Goal: Task Accomplishment & Management: Manage account settings

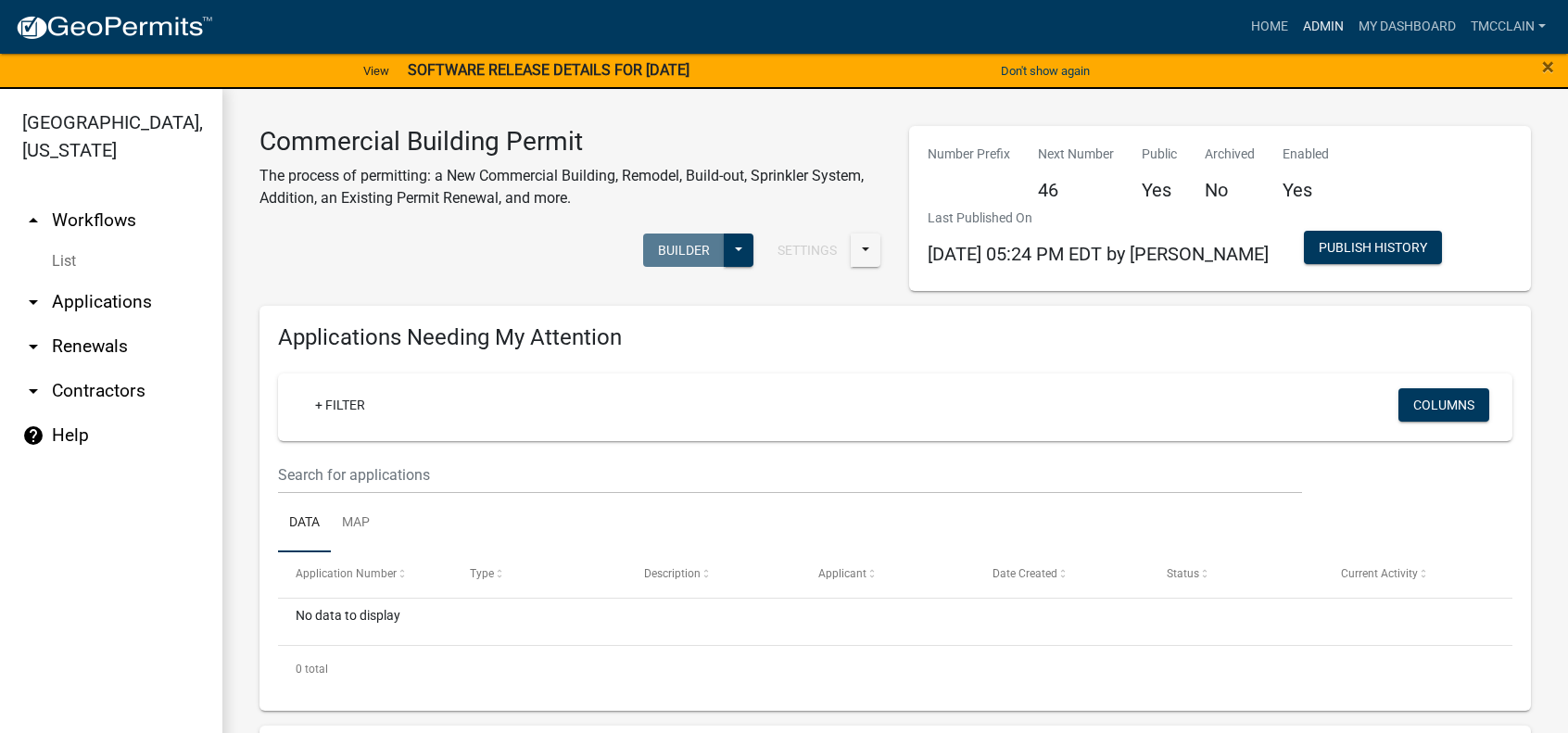
click at [1323, 24] on link "Admin" at bounding box center [1323, 27] width 55 height 35
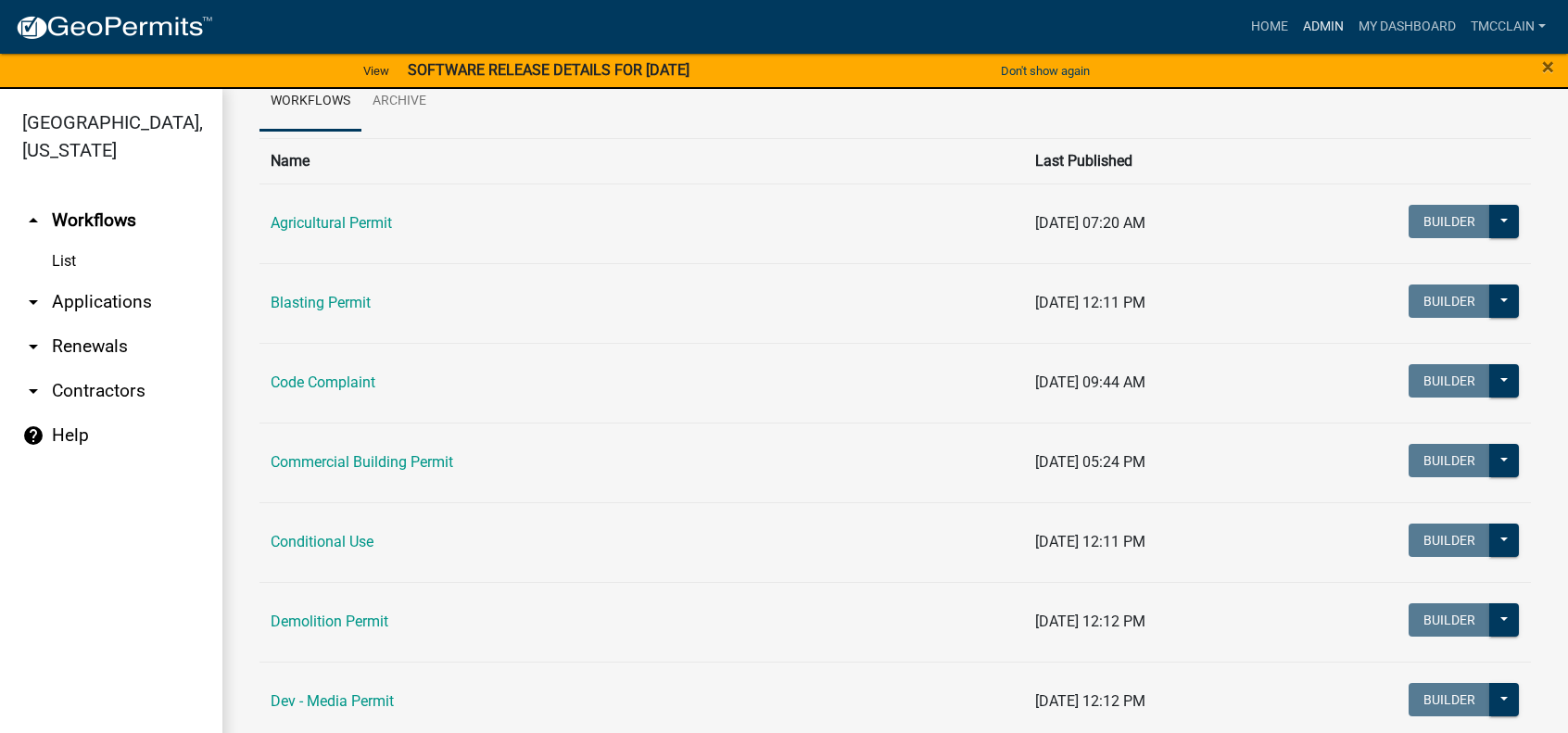
scroll to position [185, 0]
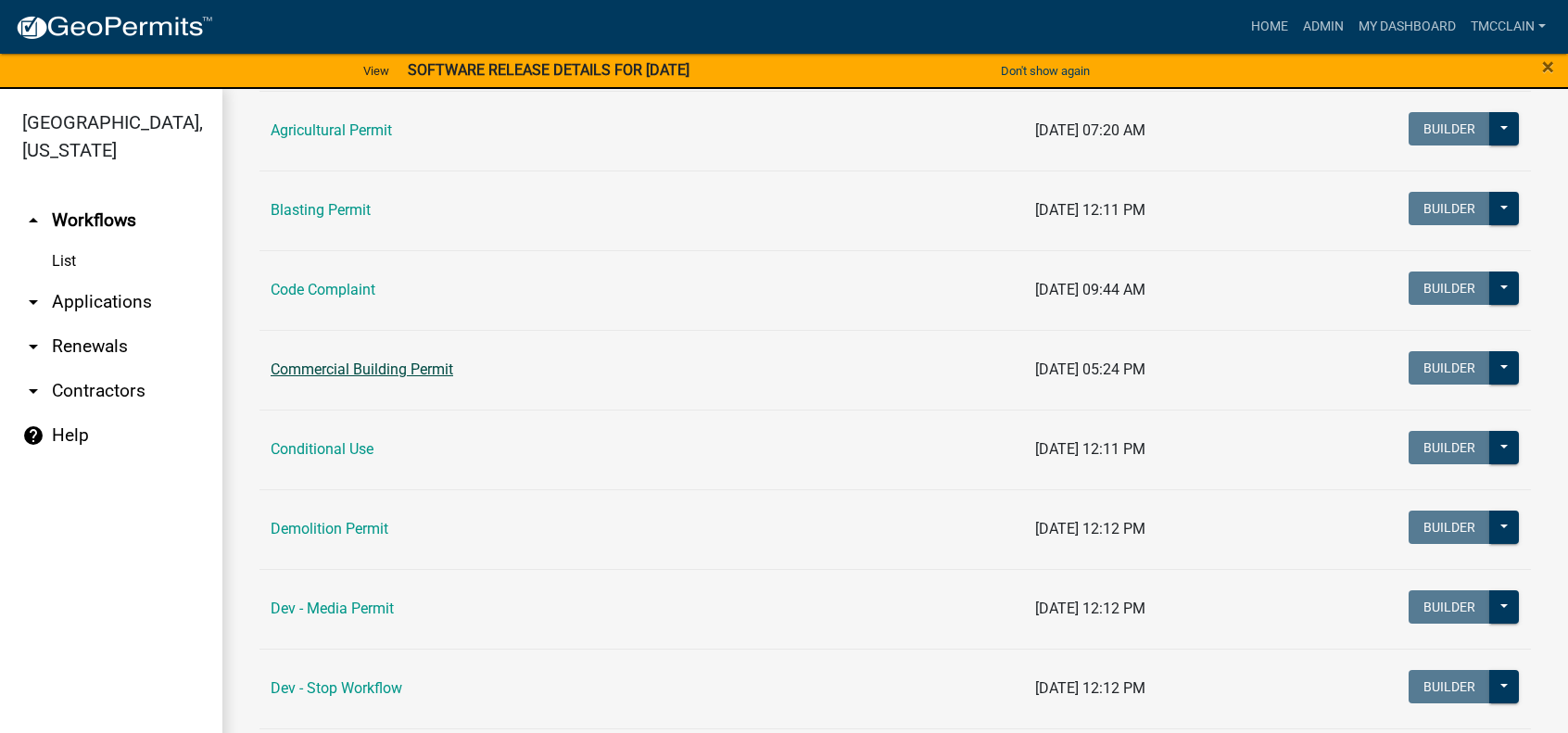
click at [349, 366] on link "Commercial Building Permit" at bounding box center [362, 369] width 183 height 17
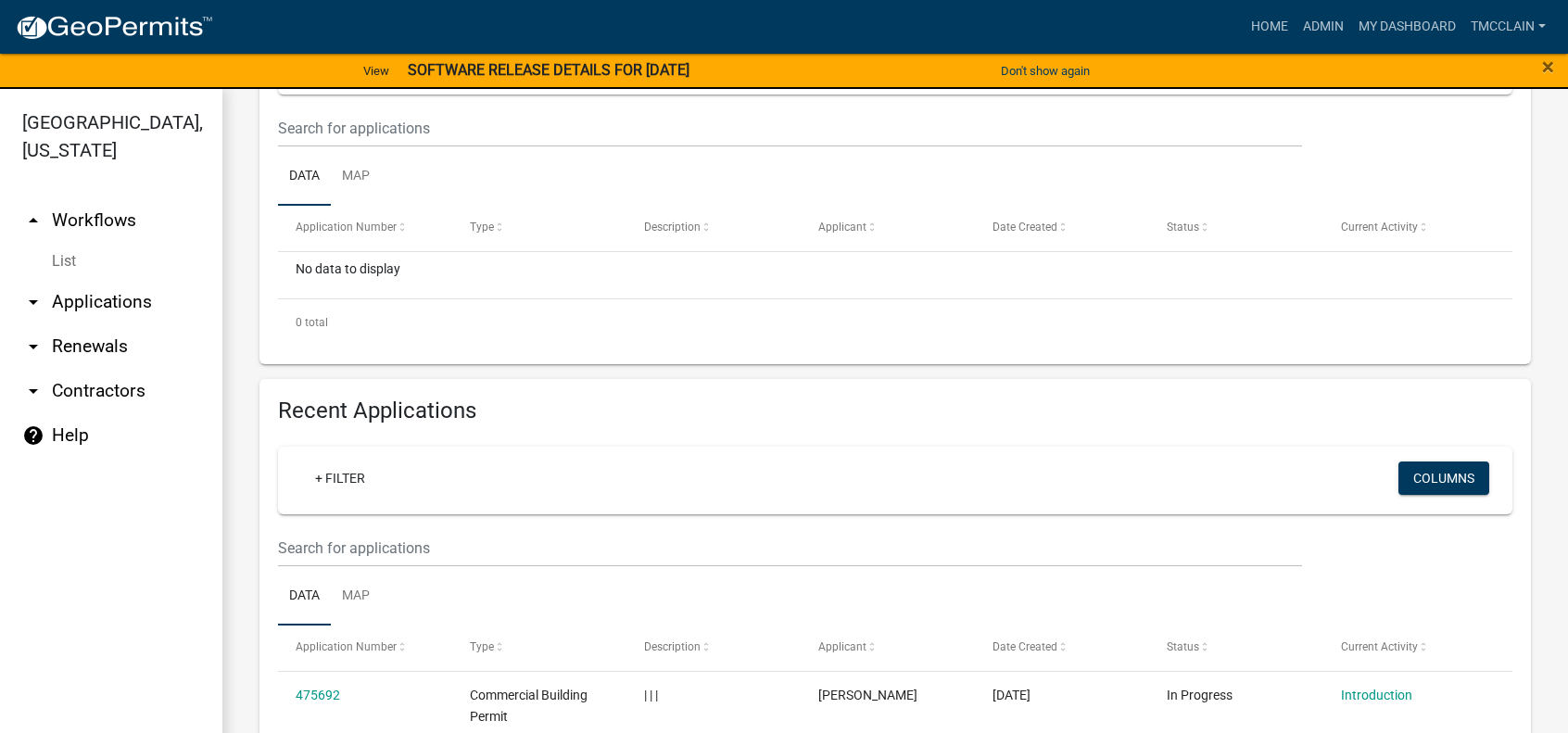
scroll to position [371, 0]
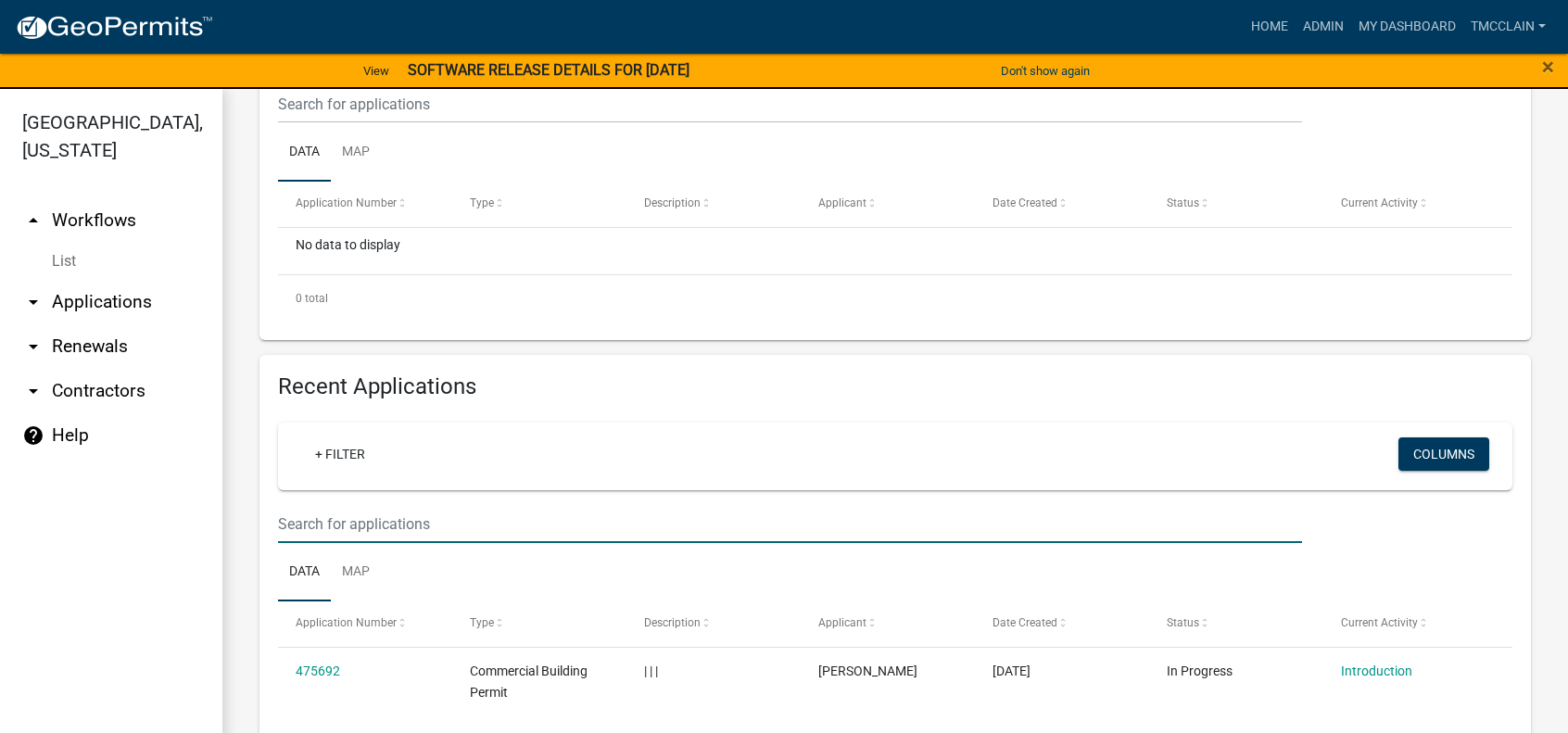
click at [330, 522] on input "text" at bounding box center [790, 524] width 1024 height 38
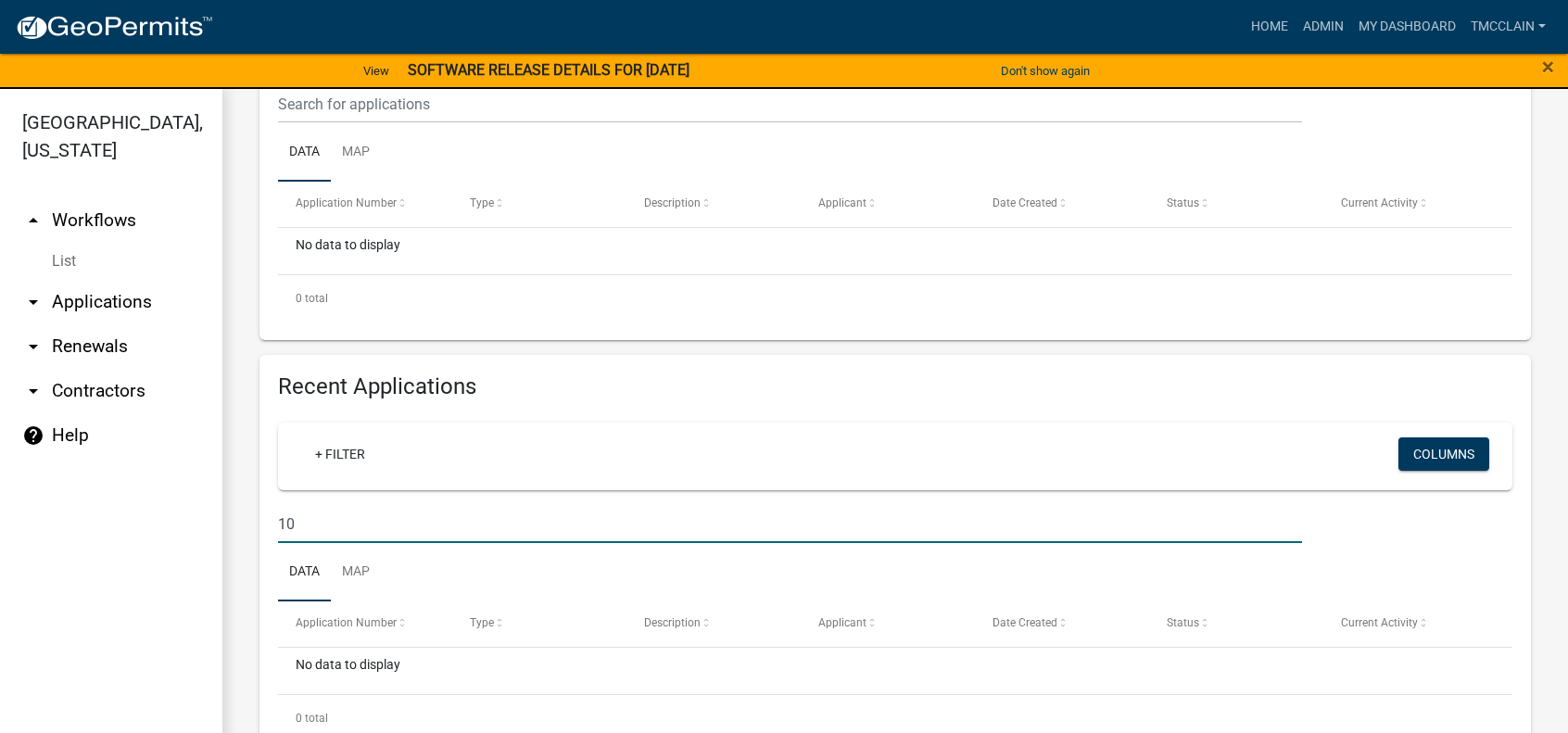
type input "1"
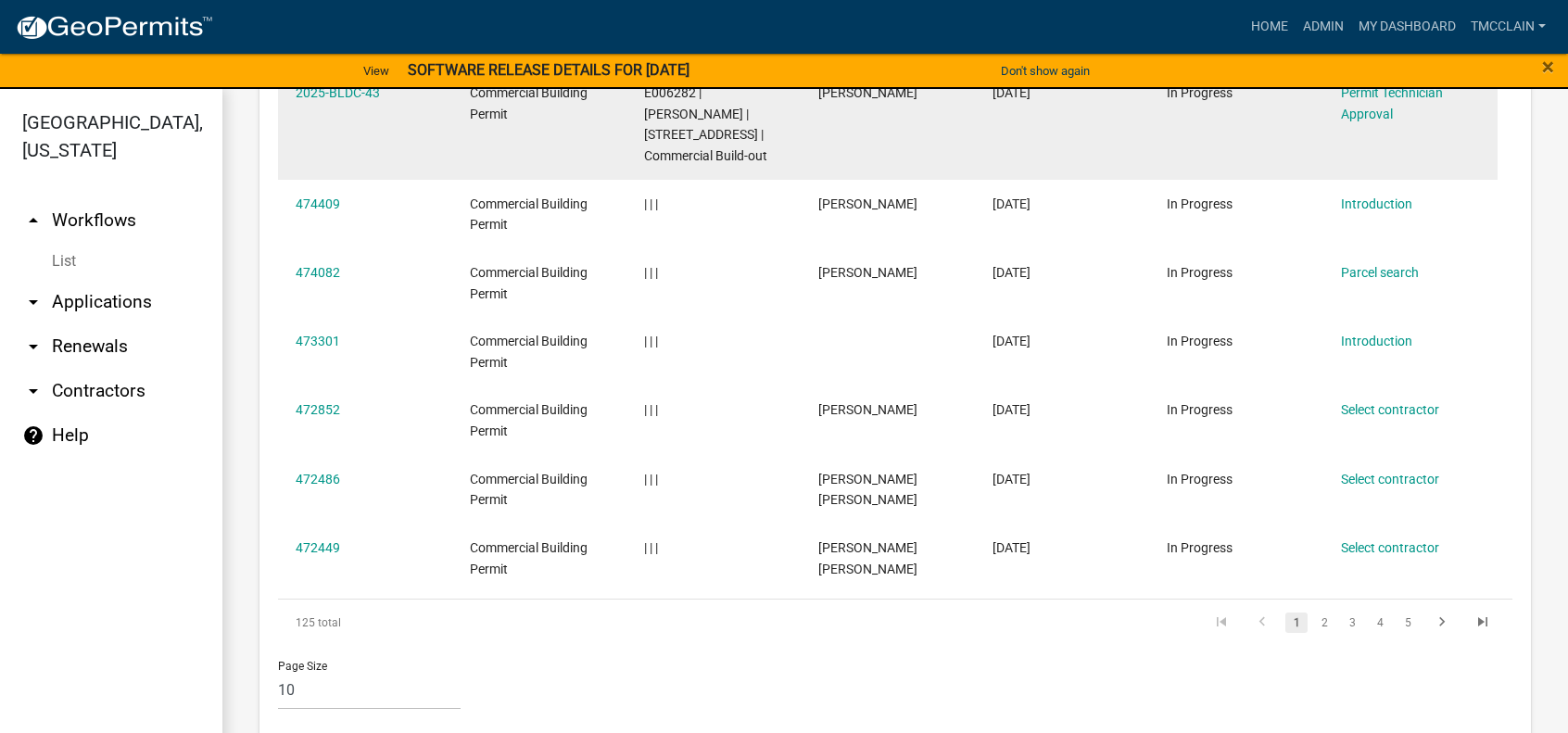
scroll to position [1243, 0]
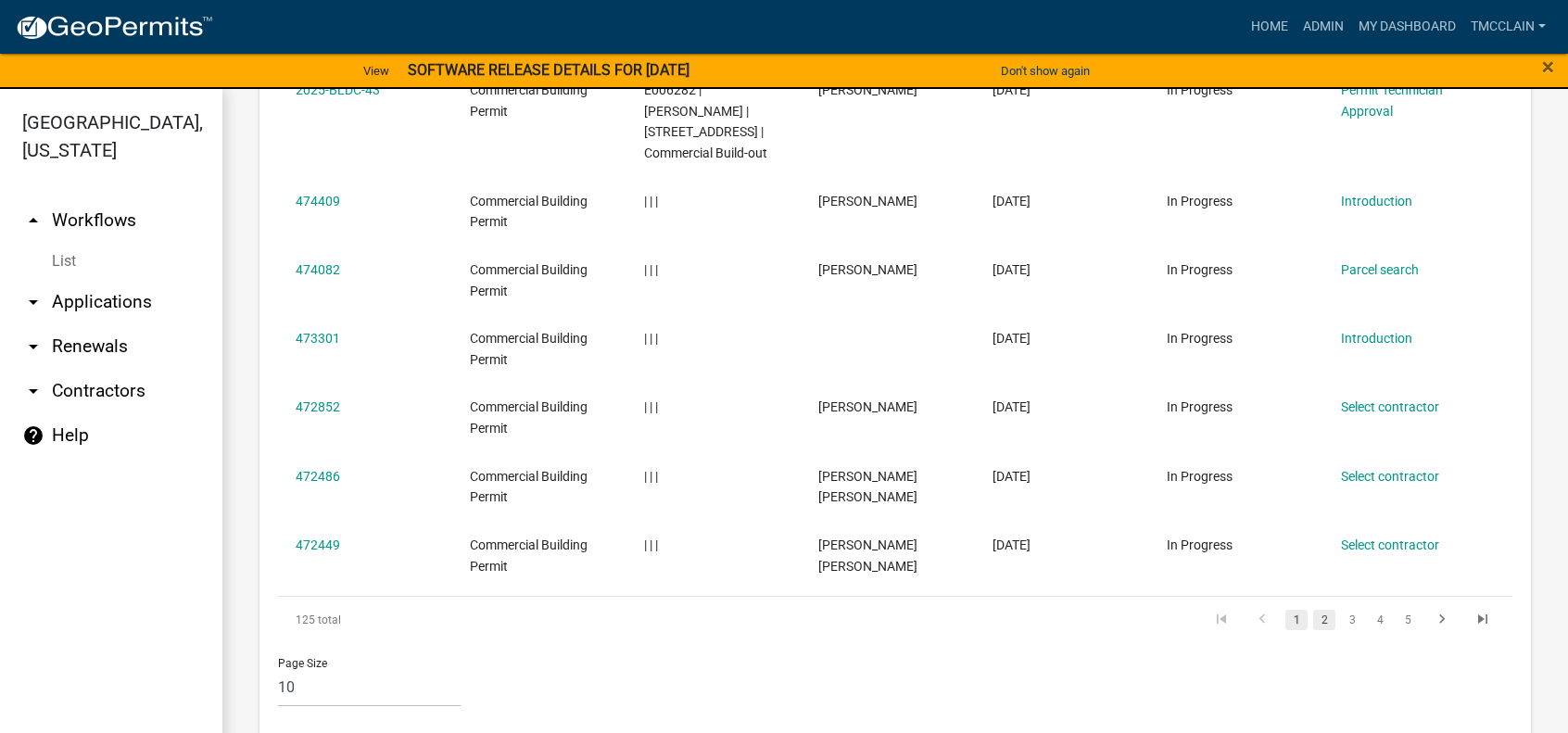
click at [1313, 610] on link "2" at bounding box center [1323, 620] width 22 height 20
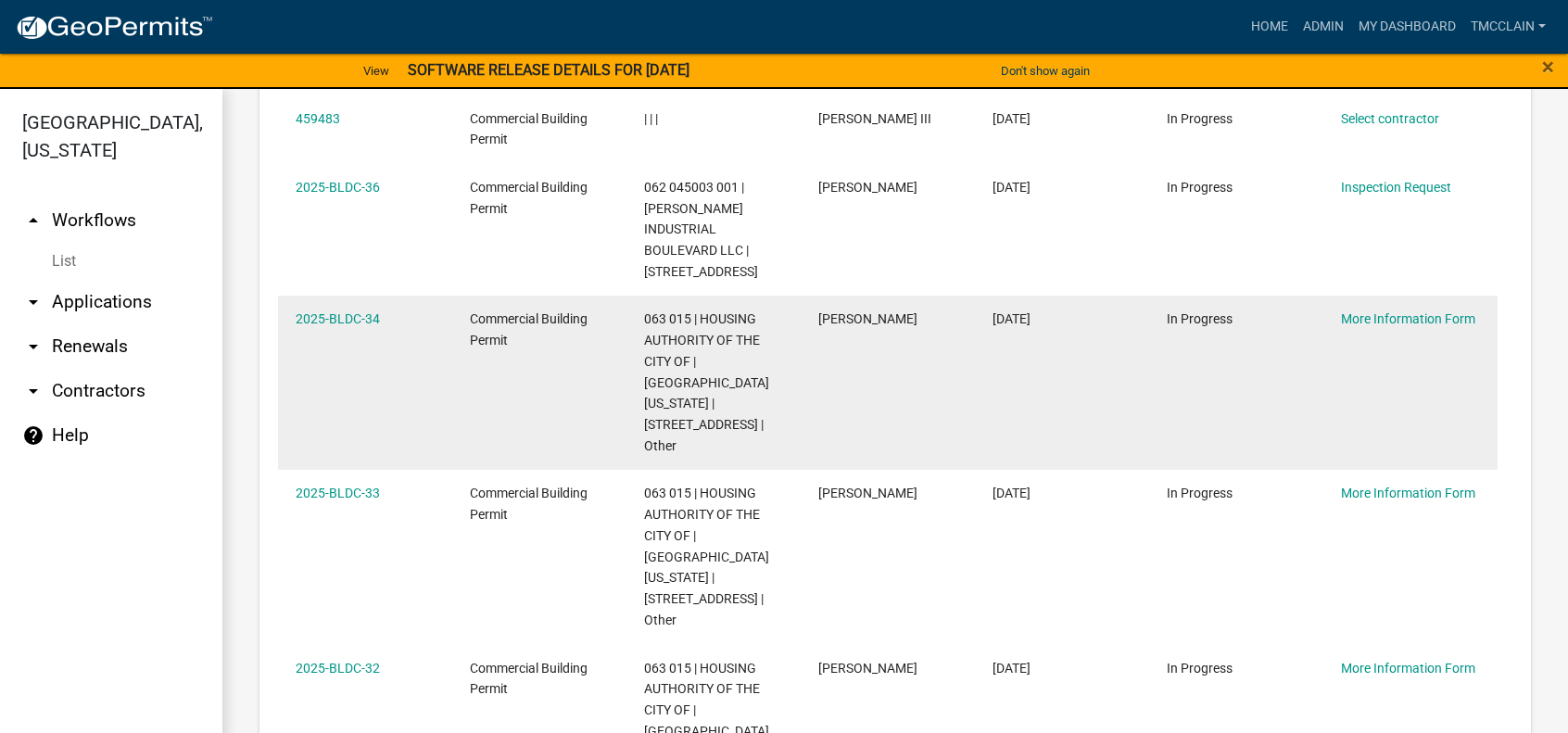
scroll to position [1622, 0]
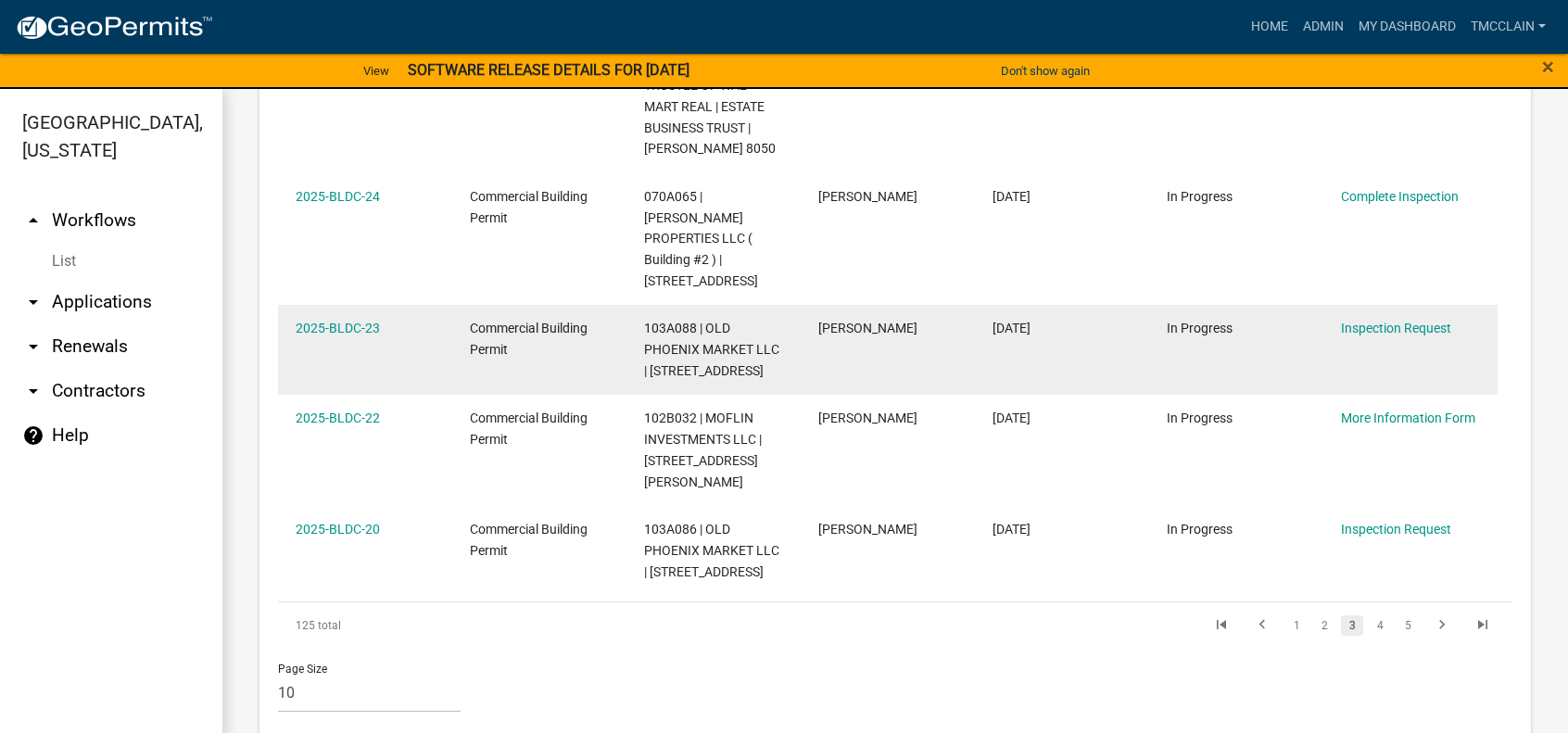
scroll to position [1579, 0]
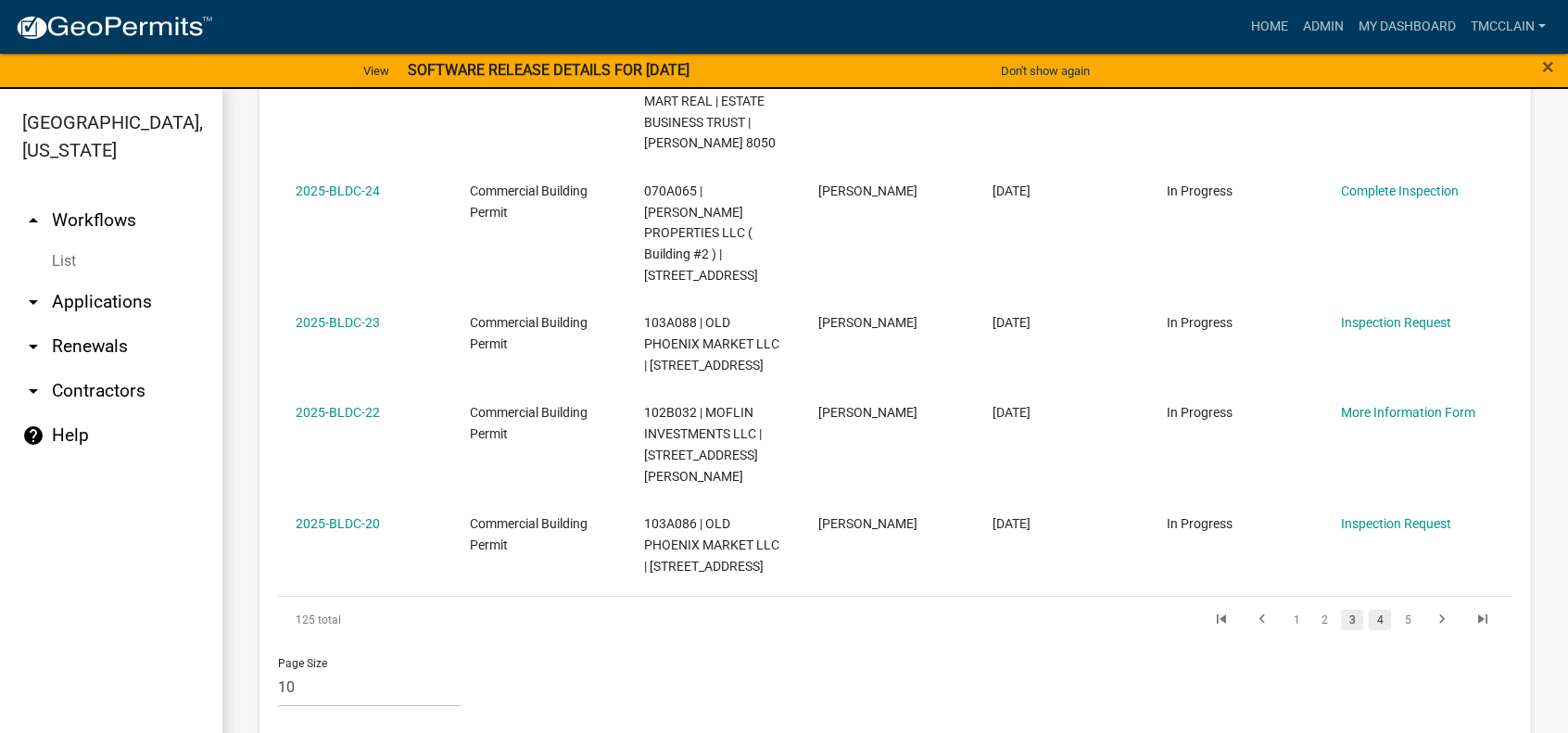
click at [1369, 610] on link "4" at bounding box center [1379, 620] width 22 height 20
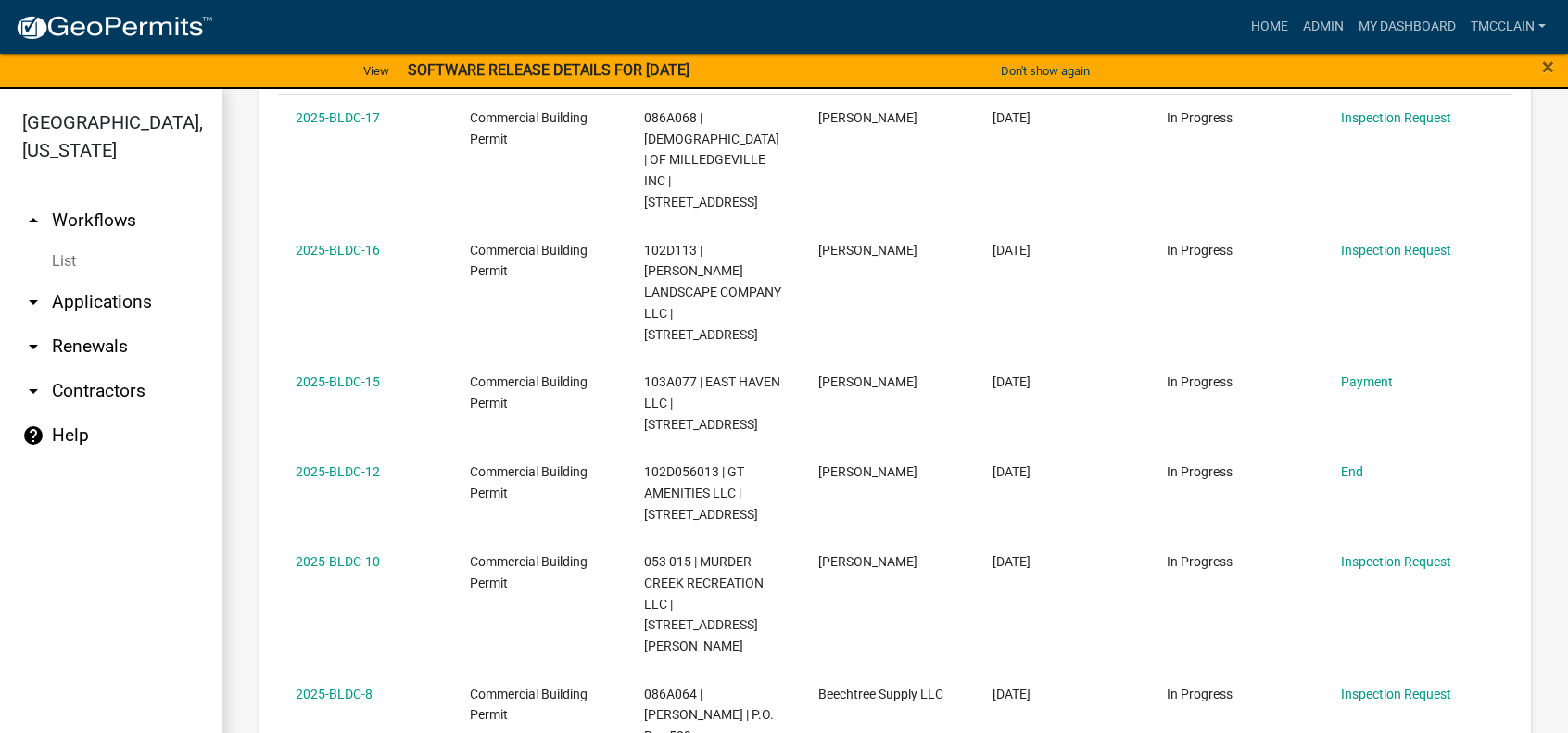
scroll to position [947, 0]
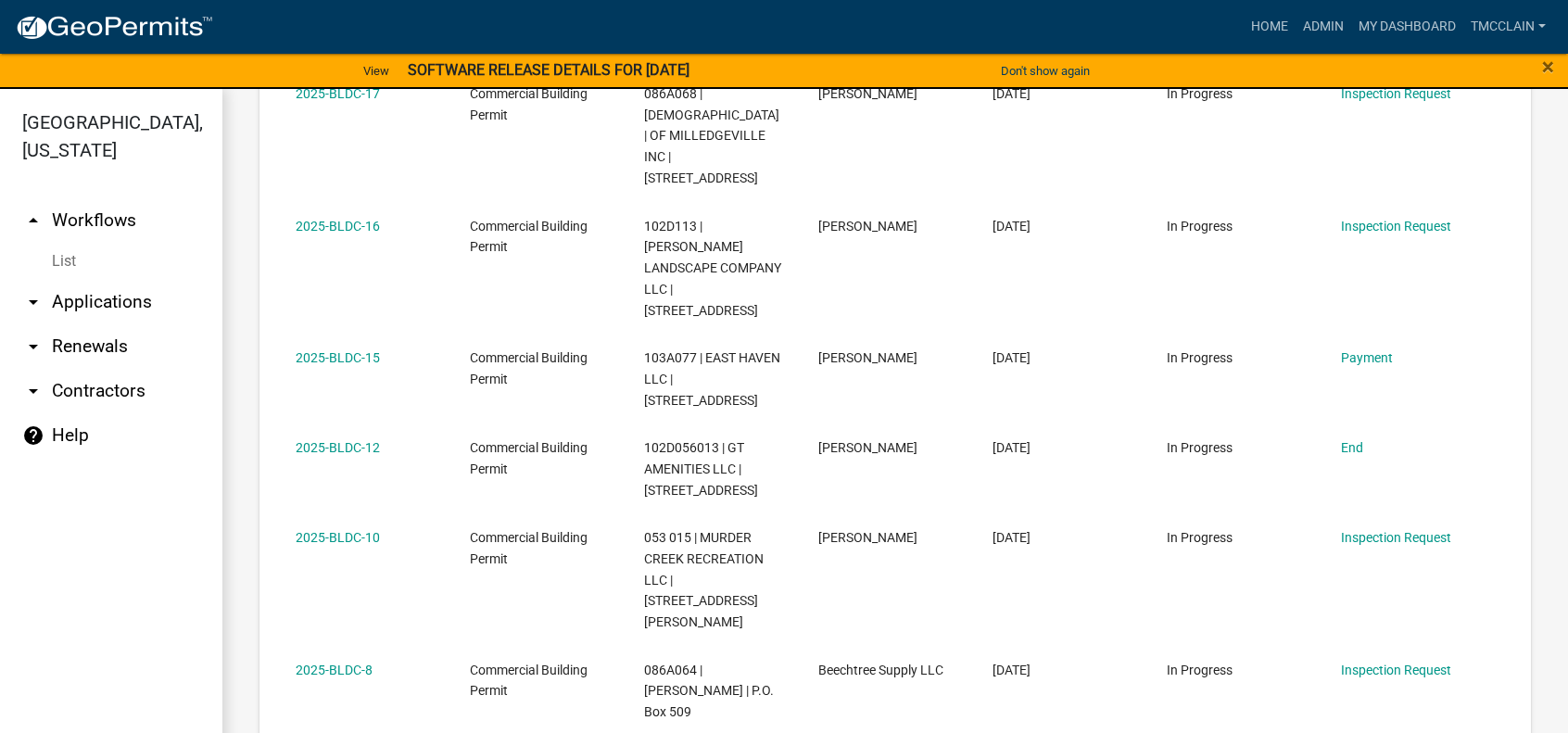
click at [133, 297] on link "arrow_drop_down Applications" at bounding box center [111, 302] width 222 height 45
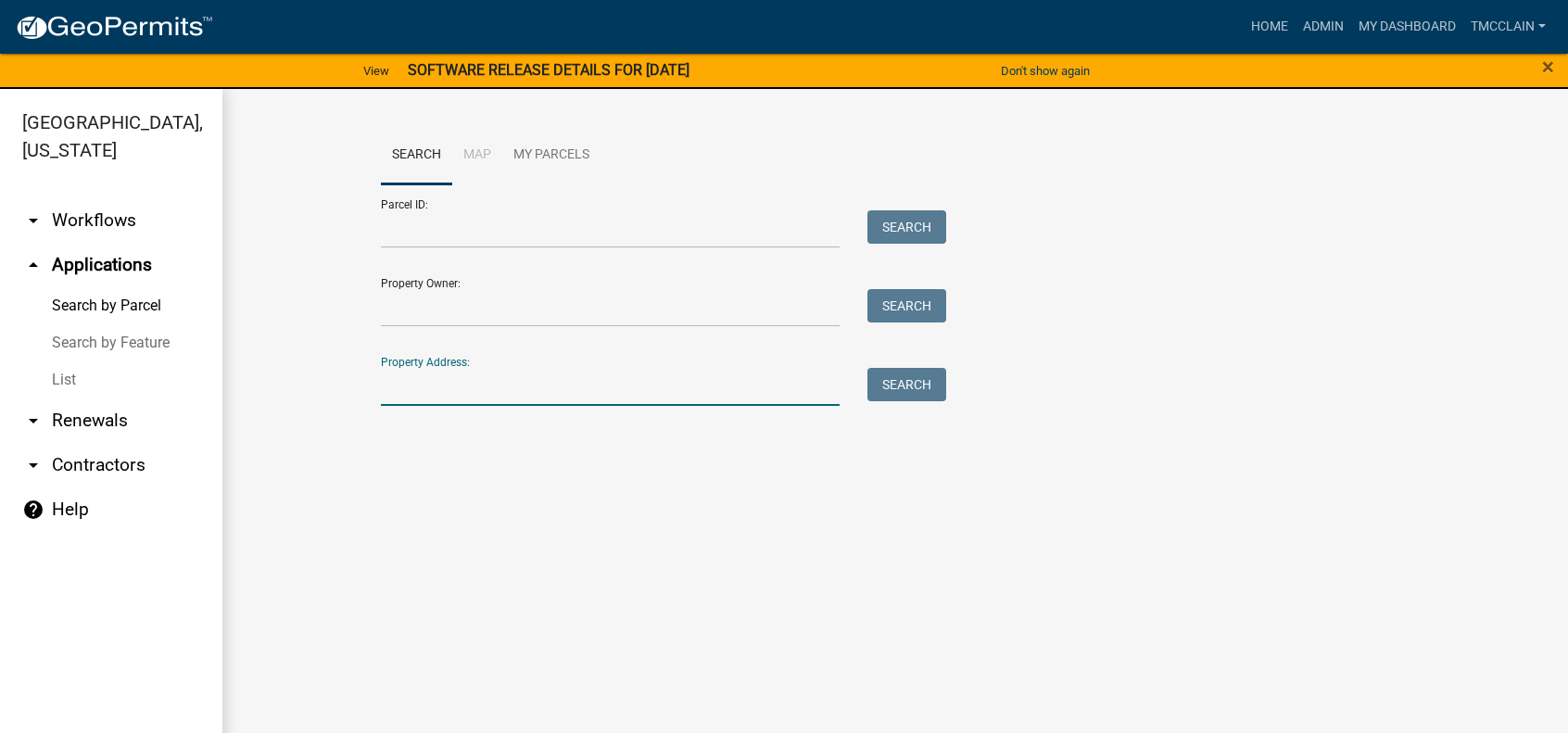
click at [458, 377] on input "Property Address:" at bounding box center [610, 387] width 458 height 38
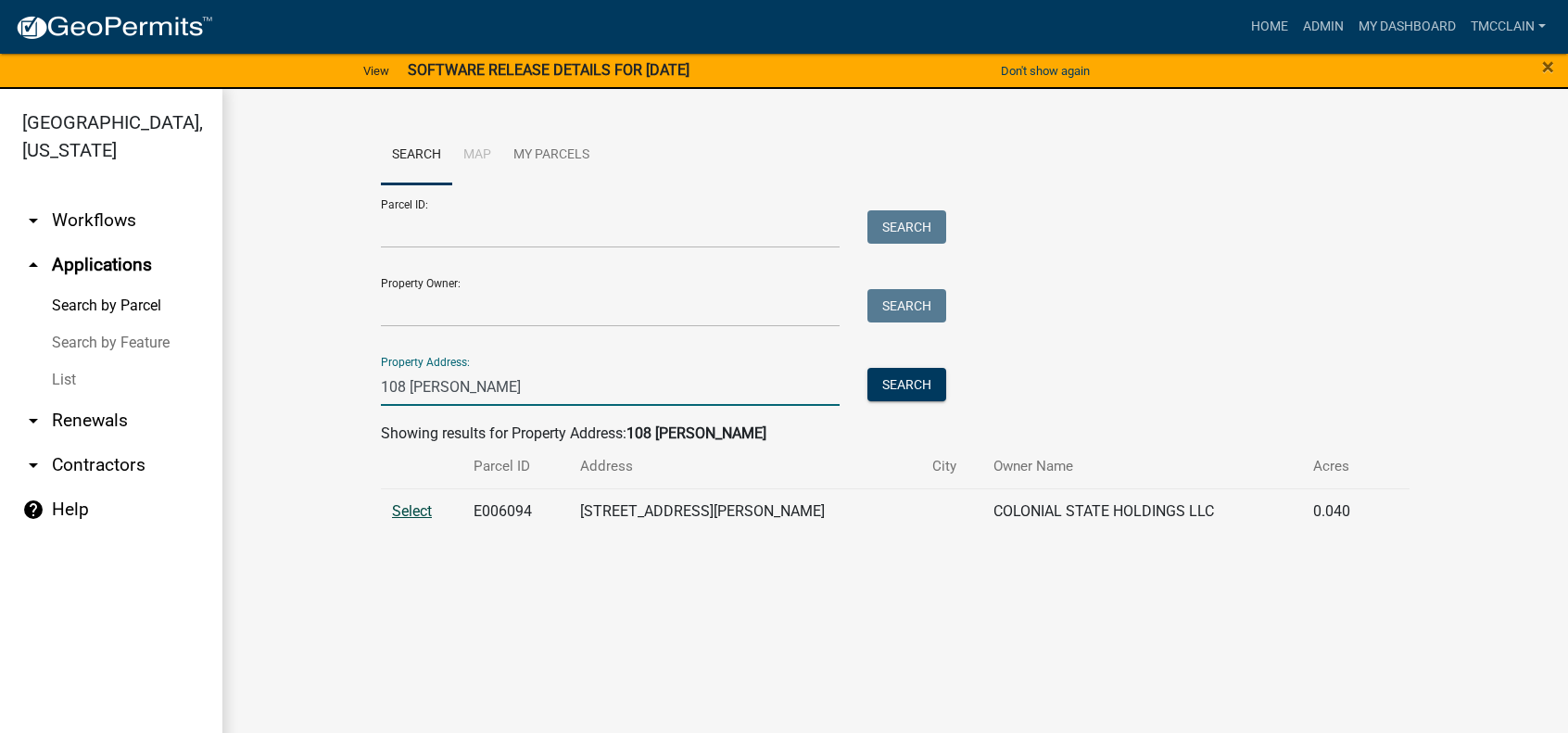
type input "108 [PERSON_NAME]"
click at [424, 511] on span "Select" at bounding box center [412, 511] width 40 height 17
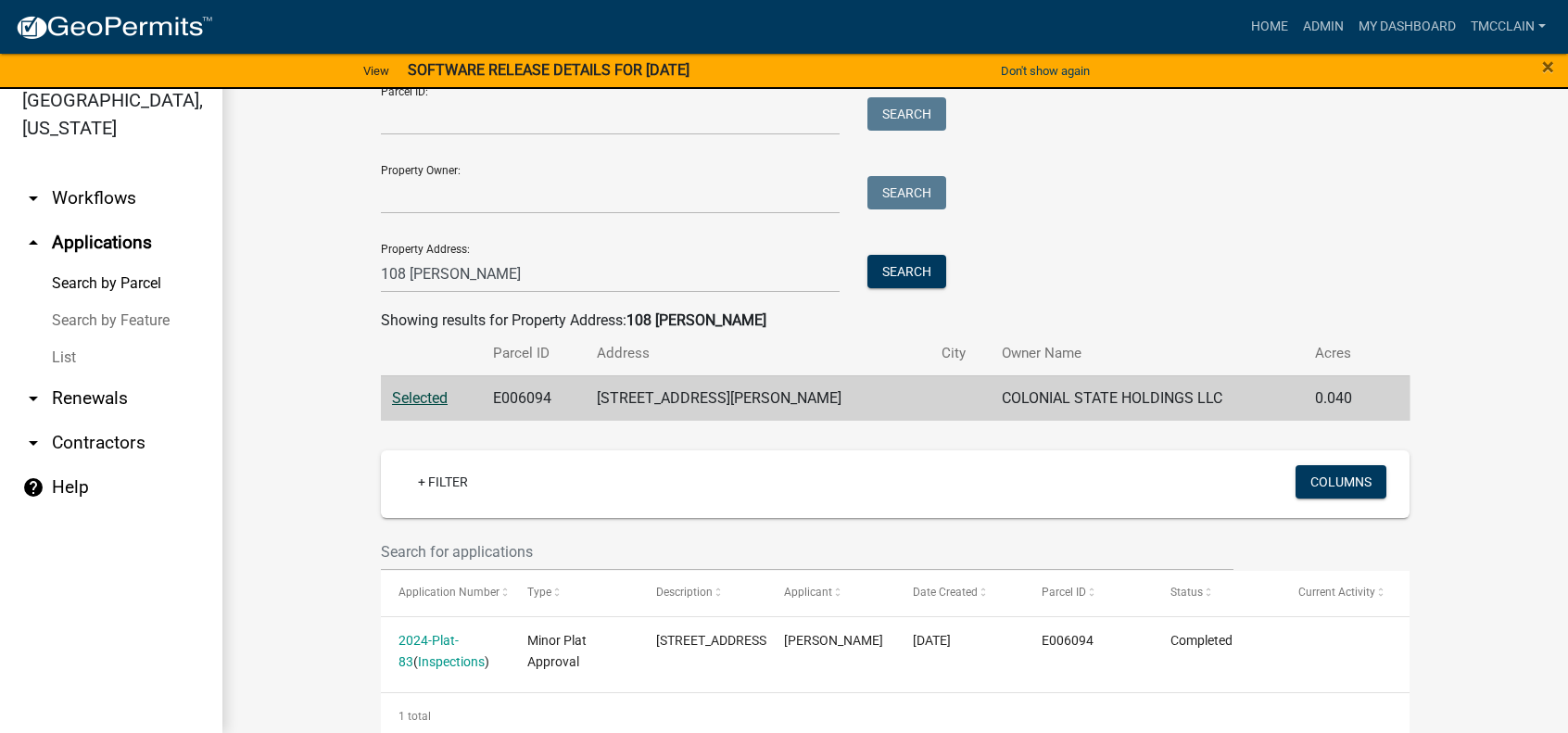
scroll to position [61, 0]
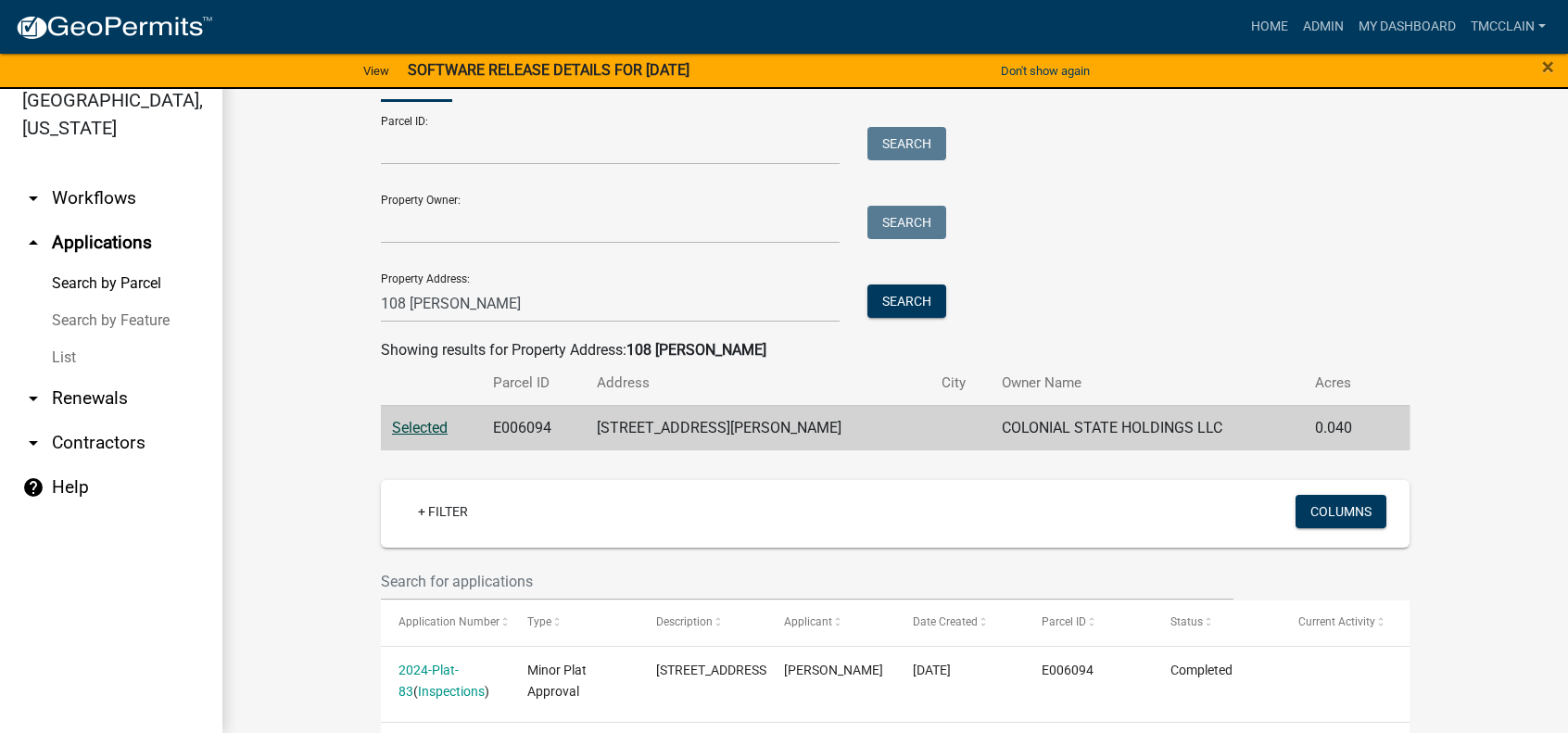
click at [115, 193] on link "arrow_drop_down Workflows" at bounding box center [111, 198] width 222 height 45
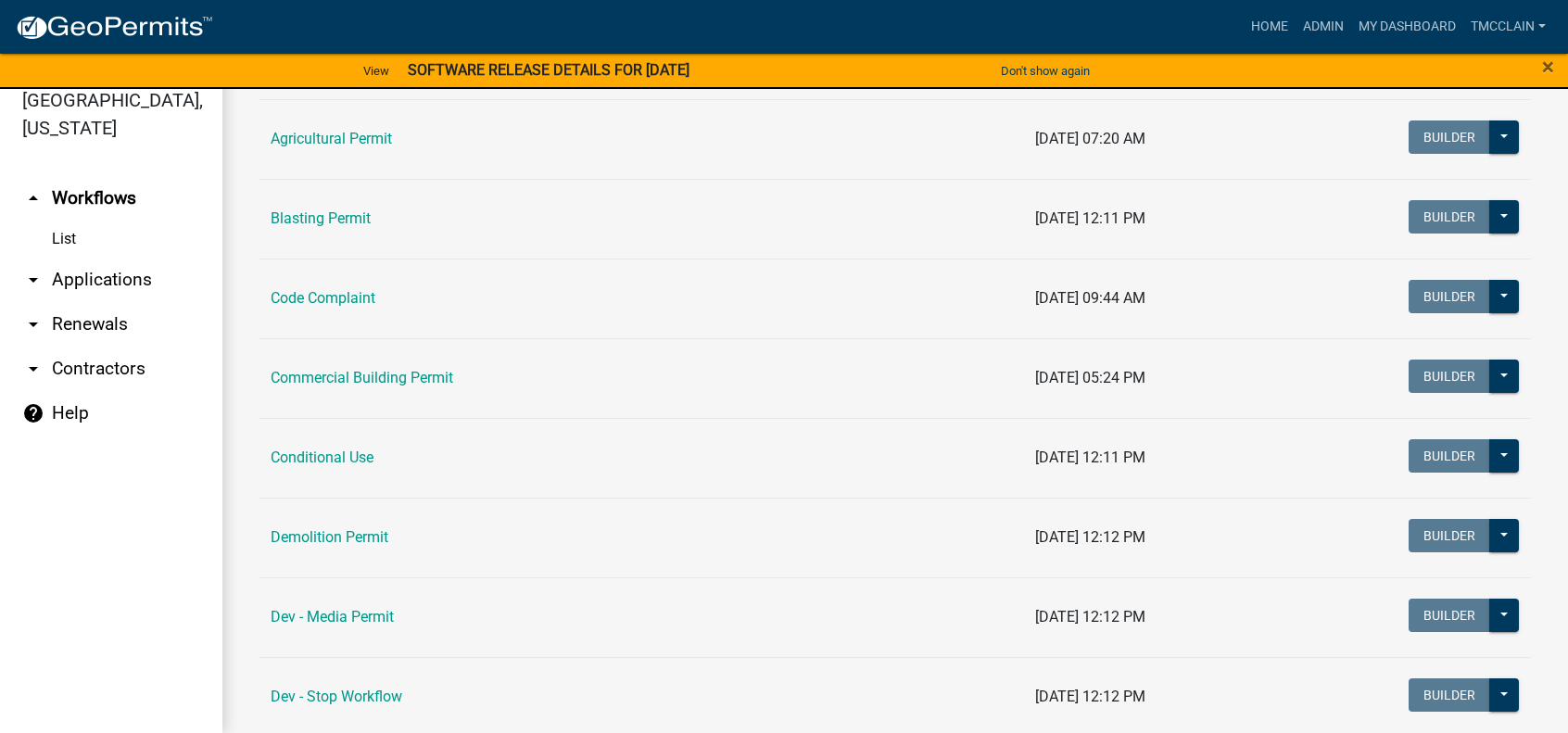
scroll to position [278, 0]
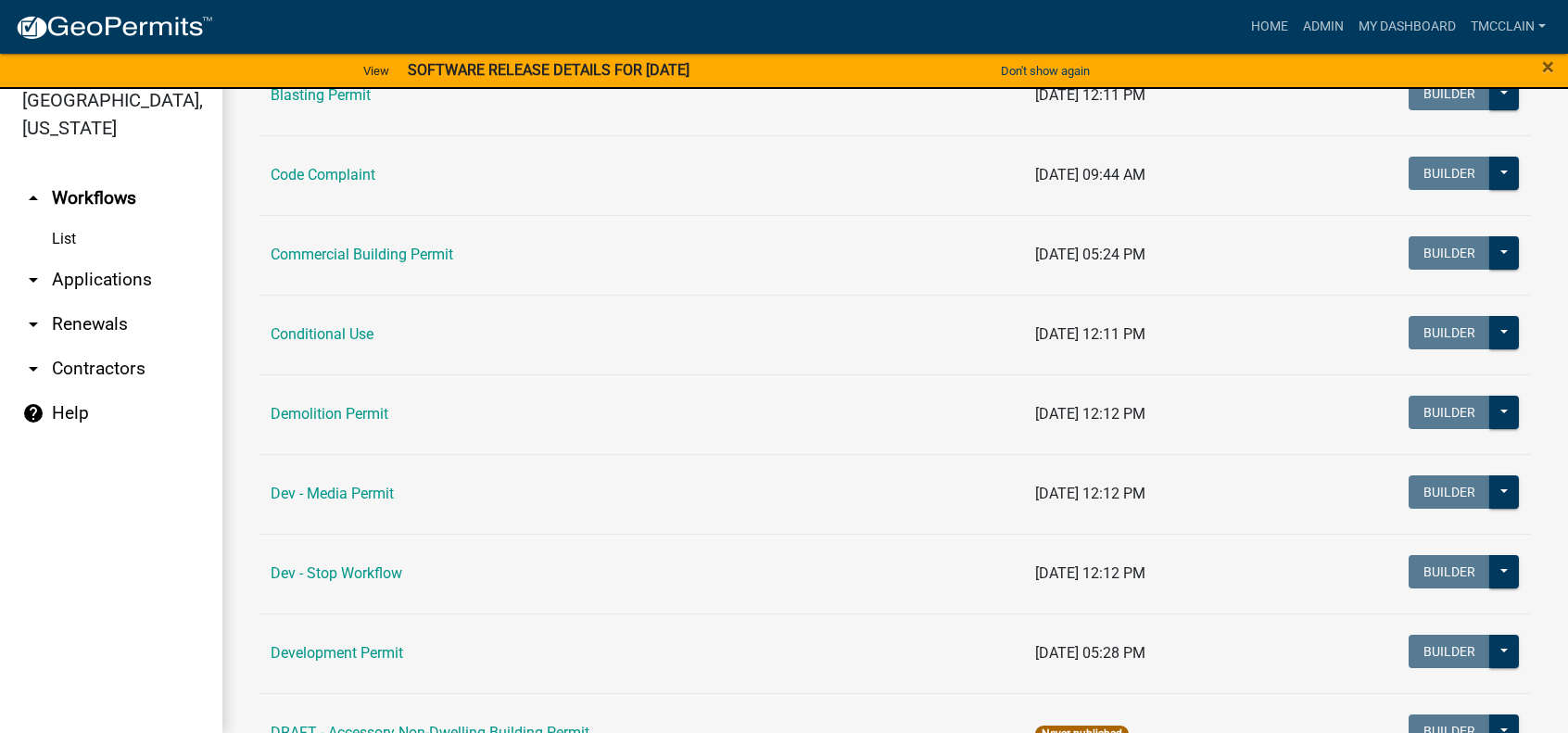
click at [356, 263] on td "Commercial Building Permit" at bounding box center [641, 255] width 764 height 80
click at [356, 251] on link "Commercial Building Permit" at bounding box center [362, 255] width 183 height 17
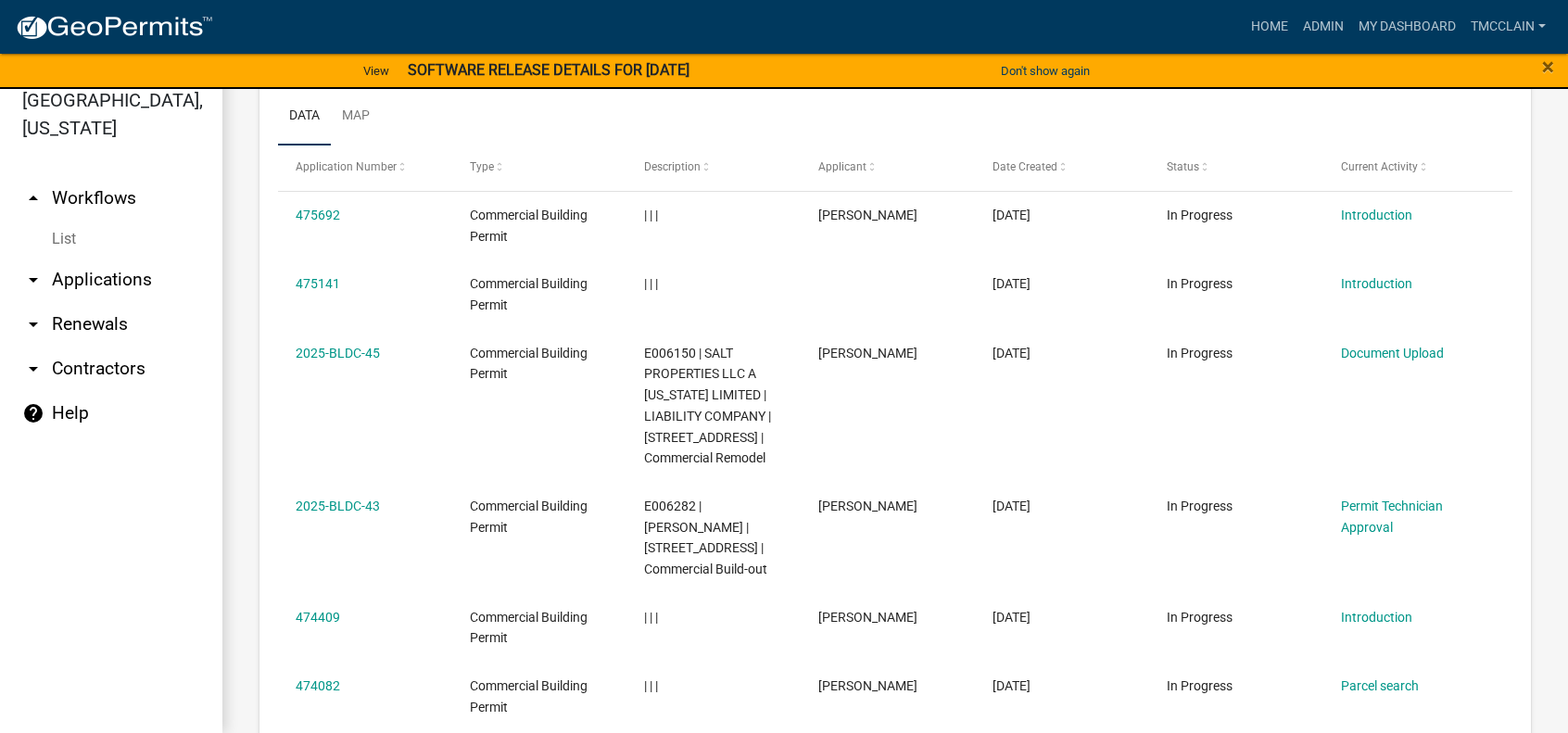
scroll to position [834, 0]
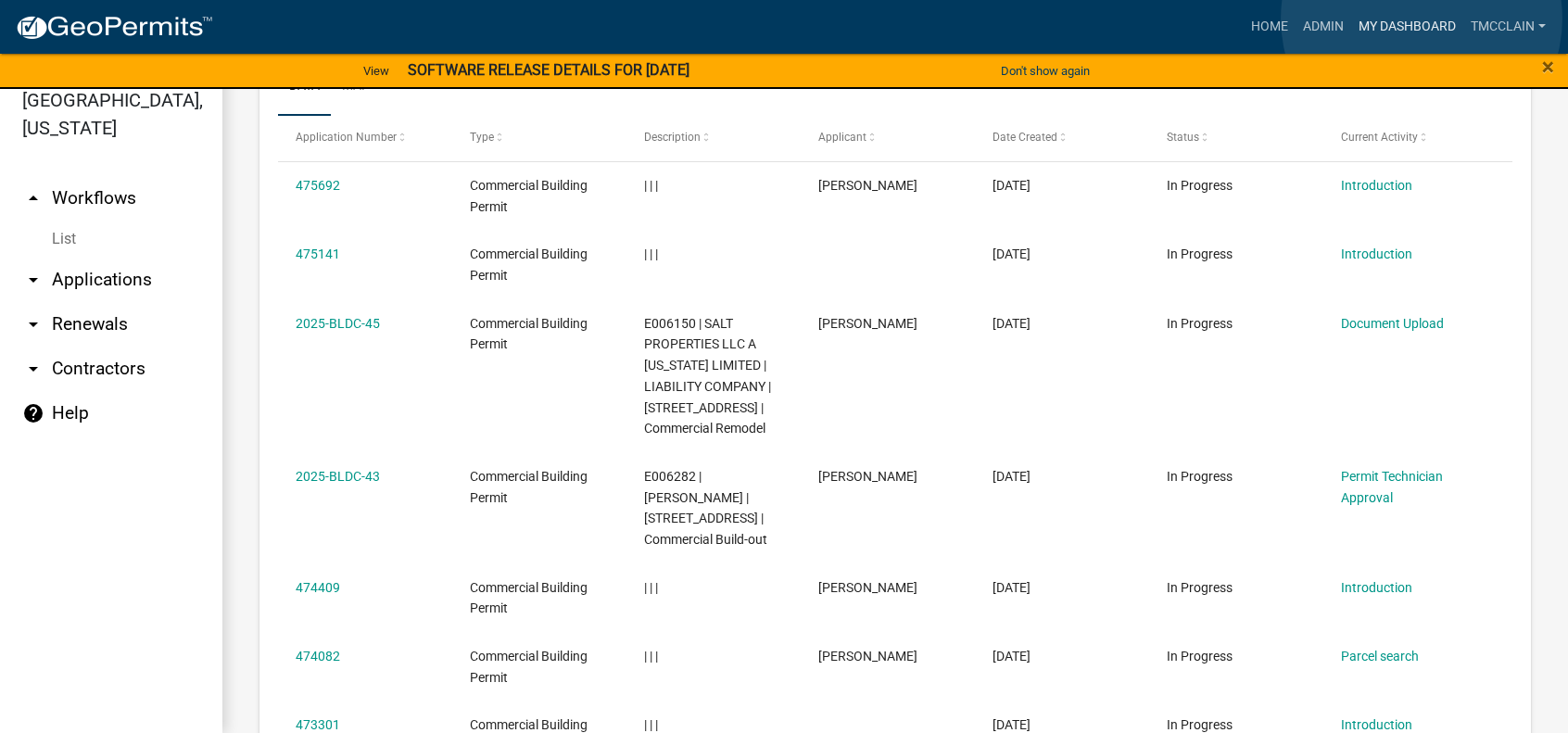
click at [1421, 18] on link "My Dashboard" at bounding box center [1407, 27] width 112 height 35
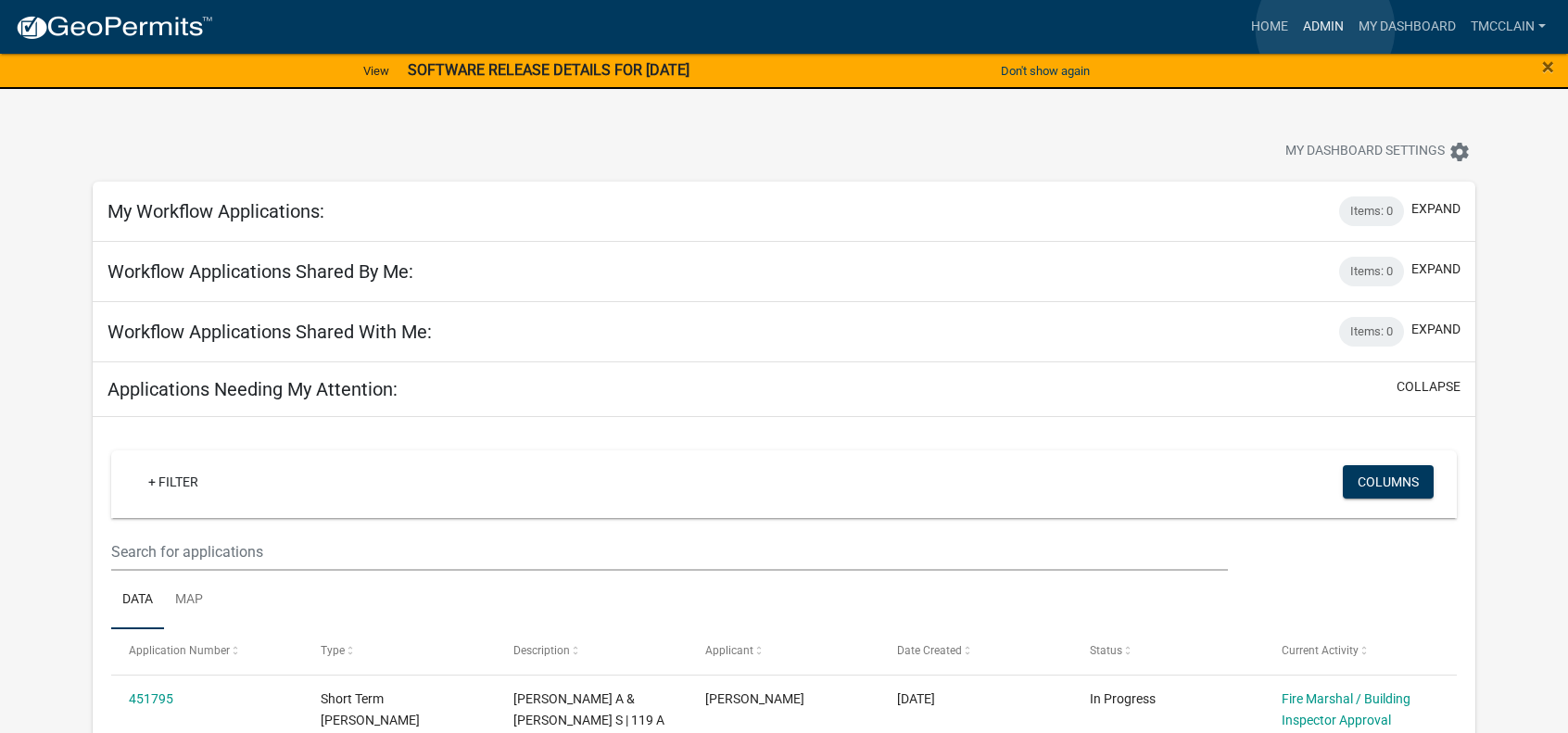
click at [1325, 29] on link "Admin" at bounding box center [1323, 27] width 55 height 35
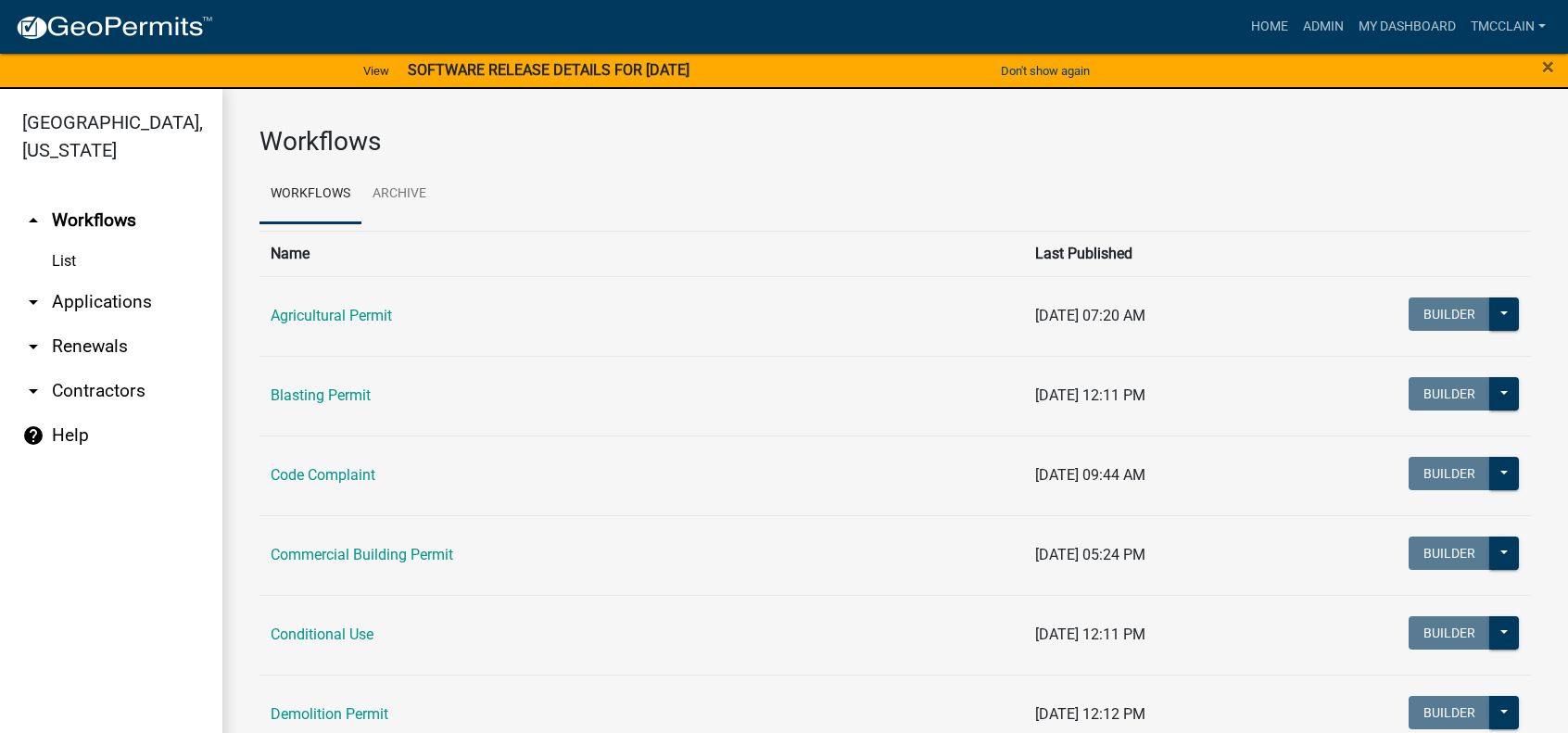
click at [82, 305] on link "arrow_drop_down Applications" at bounding box center [111, 302] width 222 height 45
click at [0, 0] on link "Search by Parcel" at bounding box center [0, 0] width 0 height 0
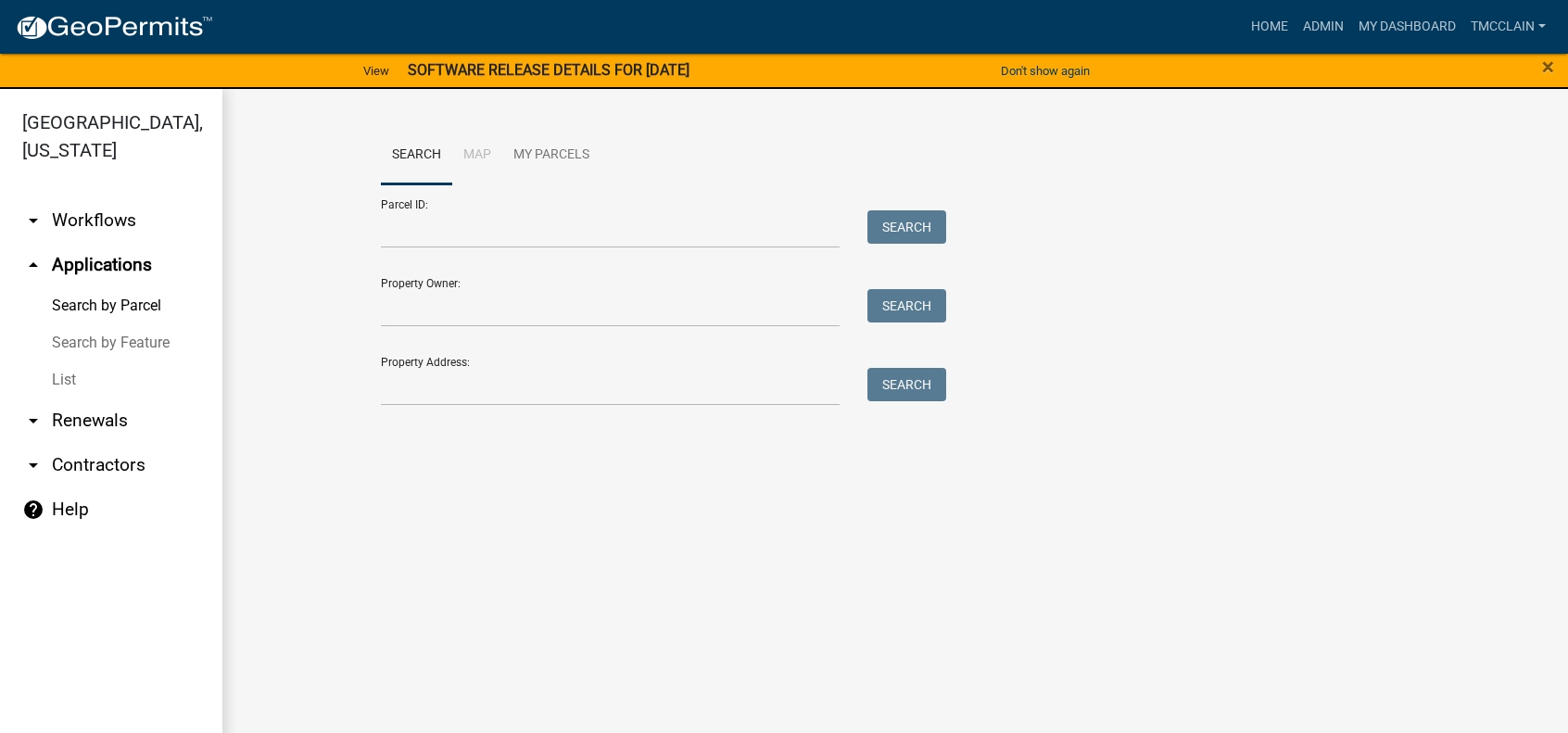
click at [64, 382] on link "List" at bounding box center [111, 379] width 222 height 37
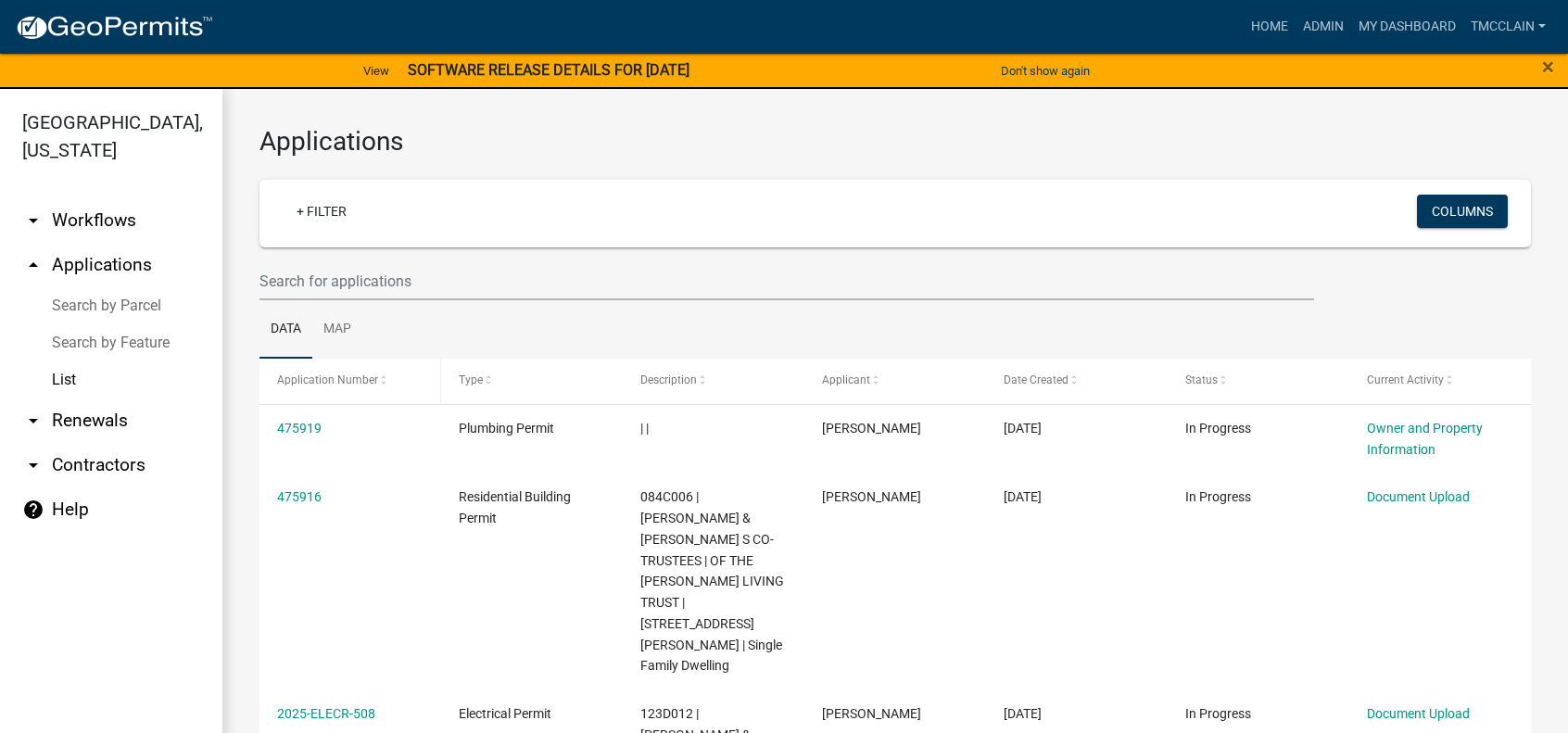
click at [373, 384] on span "Application Number" at bounding box center [328, 380] width 101 height 13
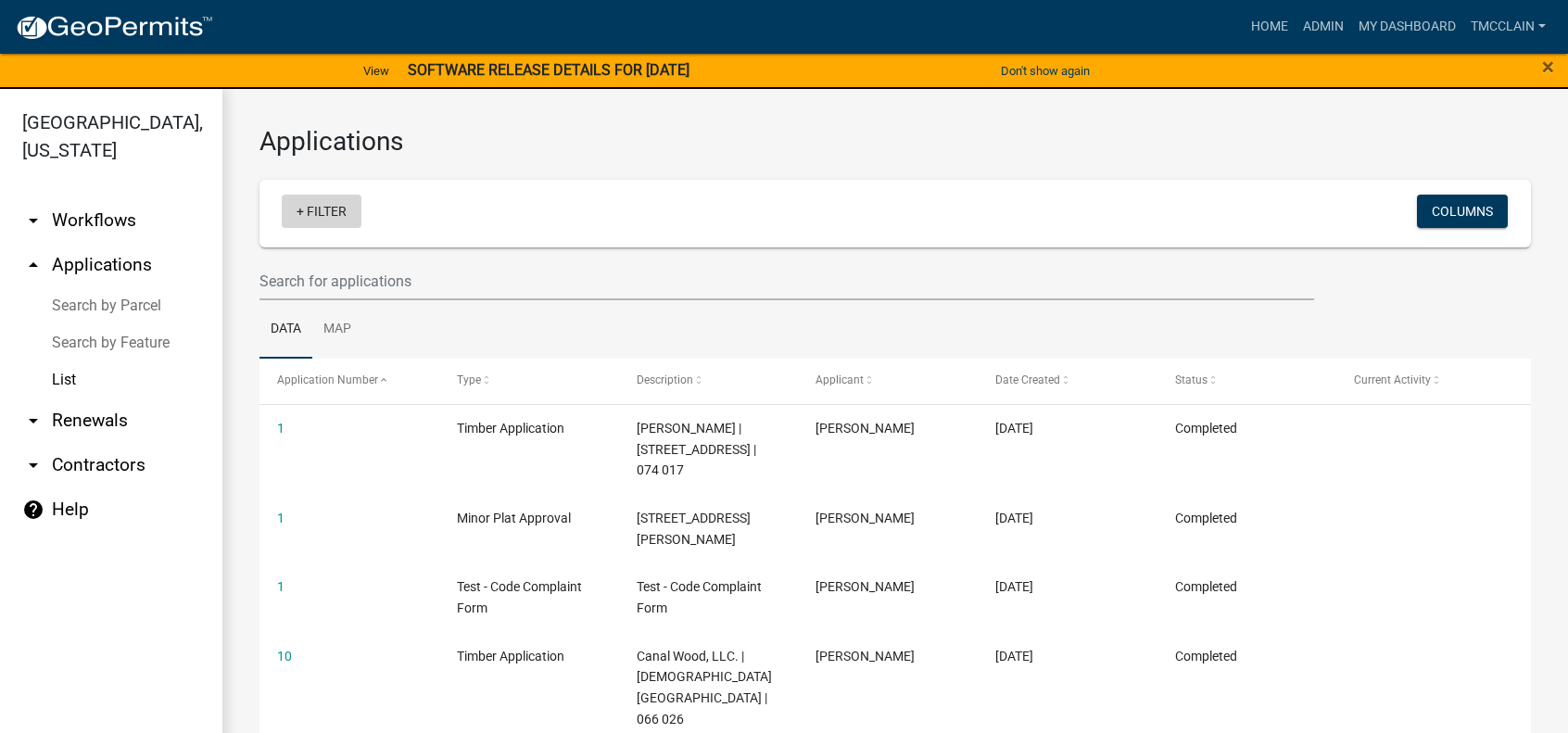
click at [336, 210] on link "+ Filter" at bounding box center [322, 211] width 80 height 33
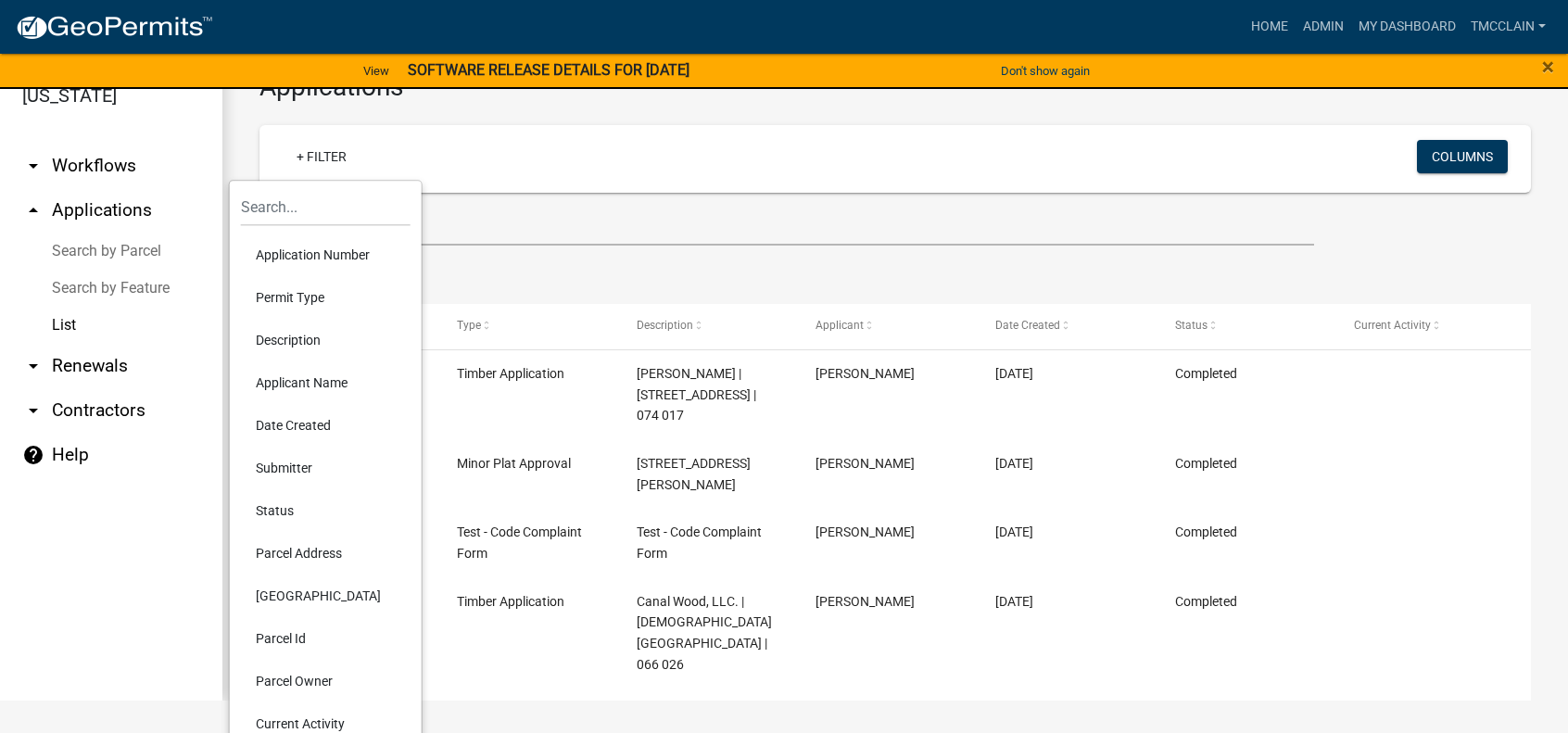
scroll to position [82, 0]
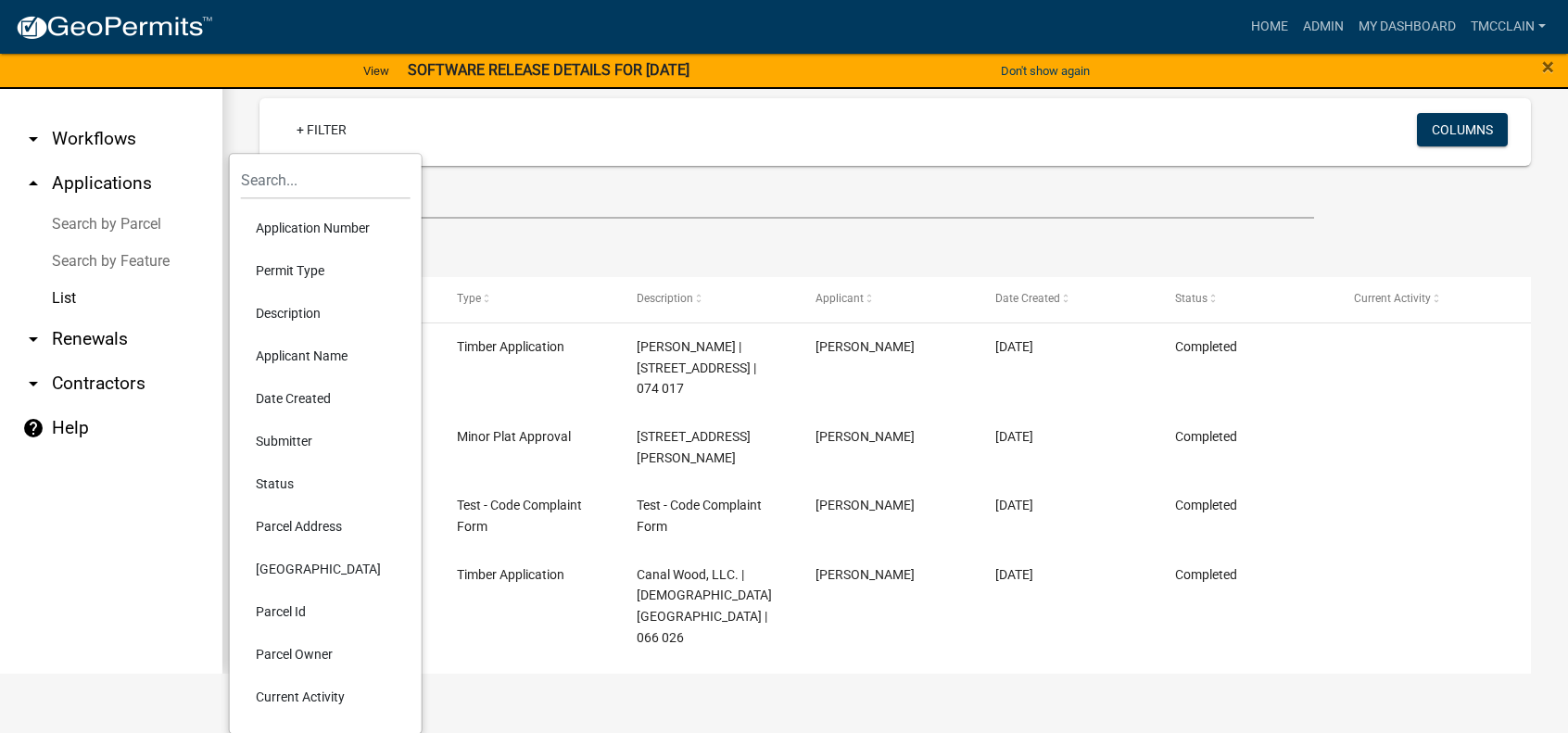
click at [302, 699] on li "Current Activity" at bounding box center [326, 697] width 170 height 43
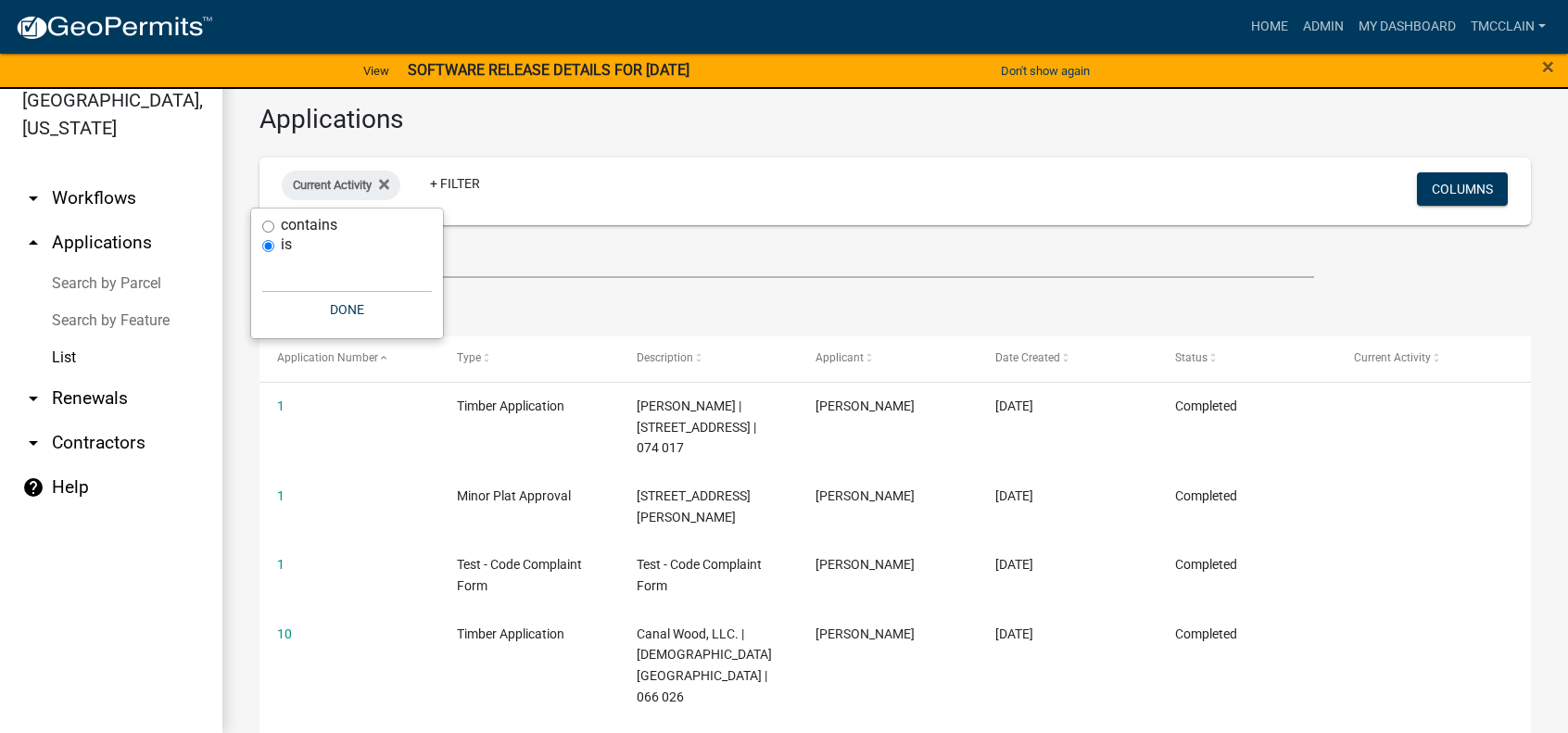
scroll to position [22, 0]
click at [371, 272] on input "text" at bounding box center [347, 274] width 170 height 38
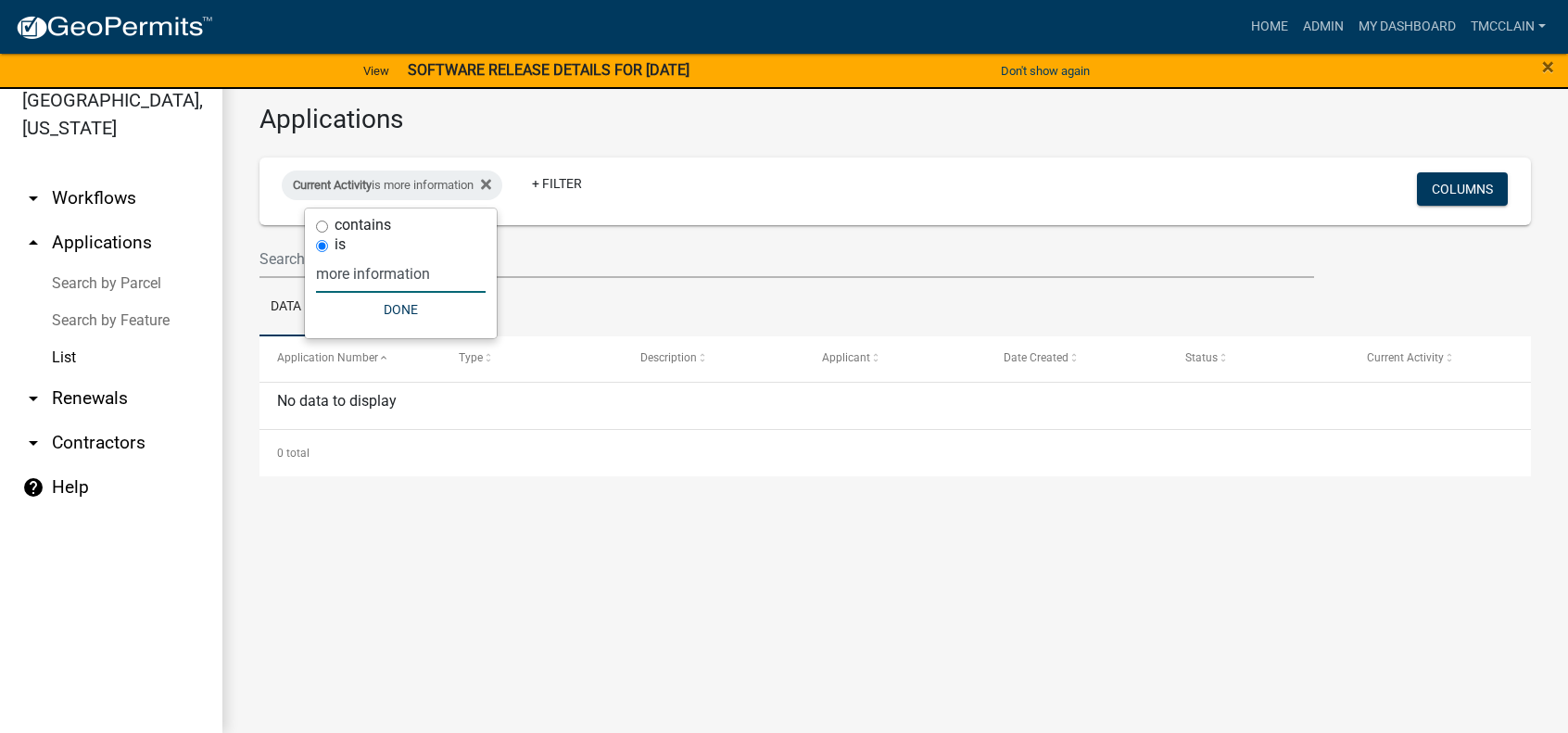
type input "more information"
click at [317, 227] on input "contains" at bounding box center [321, 226] width 12 height 12
radio input "true"
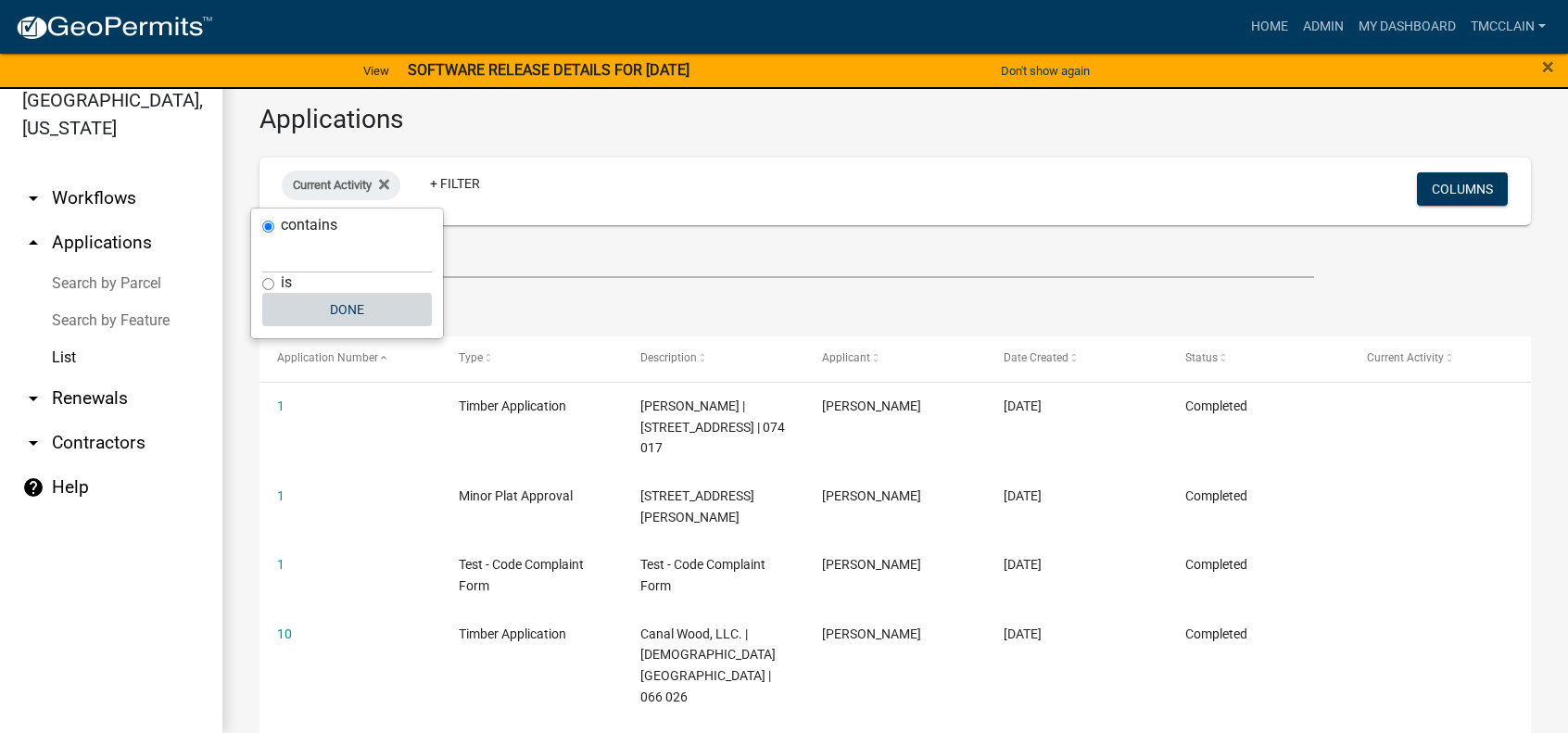
click at [336, 317] on button "Done" at bounding box center [347, 309] width 170 height 33
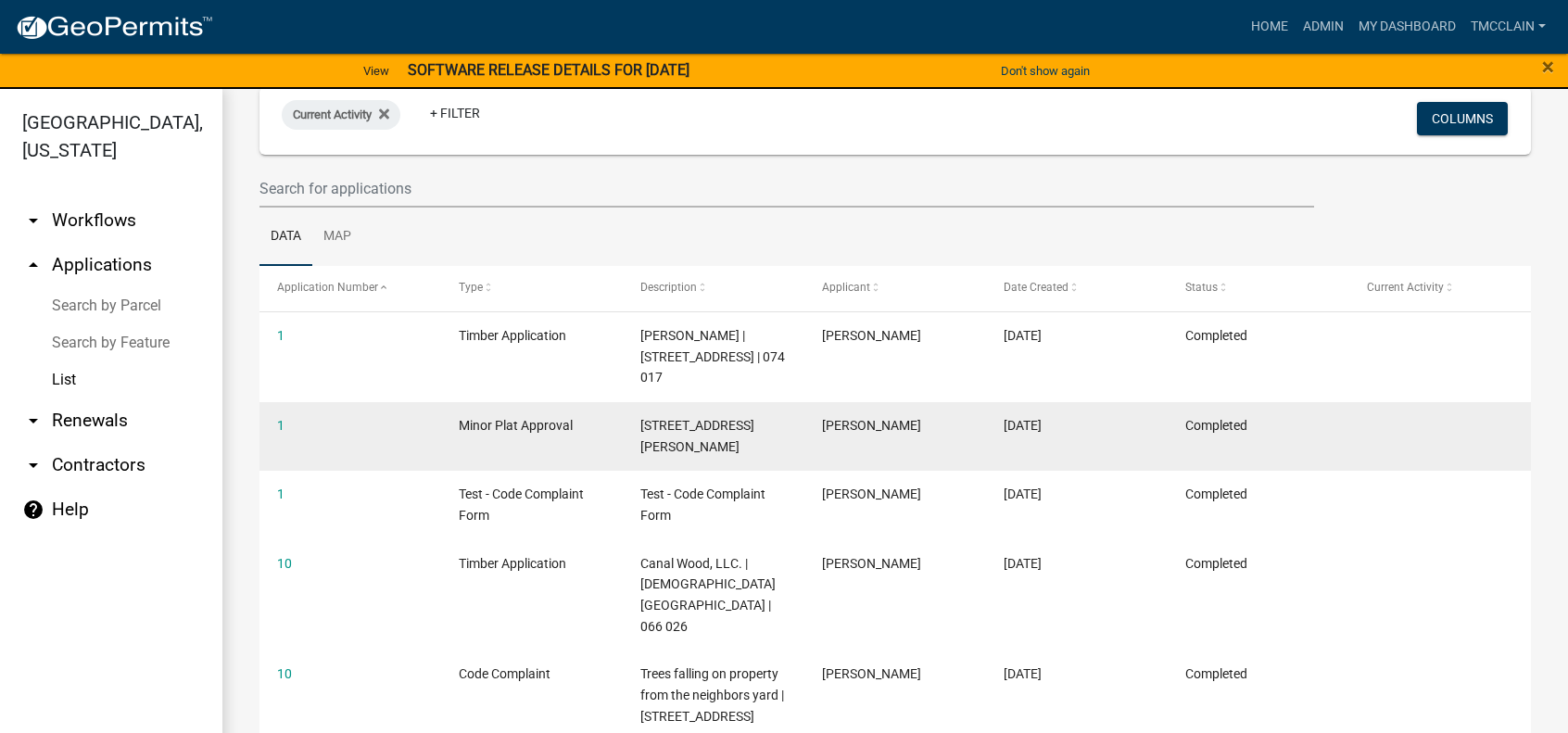
scroll to position [0, 0]
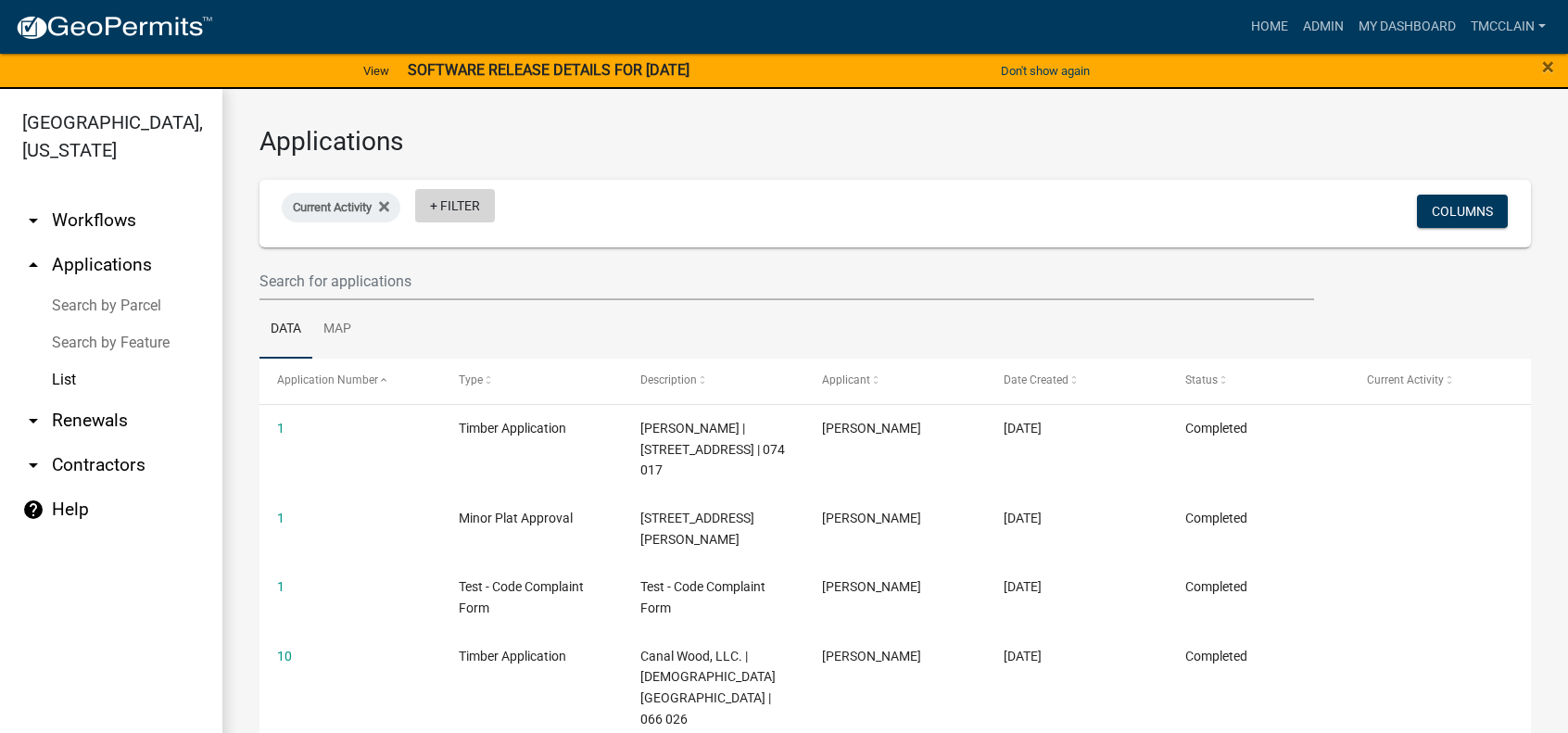
click at [481, 202] on link "+ Filter" at bounding box center [456, 205] width 80 height 33
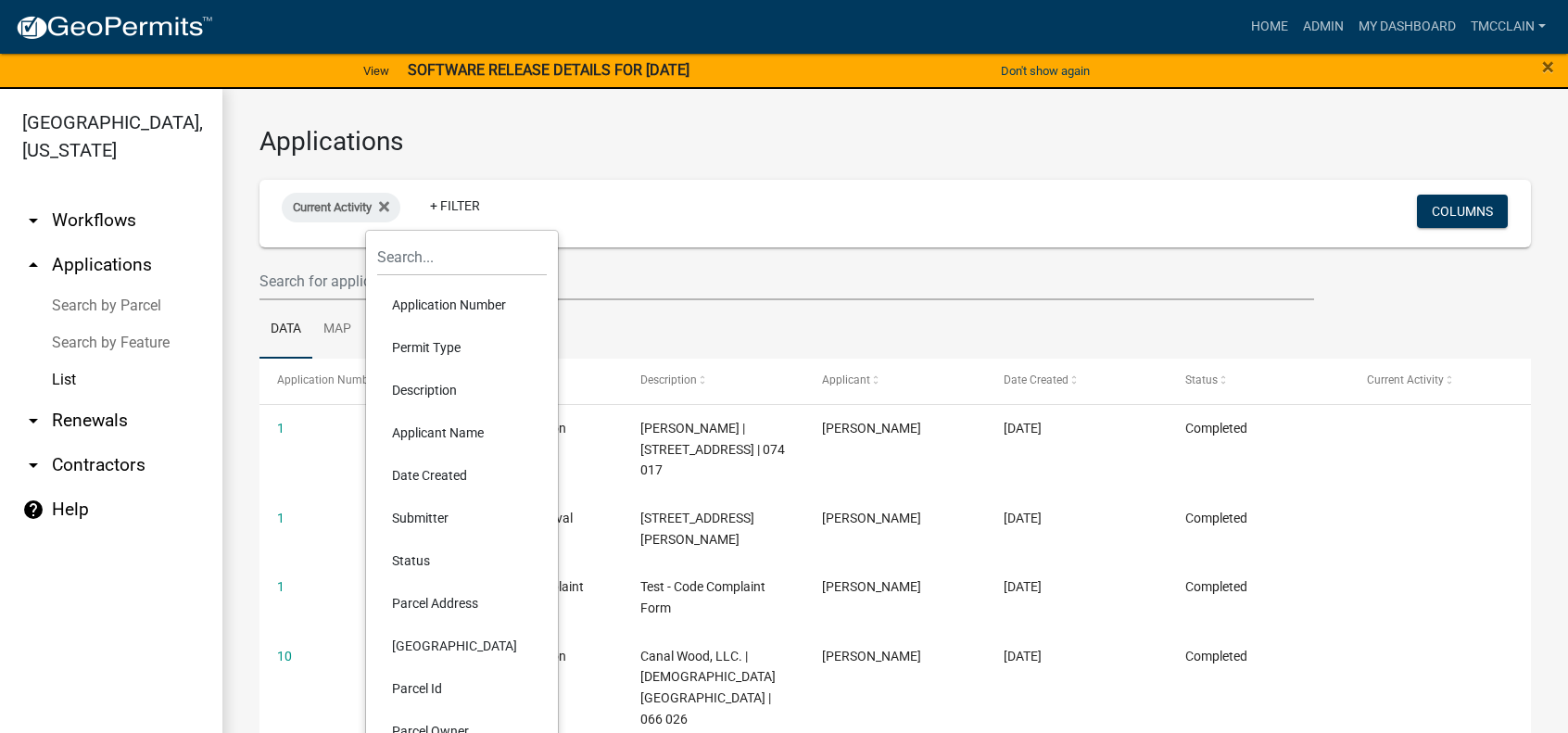
click at [417, 559] on li "Status" at bounding box center [462, 560] width 170 height 43
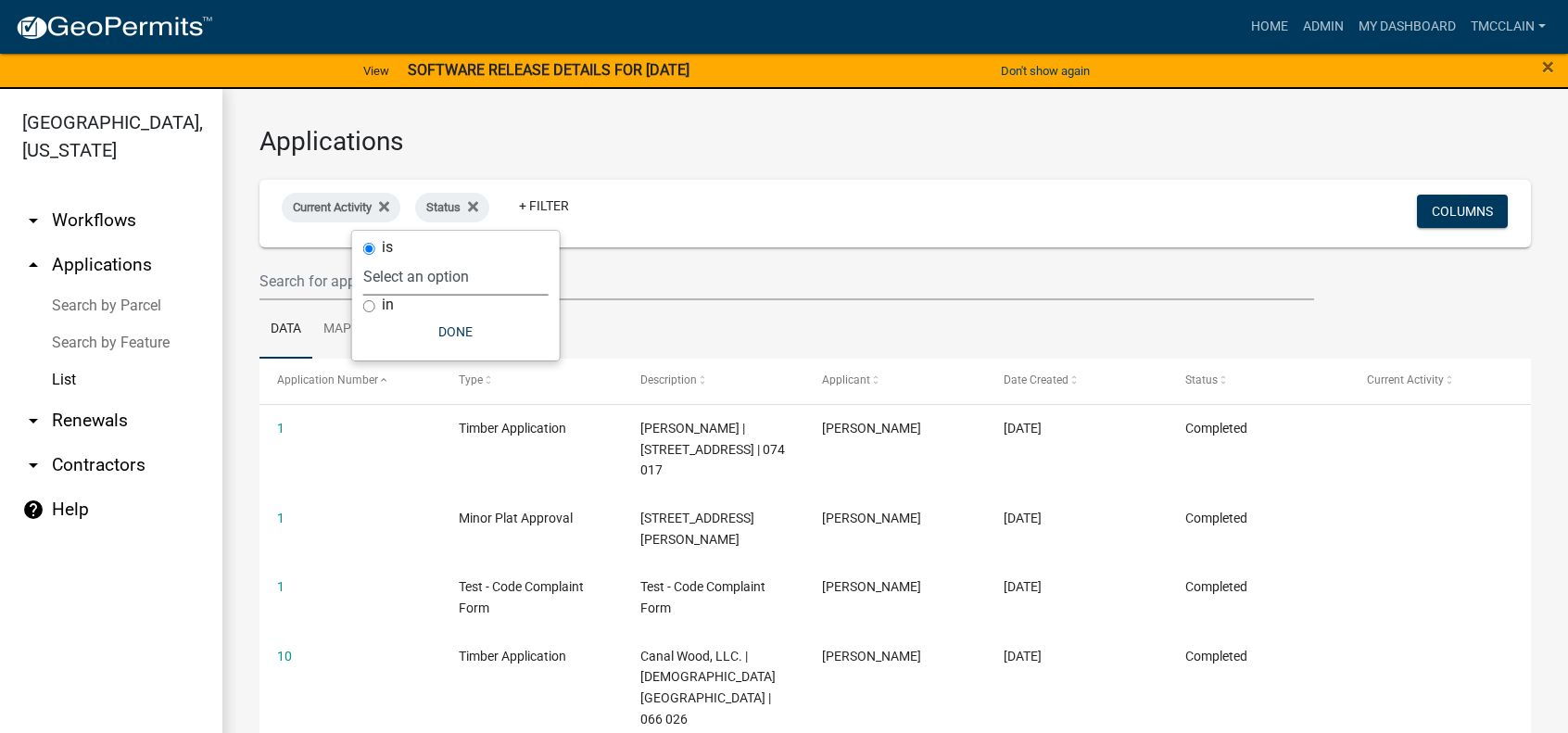
click at [466, 269] on select "Select an option Not Started In Progress Completed Expired Locked Withdrawn Voi…" at bounding box center [456, 276] width 185 height 38
select select "1"
click at [400, 257] on select "Select an option Not Started In Progress Completed Expired Locked Withdrawn Voi…" at bounding box center [456, 276] width 185 height 38
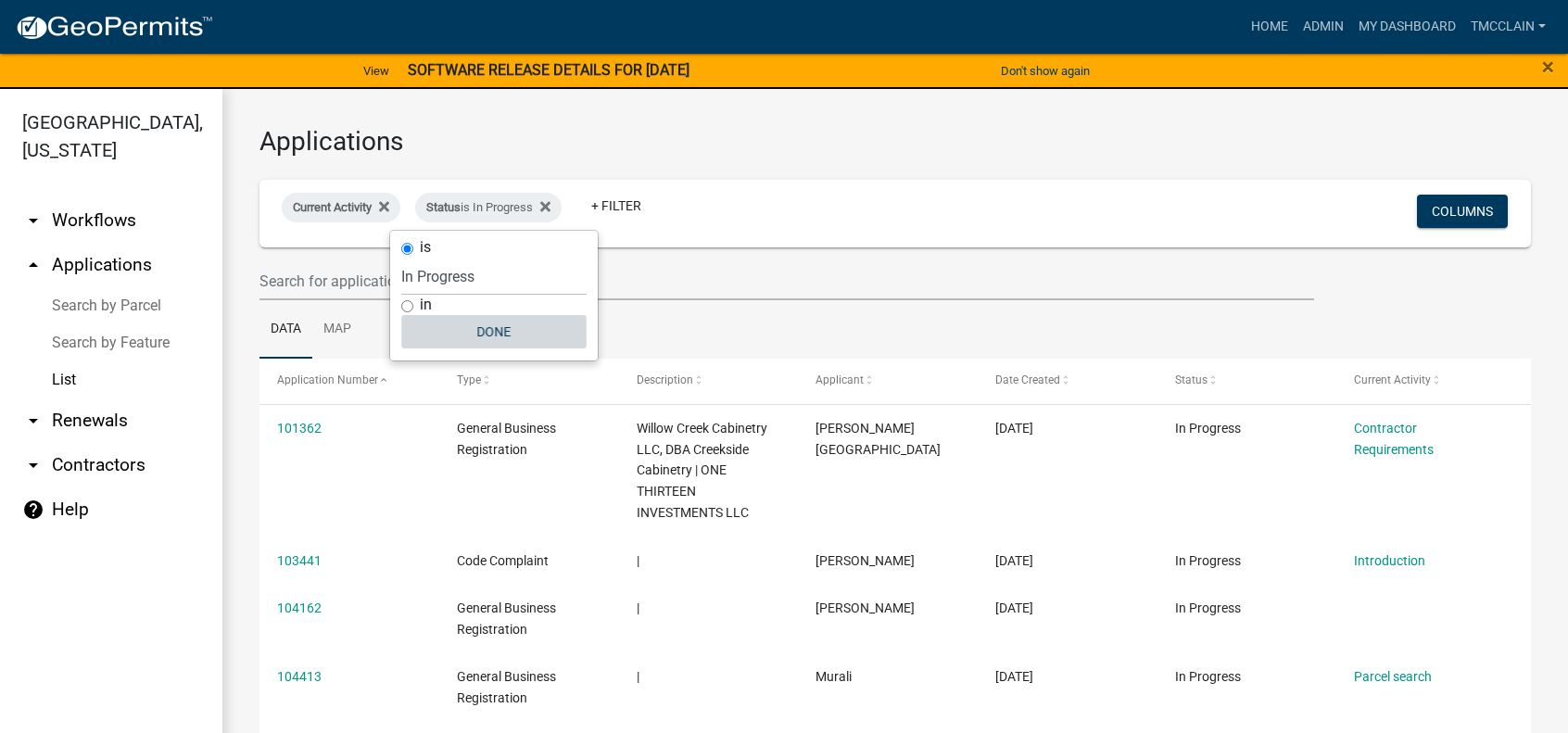
click at [483, 317] on button "Done" at bounding box center [494, 332] width 185 height 33
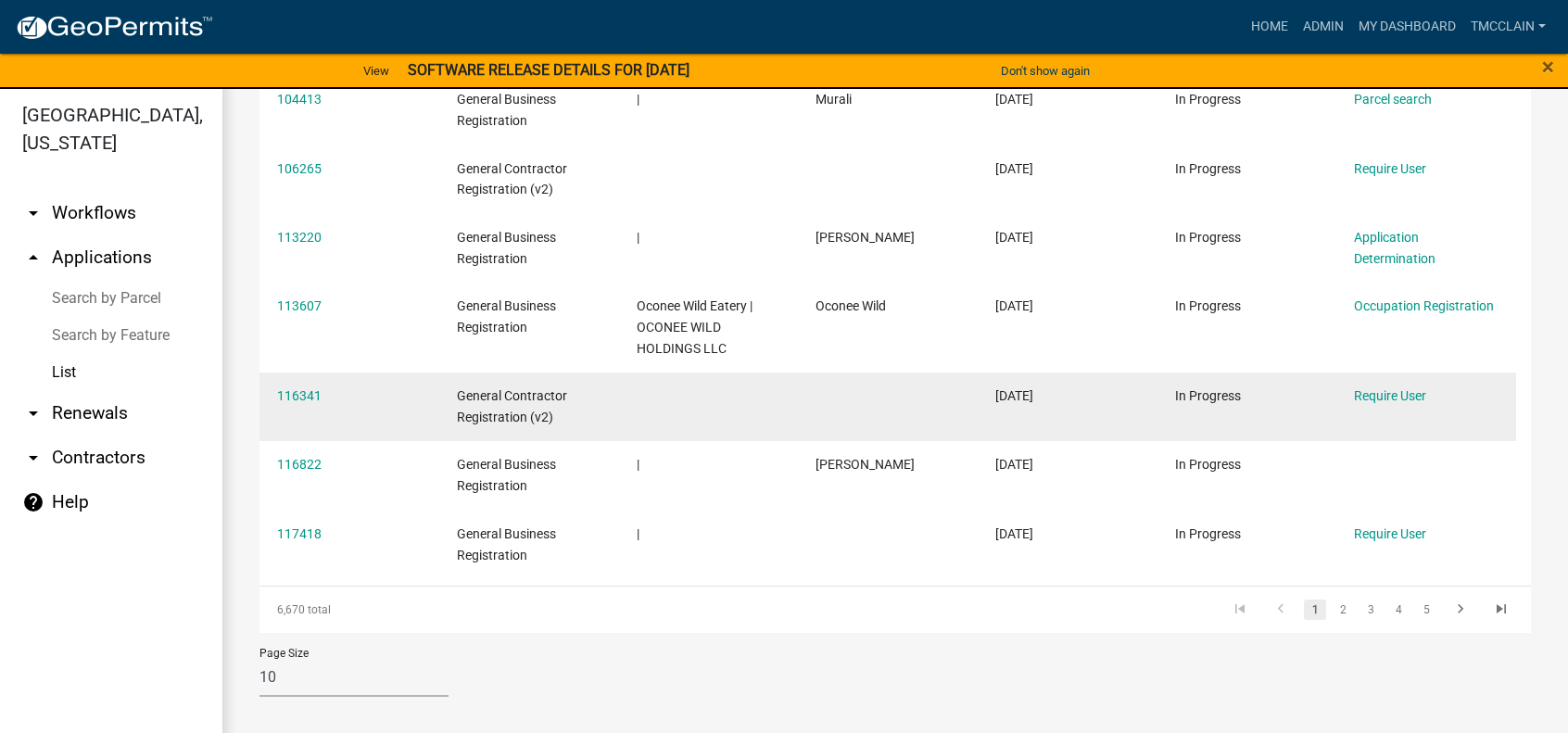
scroll to position [22, 0]
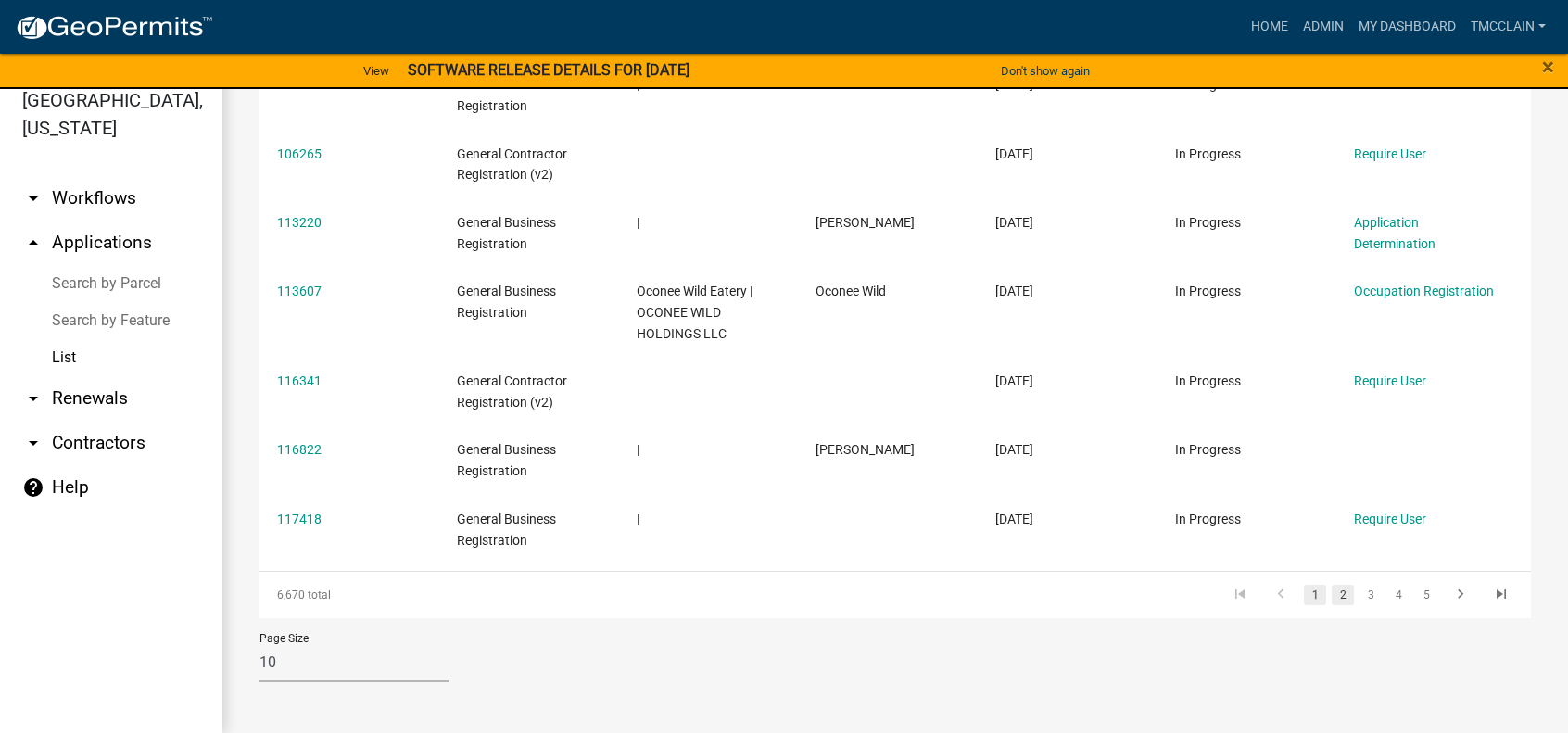
click at [1332, 592] on link "2" at bounding box center [1342, 594] width 22 height 20
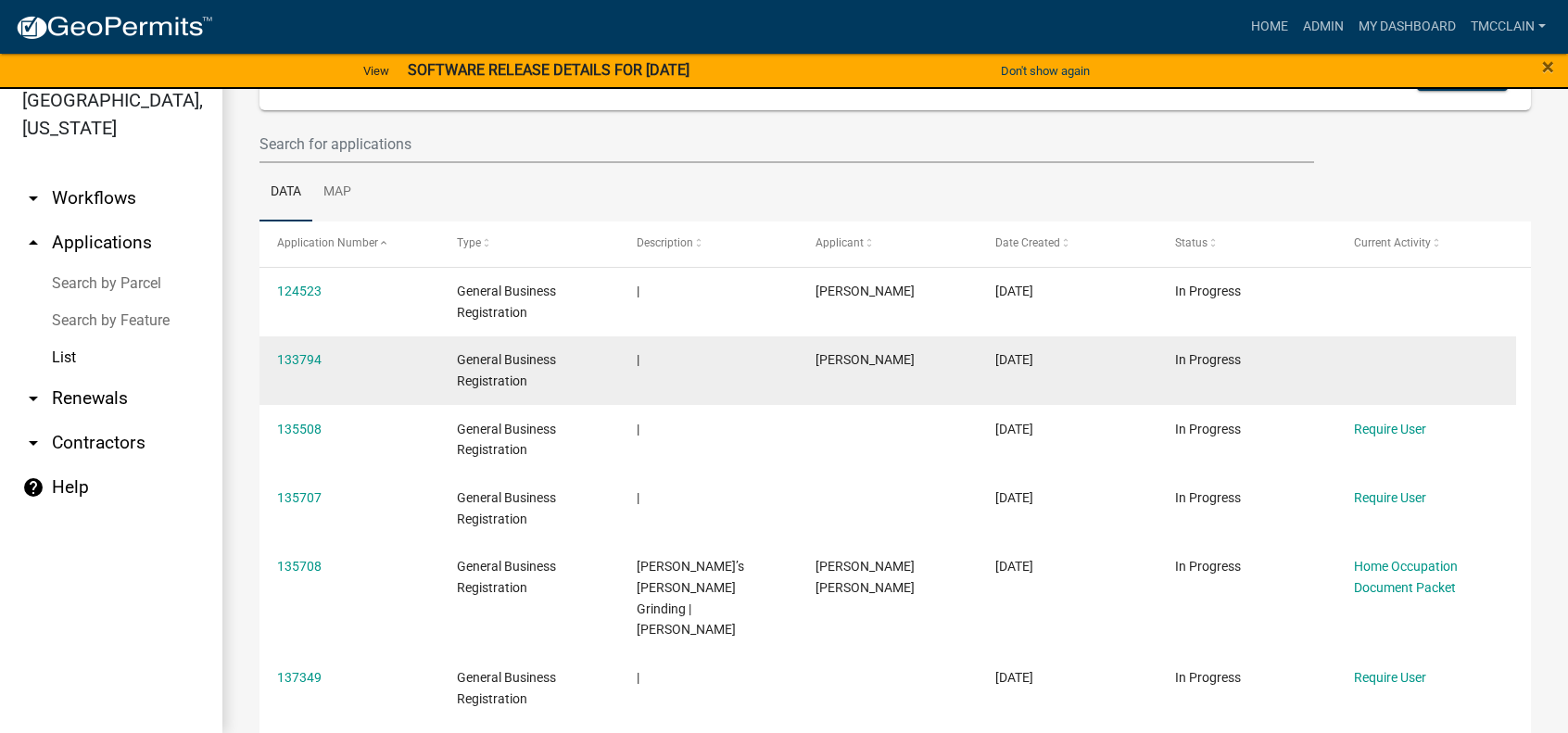
scroll to position [22, 0]
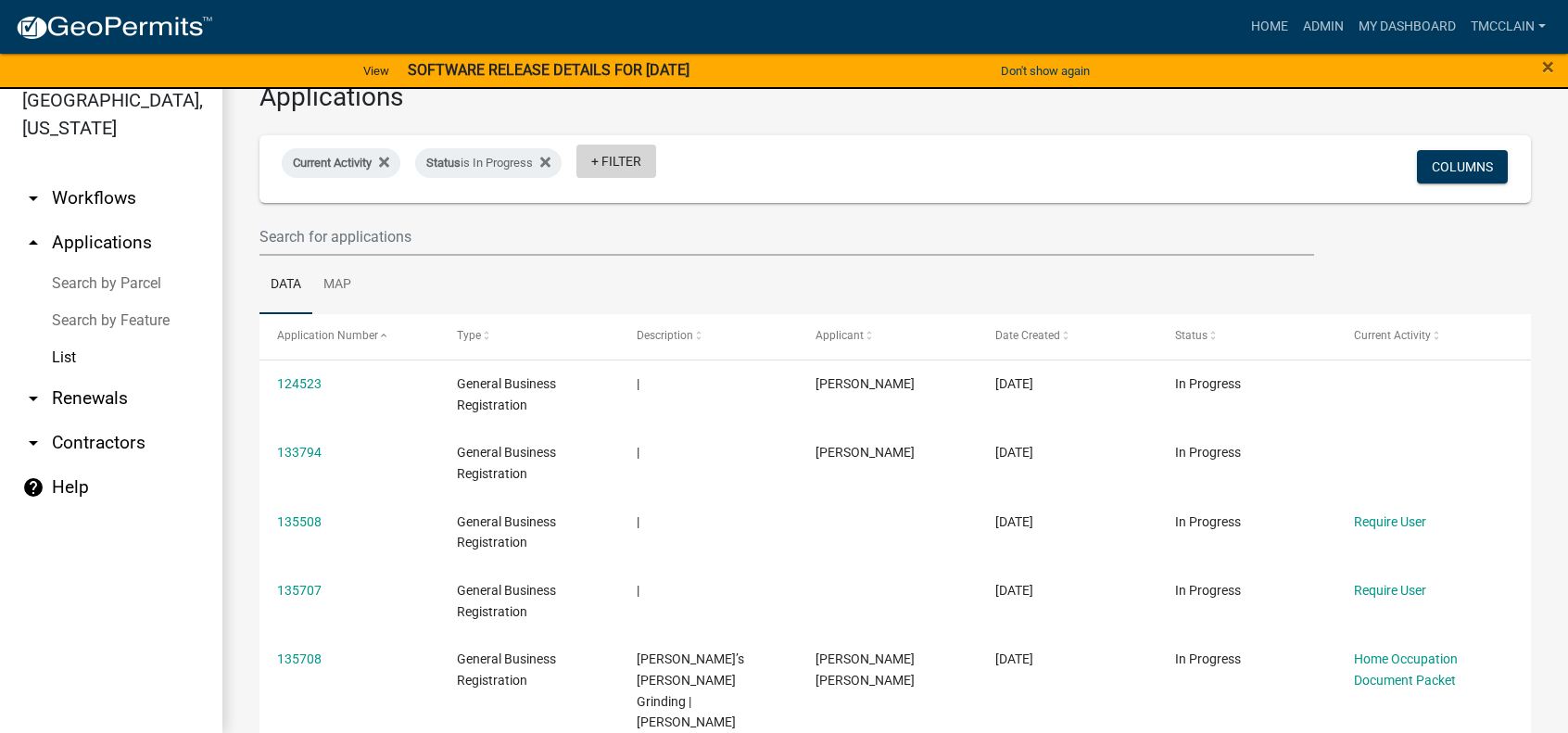
click at [625, 153] on link "+ Filter" at bounding box center [617, 161] width 80 height 33
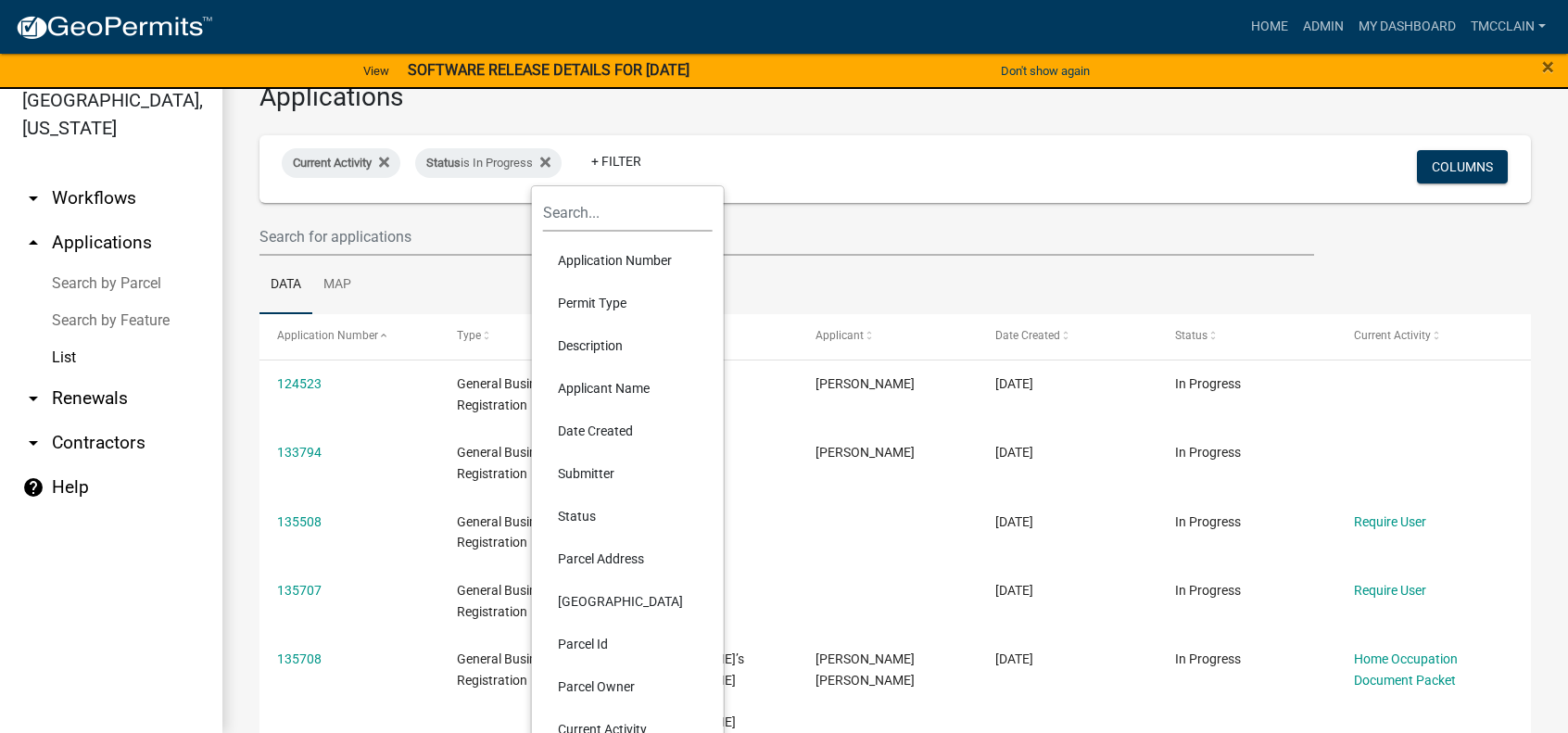
click at [625, 302] on li "Permit Type" at bounding box center [628, 303] width 170 height 43
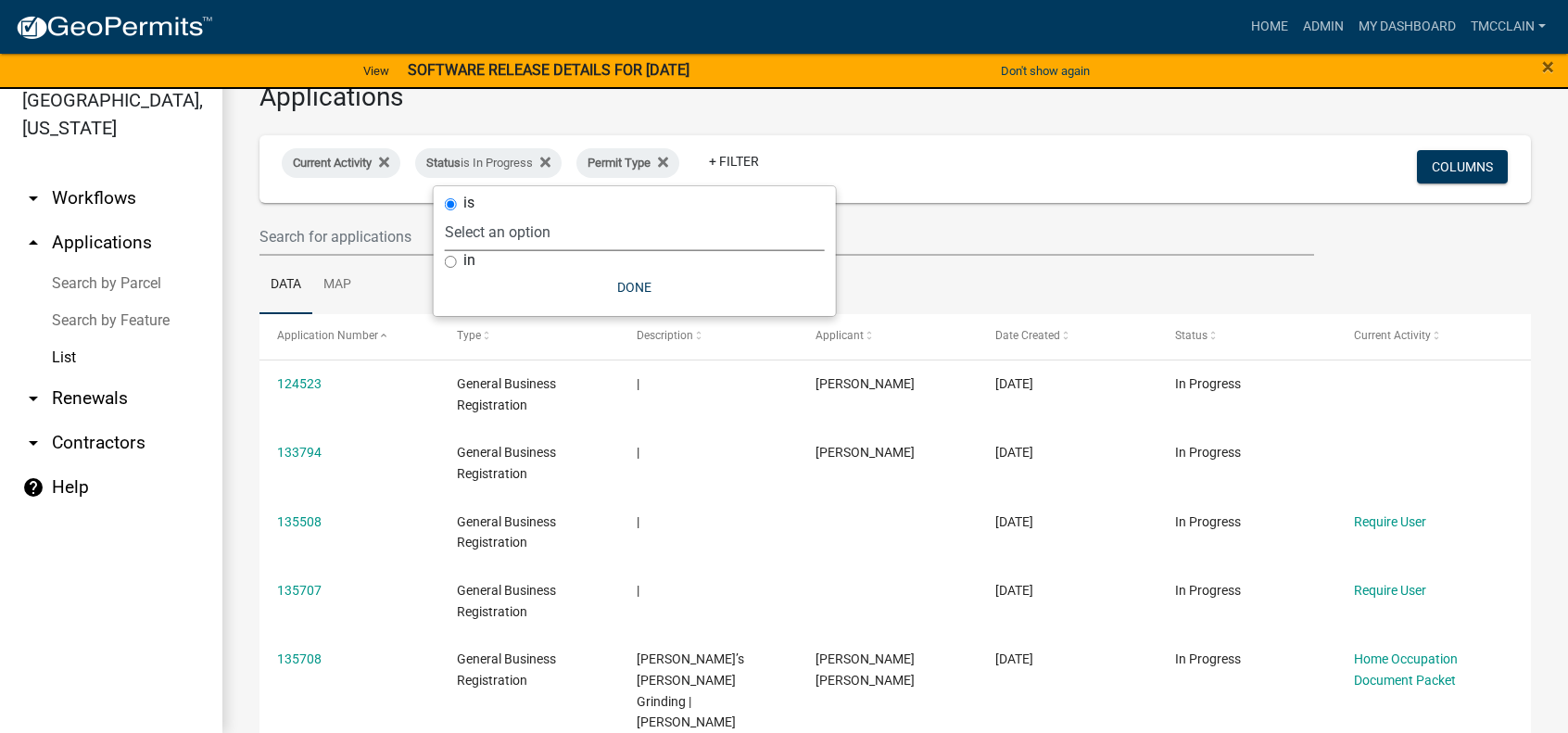
click at [590, 242] on select "Select an option Agricultural Permit Blasting Permit Code Complaint Commercial …" at bounding box center [635, 233] width 380 height 38
select select "9b5b0a19-a18d-420d-b72c-0aeb94482db5"
click at [523, 214] on select "Select an option Agricultural Permit Blasting Permit Code Complaint Commercial …" at bounding box center [635, 233] width 380 height 38
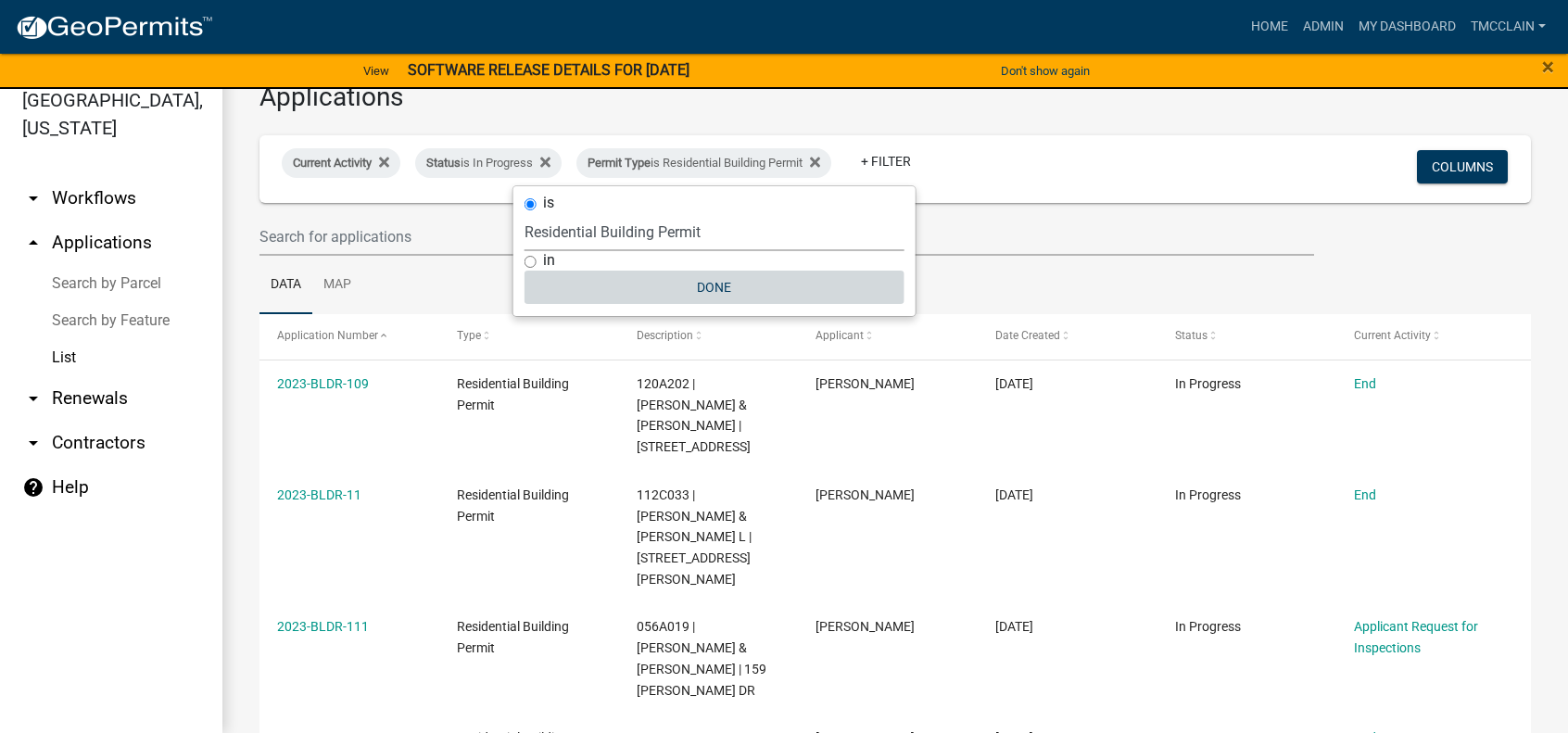
click at [723, 286] on button "Done" at bounding box center [714, 287] width 380 height 33
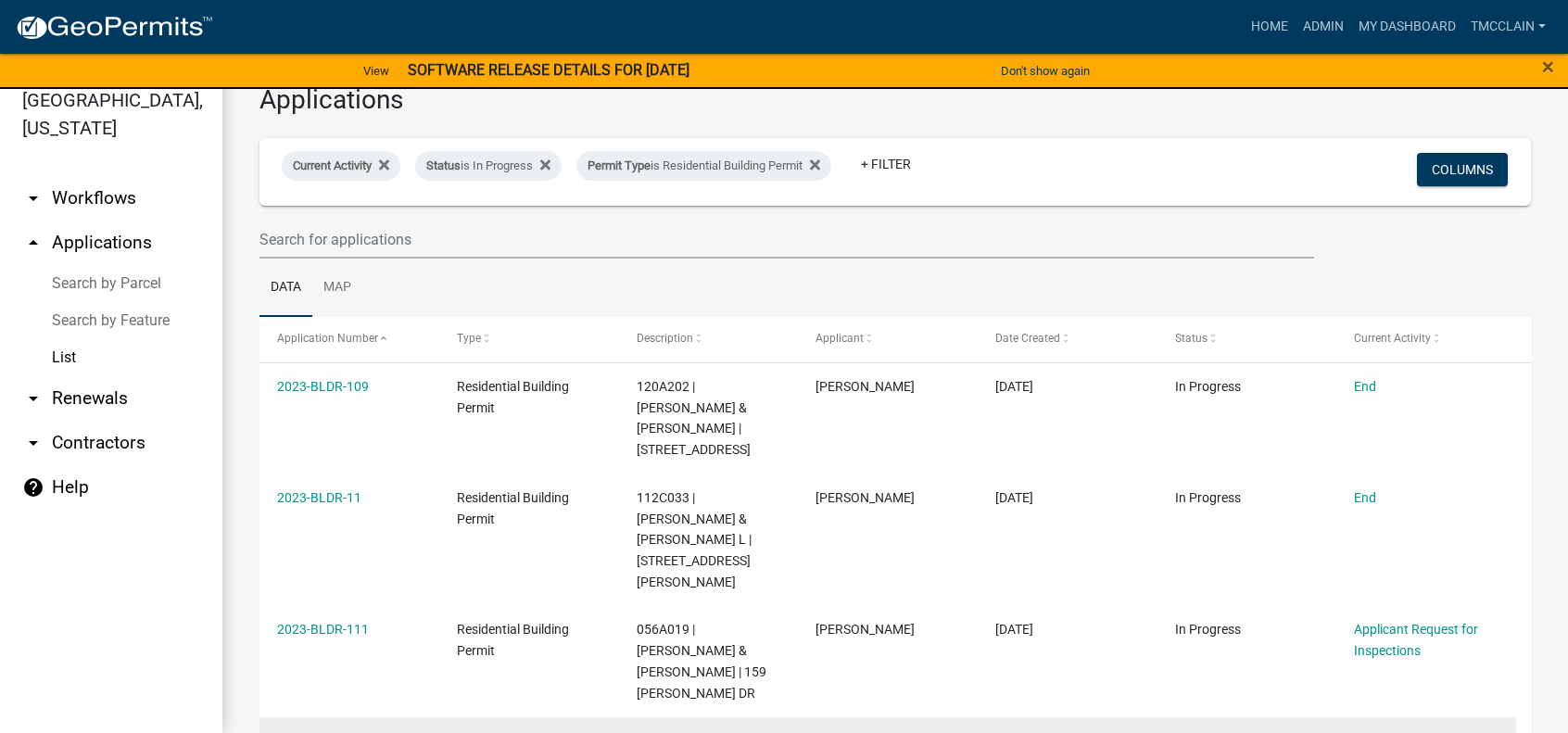
scroll to position [0, 0]
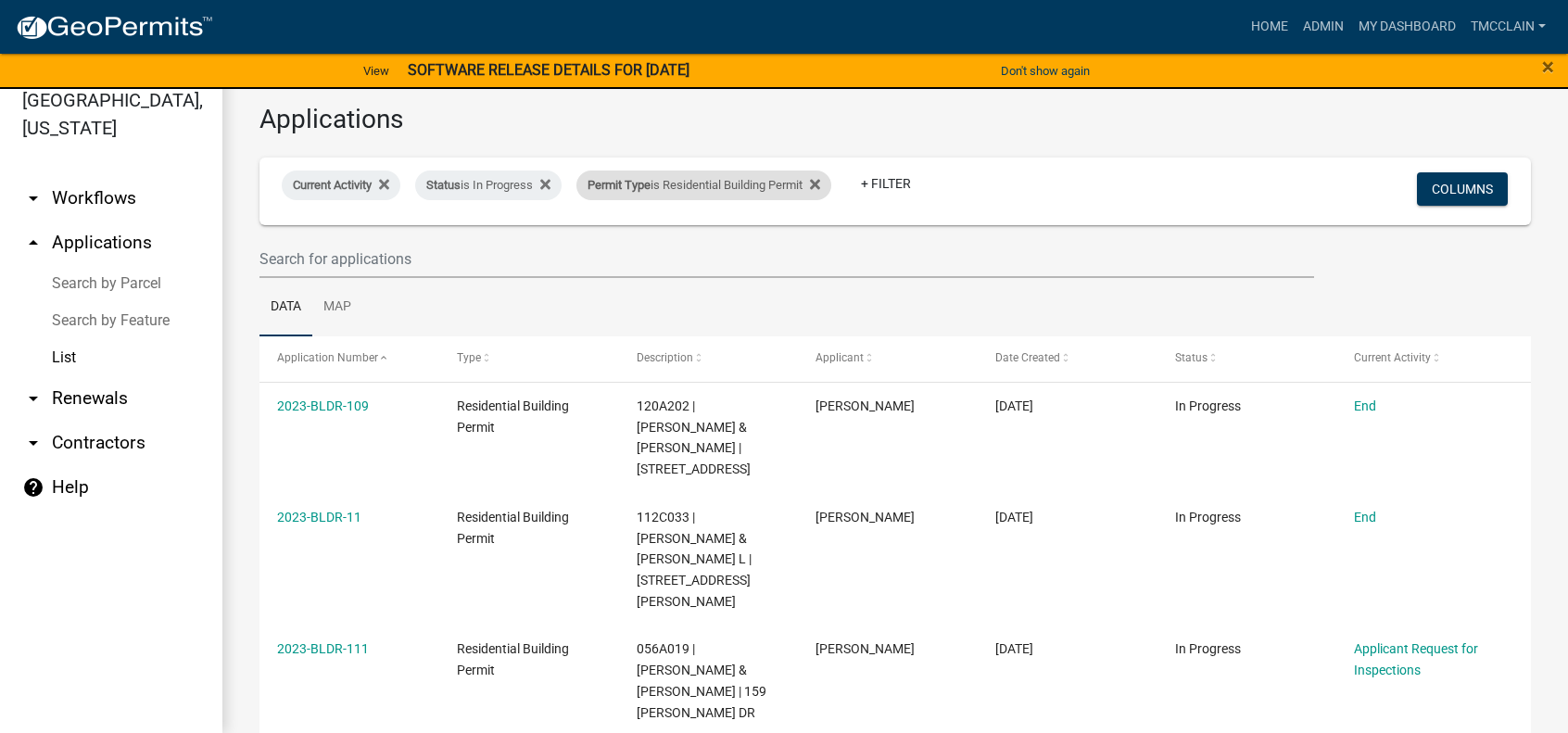
click at [799, 180] on div "Permit Type is Residential Building Permit" at bounding box center [703, 185] width 255 height 30
select select "9b5b0a19-a18d-420d-b72c-0aeb94482db5"
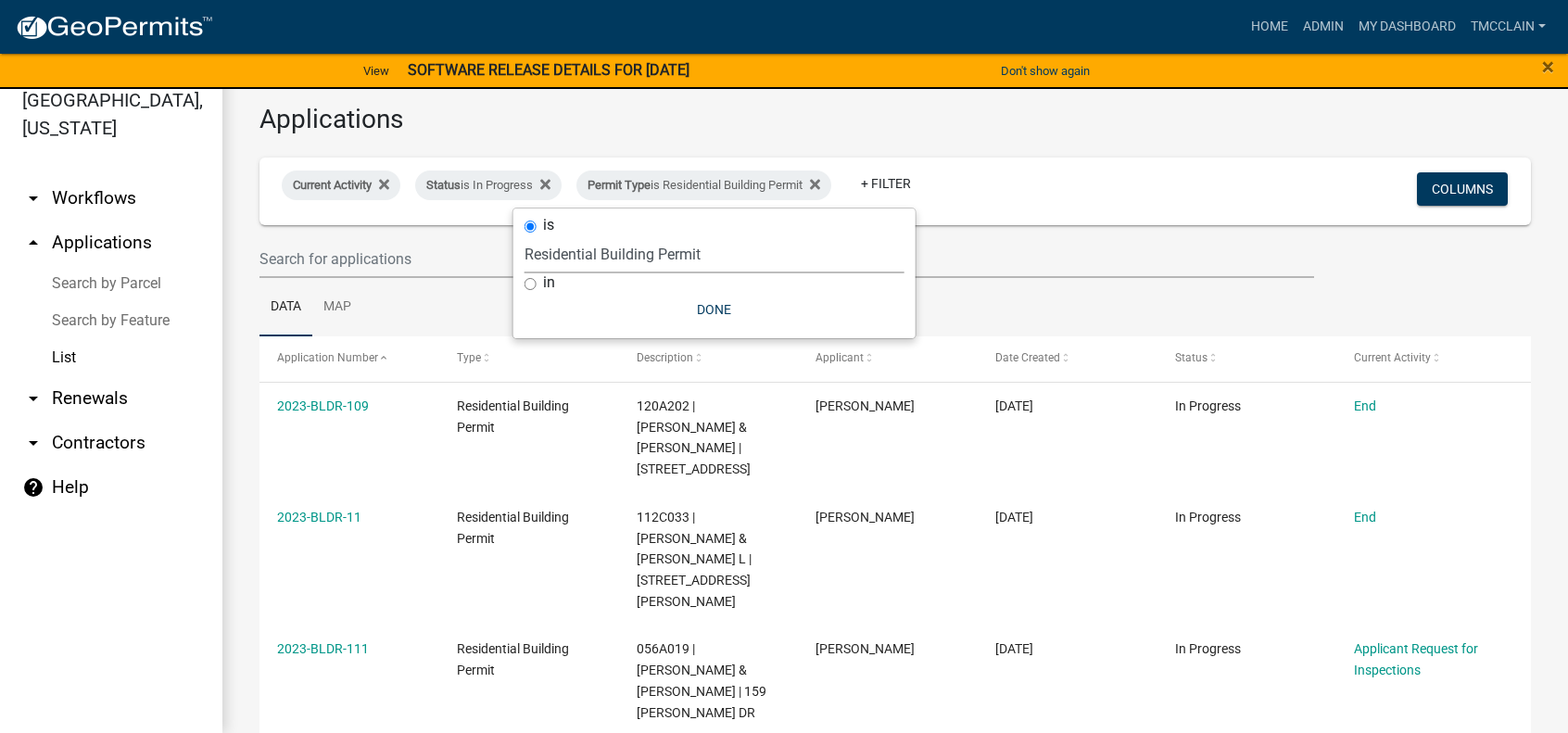
click at [1008, 206] on div "Current Activity Status is In Progress Permit Type is Residential Building Perm…" at bounding box center [686, 191] width 837 height 49
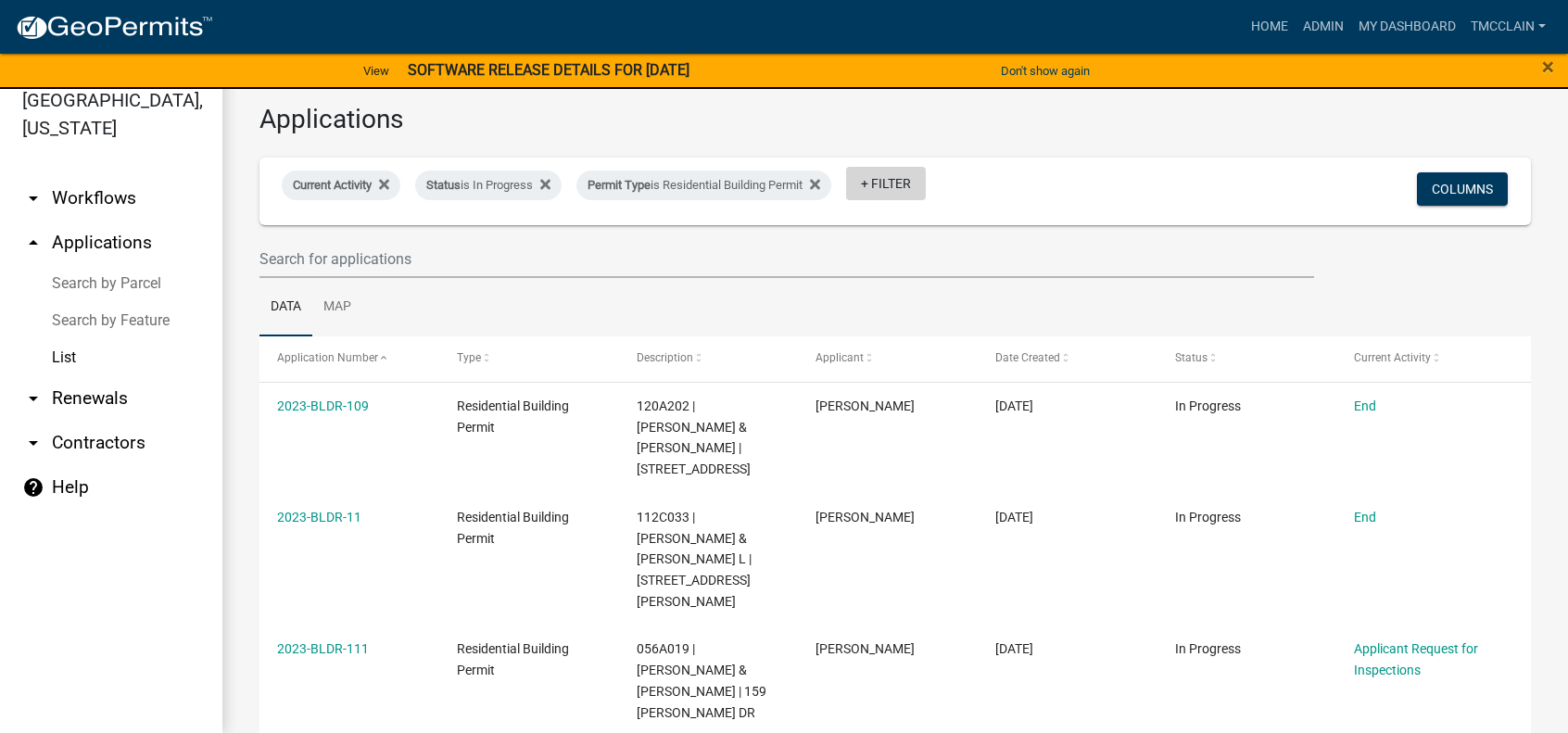
click at [915, 186] on link "+ Filter" at bounding box center [886, 183] width 80 height 33
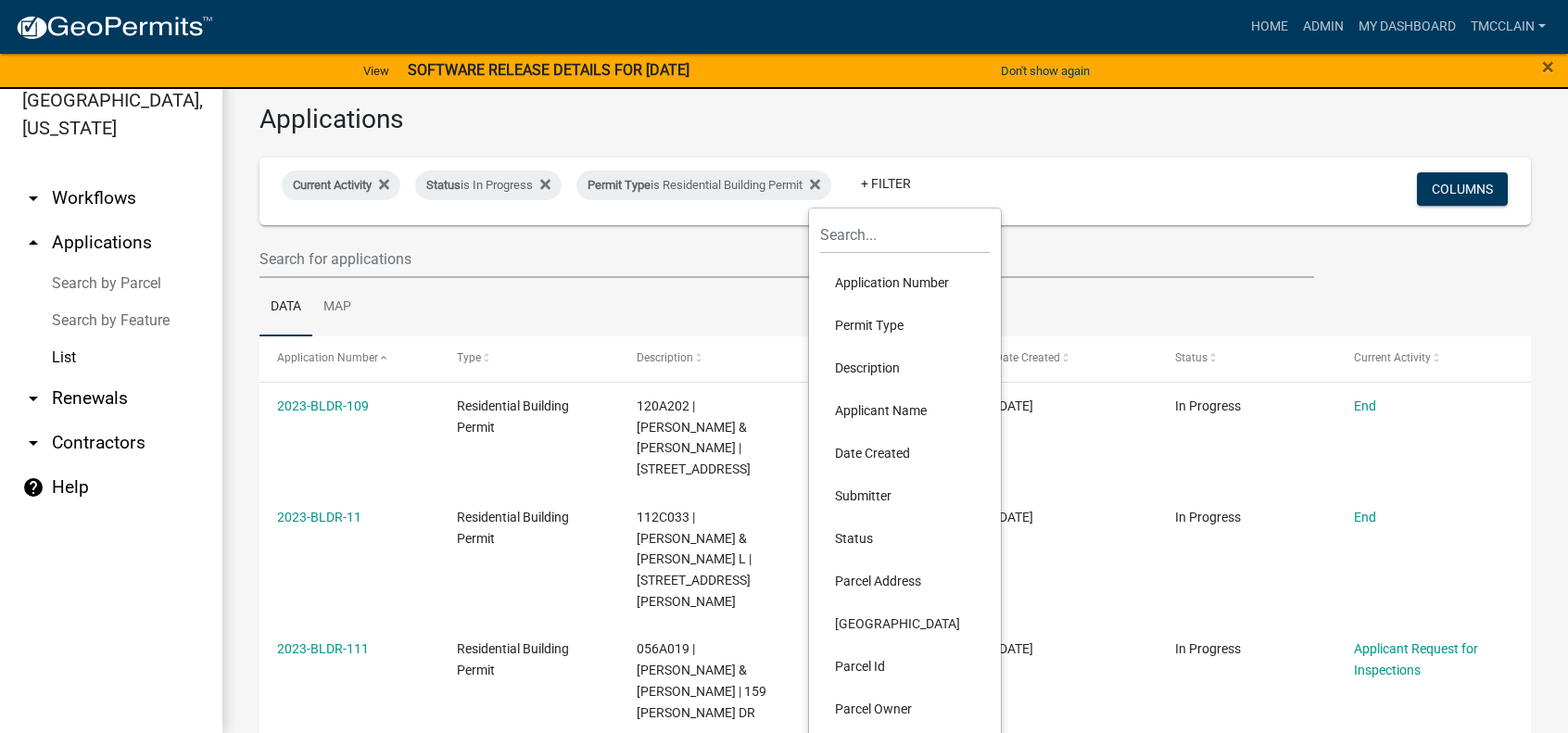
click at [867, 455] on li "Date Created" at bounding box center [905, 453] width 170 height 43
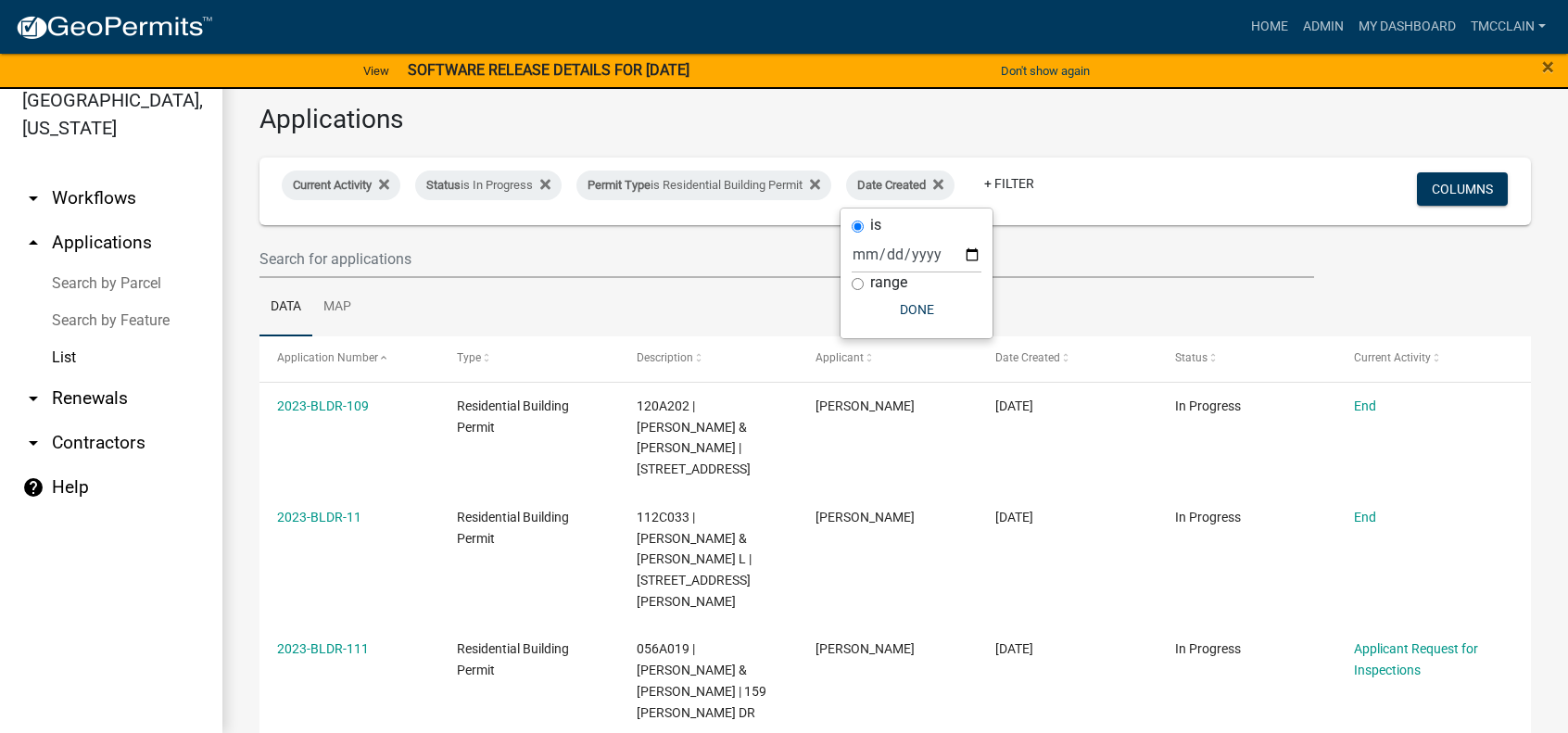
click at [854, 285] on input "range" at bounding box center [857, 284] width 12 height 12
radio input "true"
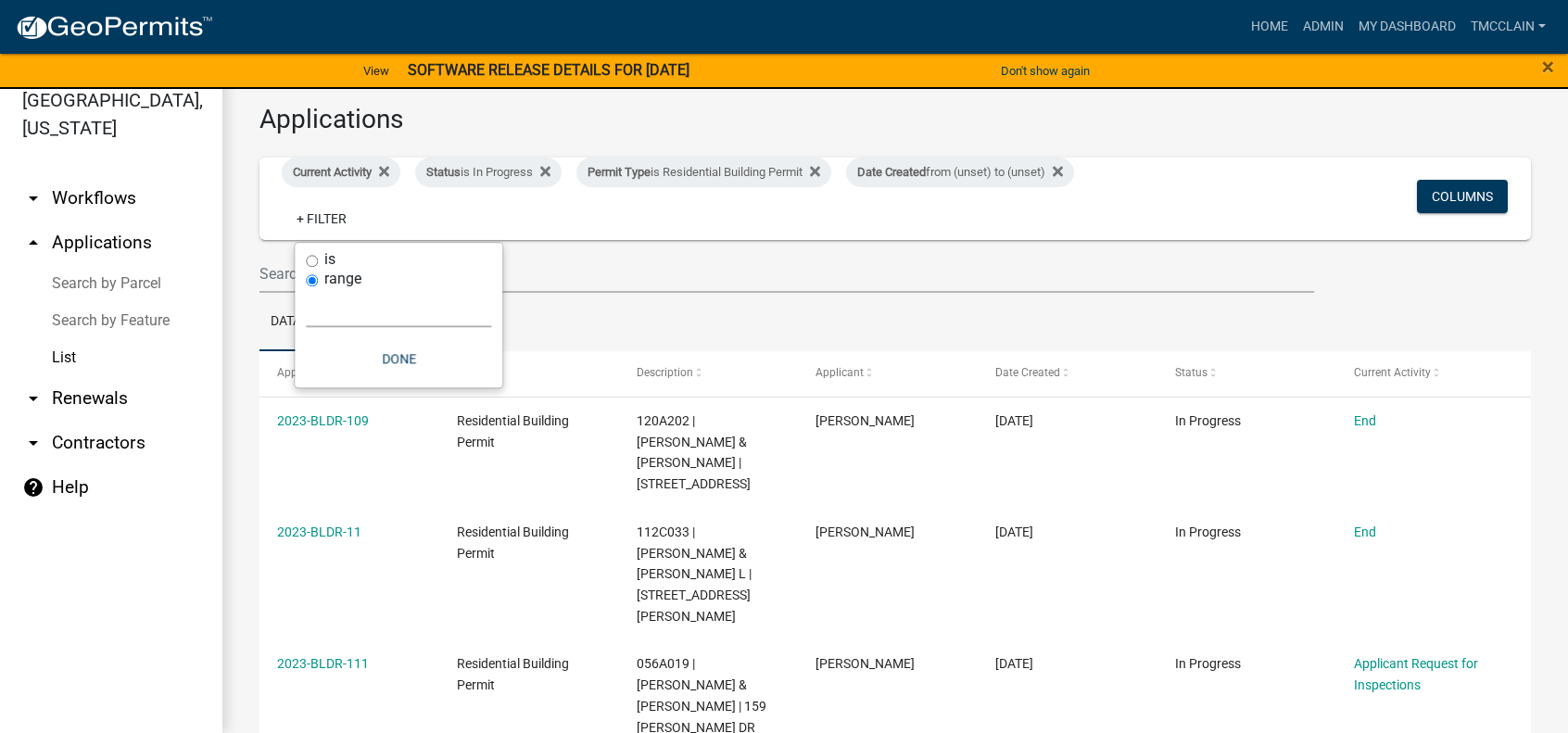
click at [324, 309] on select "[DATE] [DATE] Current Week Previous Week Current Month Last Month Current Calen…" at bounding box center [398, 308] width 185 height 38
select select "this_1_years"
click at [491, 289] on select "[DATE] [DATE] Current Week Previous Week Current Month Last Month Current Calen…" at bounding box center [398, 308] width 185 height 38
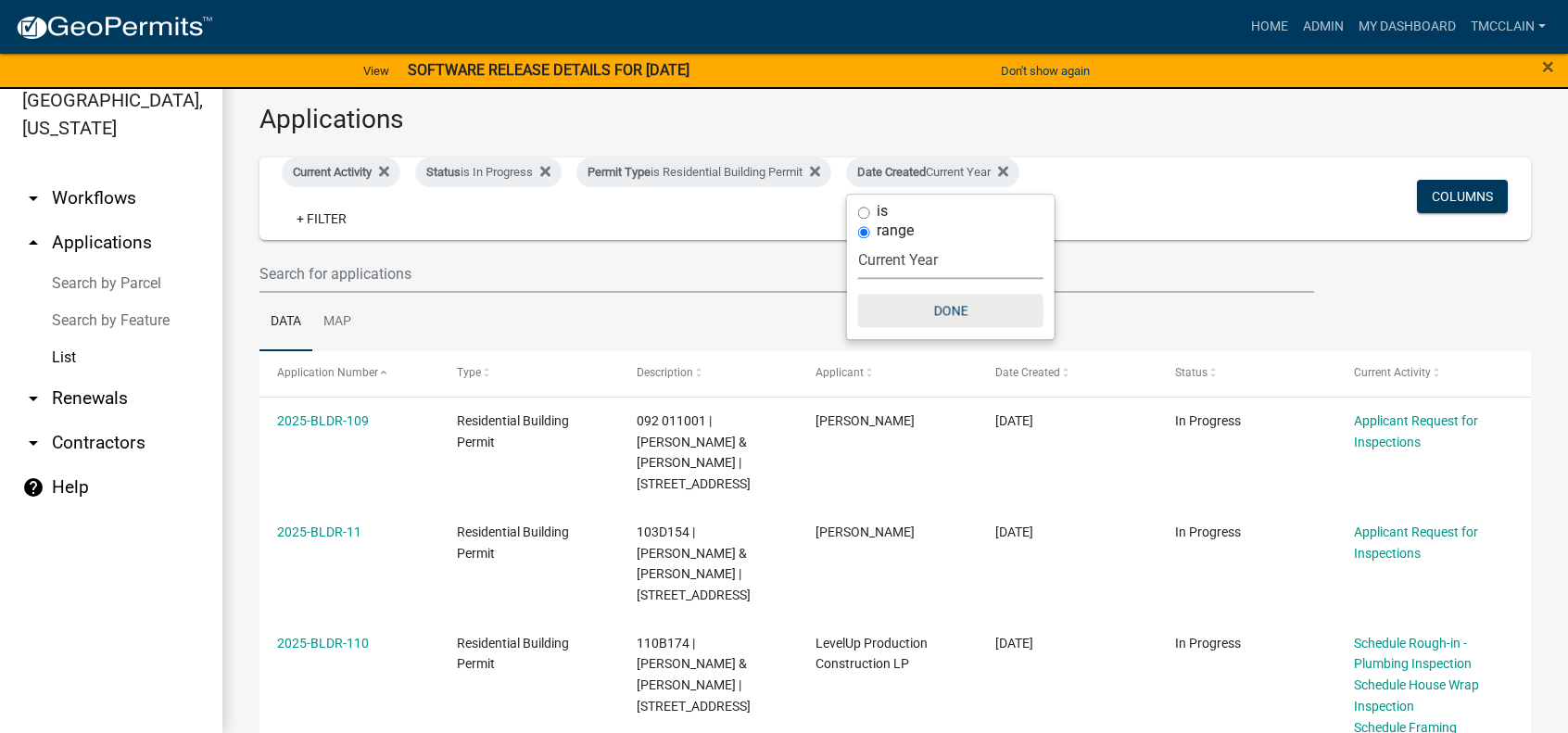
click at [938, 306] on button "Done" at bounding box center [950, 310] width 185 height 33
click at [336, 173] on span "Current Activity" at bounding box center [332, 172] width 79 height 14
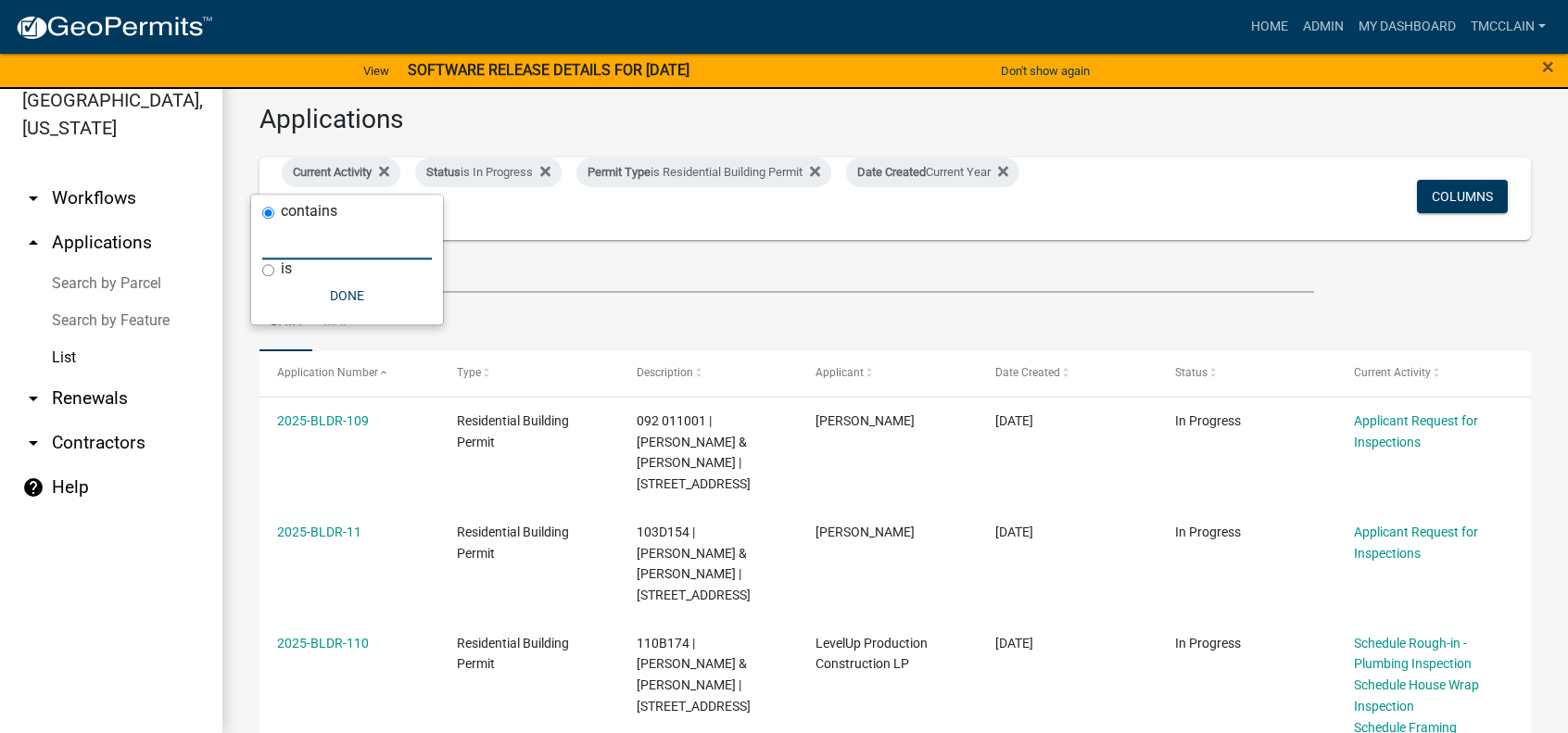
click at [312, 251] on input "text" at bounding box center [347, 240] width 170 height 38
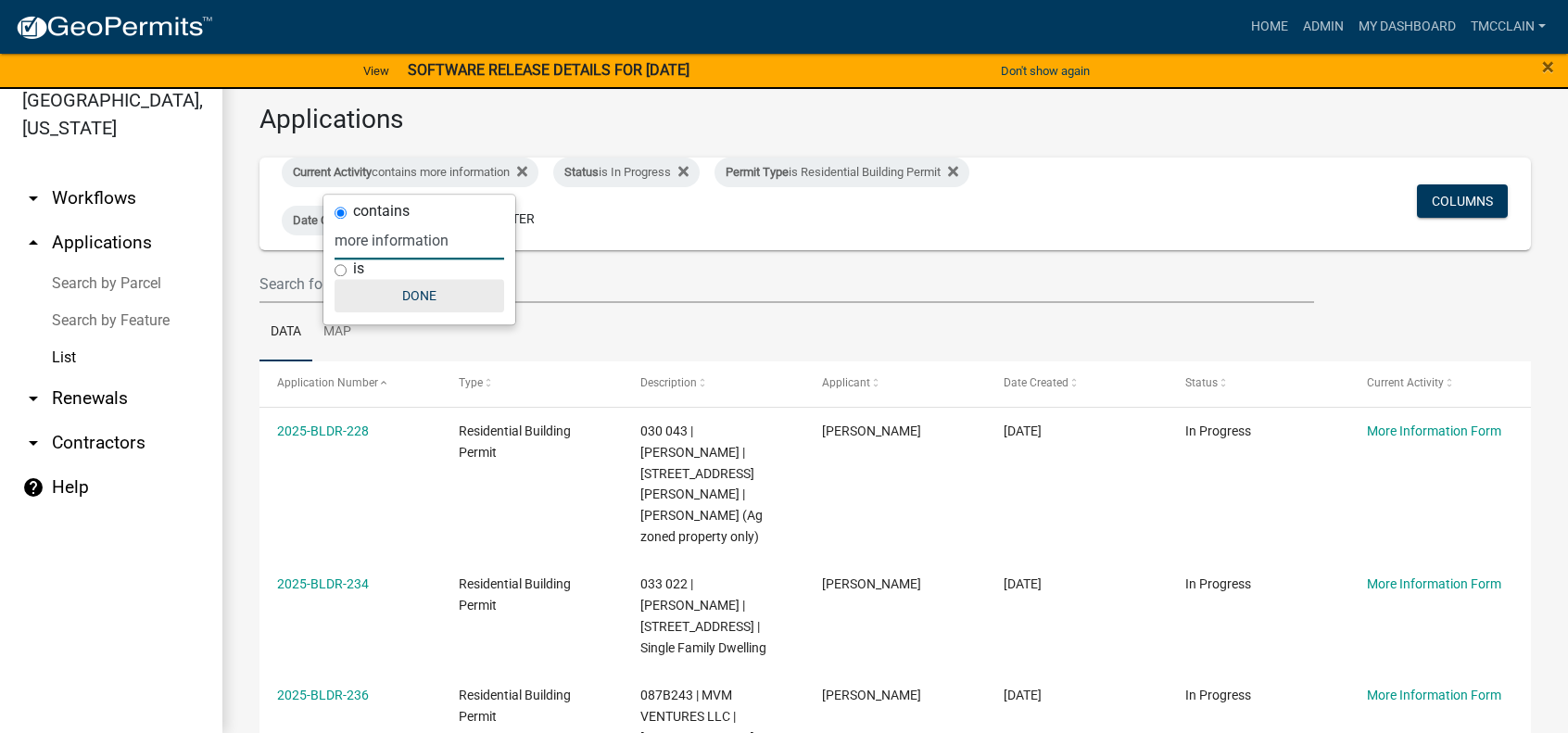
type input "more information"
click at [407, 300] on button "Done" at bounding box center [419, 295] width 170 height 33
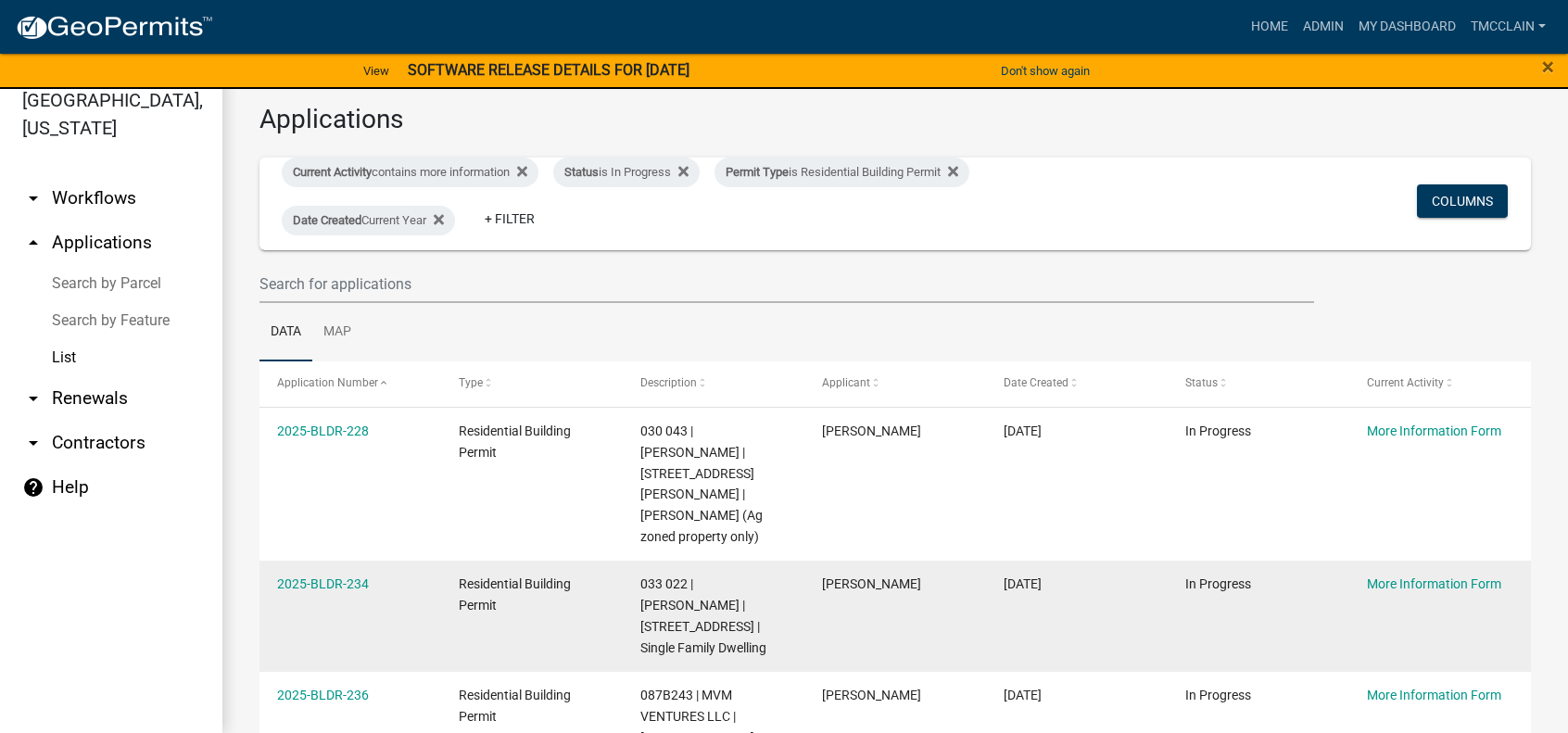
click at [776, 619] on datatable-body-cell "033 022 | [PERSON_NAME] | [STREET_ADDRESS] | Single Family Dwelling" at bounding box center [713, 616] width 182 height 112
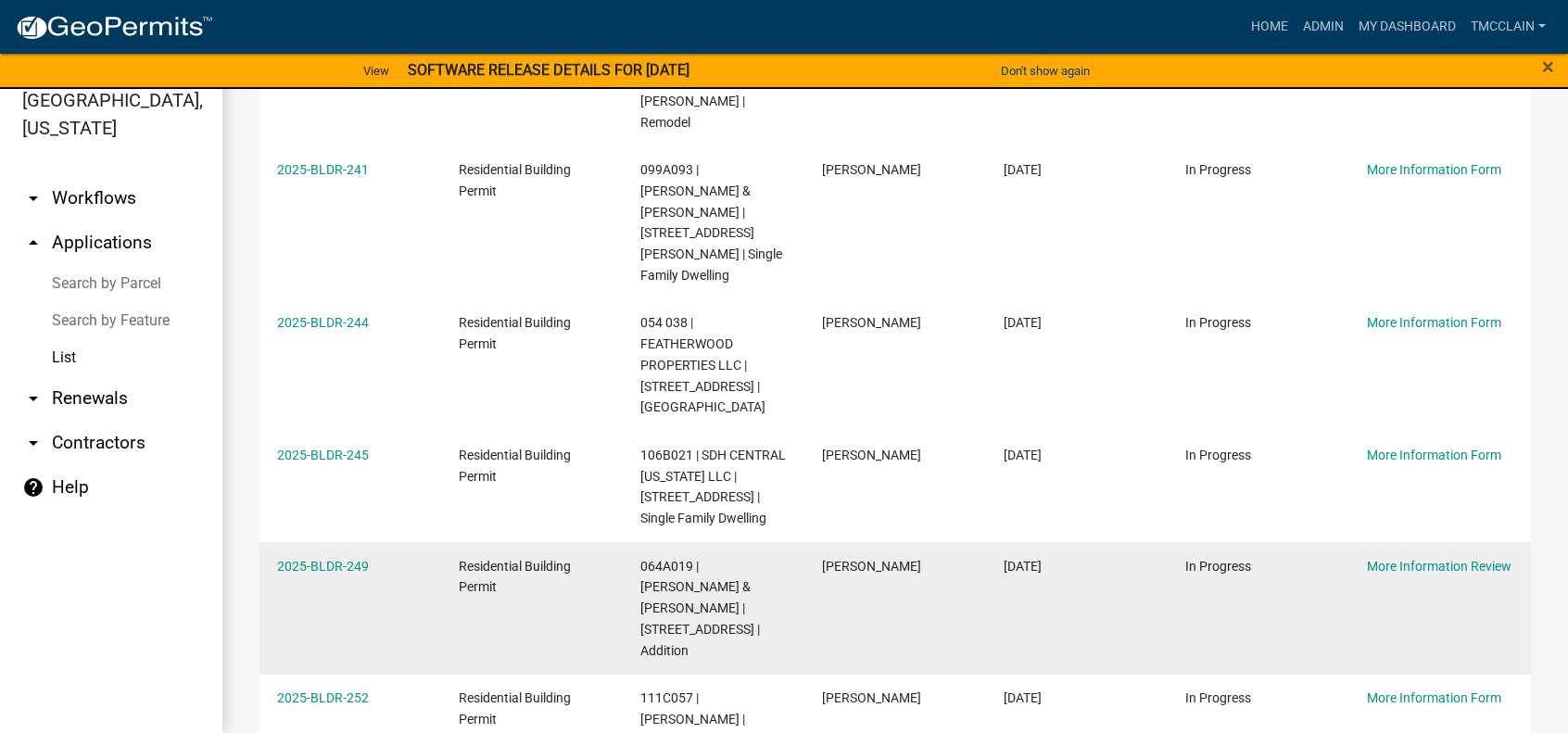
scroll to position [926, 0]
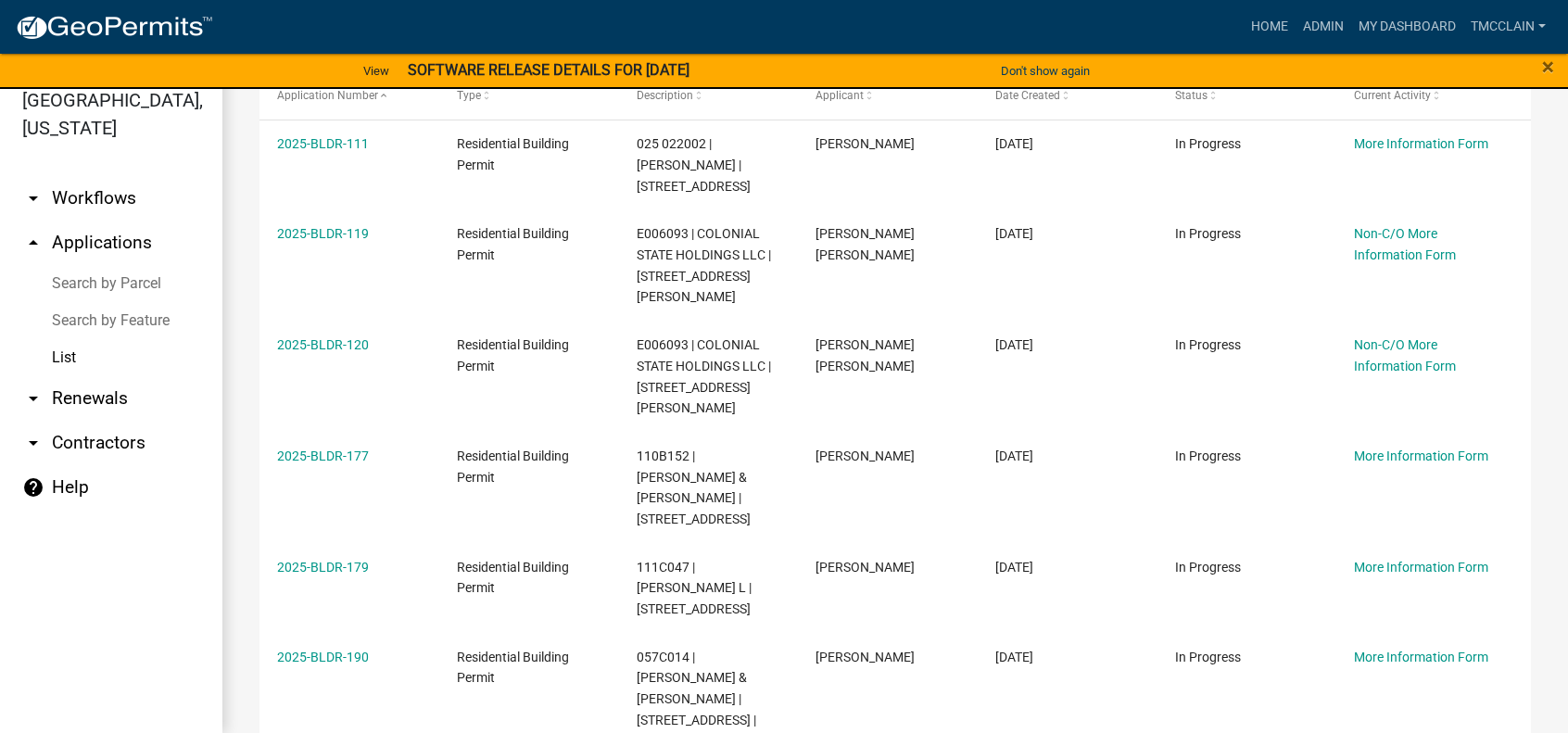
scroll to position [261, 0]
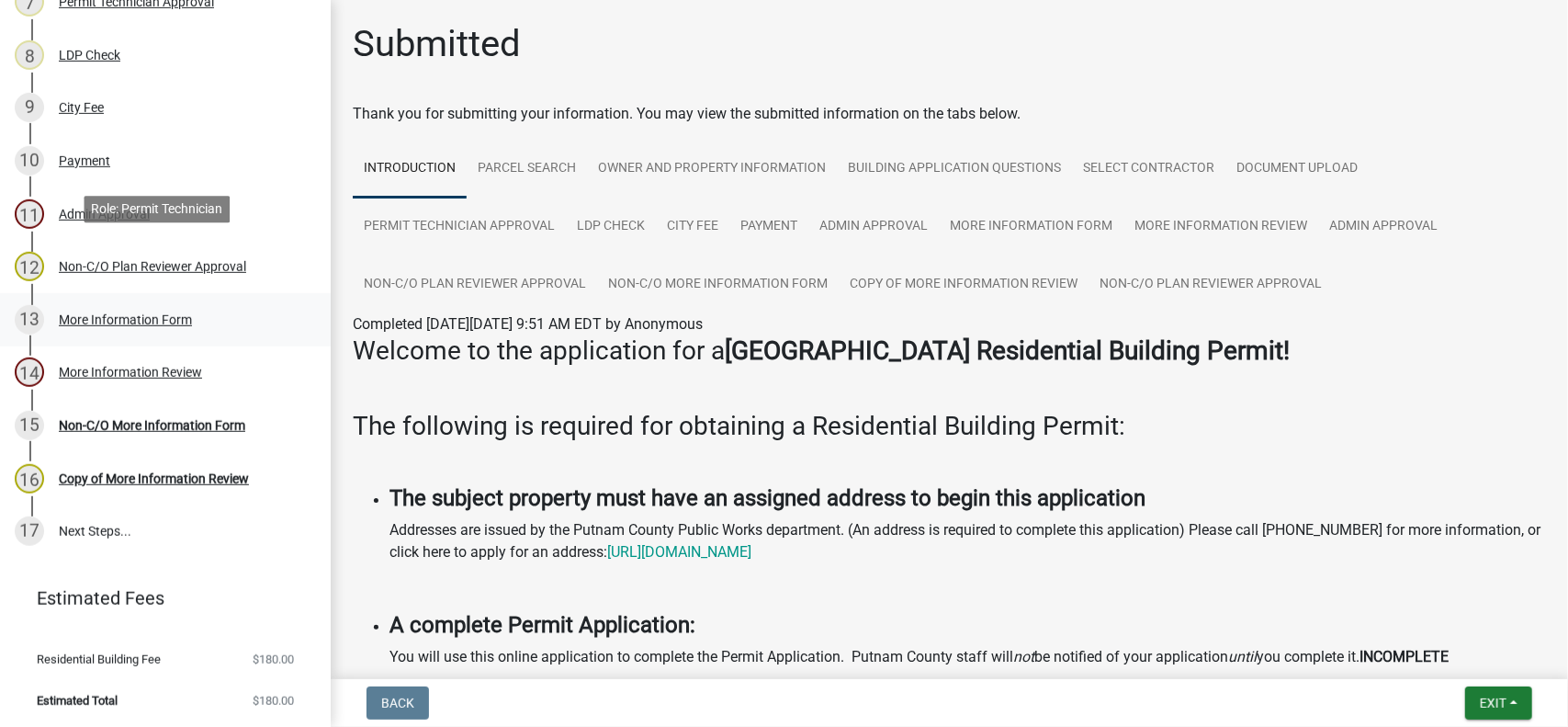
scroll to position [616, 0]
click at [148, 370] on div "More Information Review" at bounding box center [130, 372] width 144 height 13
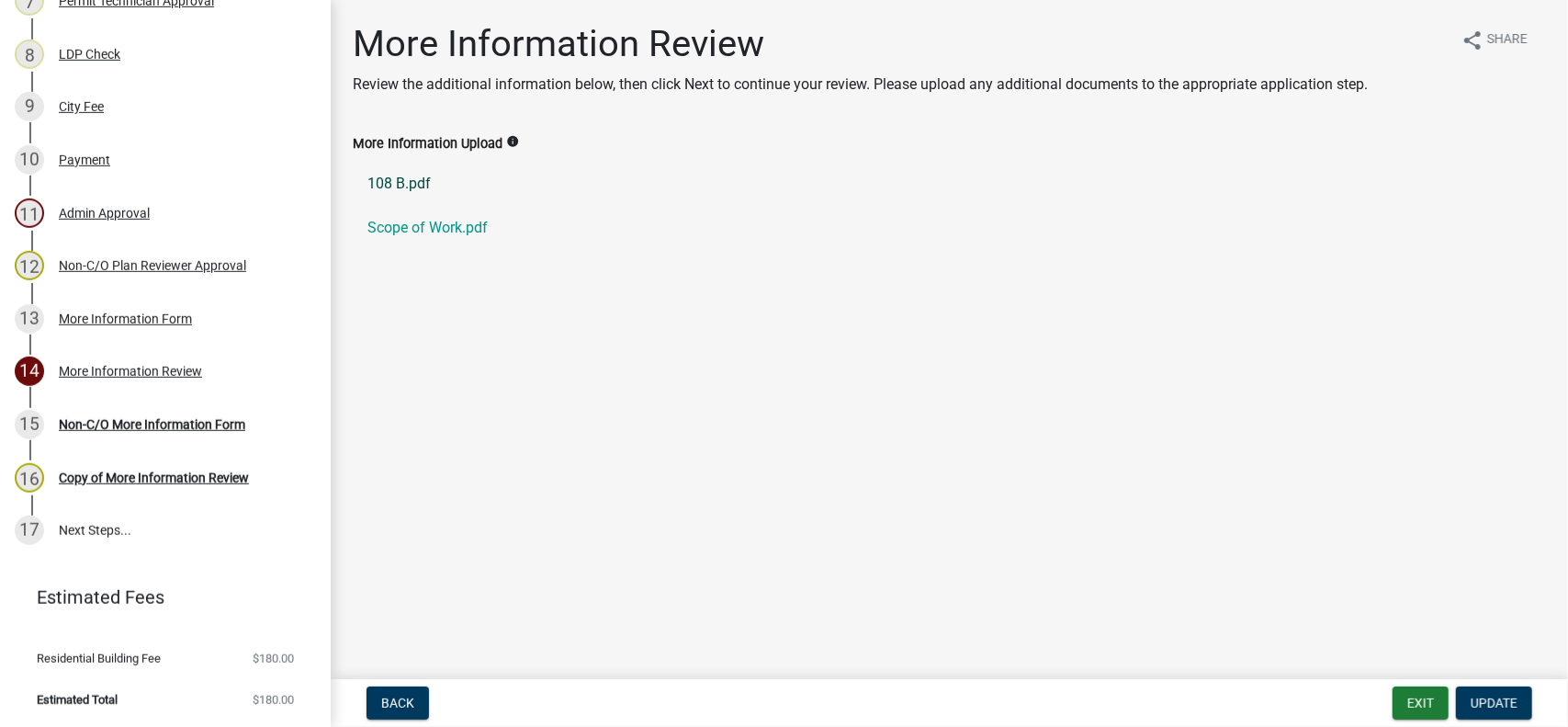
click at [398, 182] on link "108 B.pdf" at bounding box center [949, 183] width 1194 height 44
click at [147, 418] on div "Non-C/O More Information Form" at bounding box center [151, 424] width 186 height 13
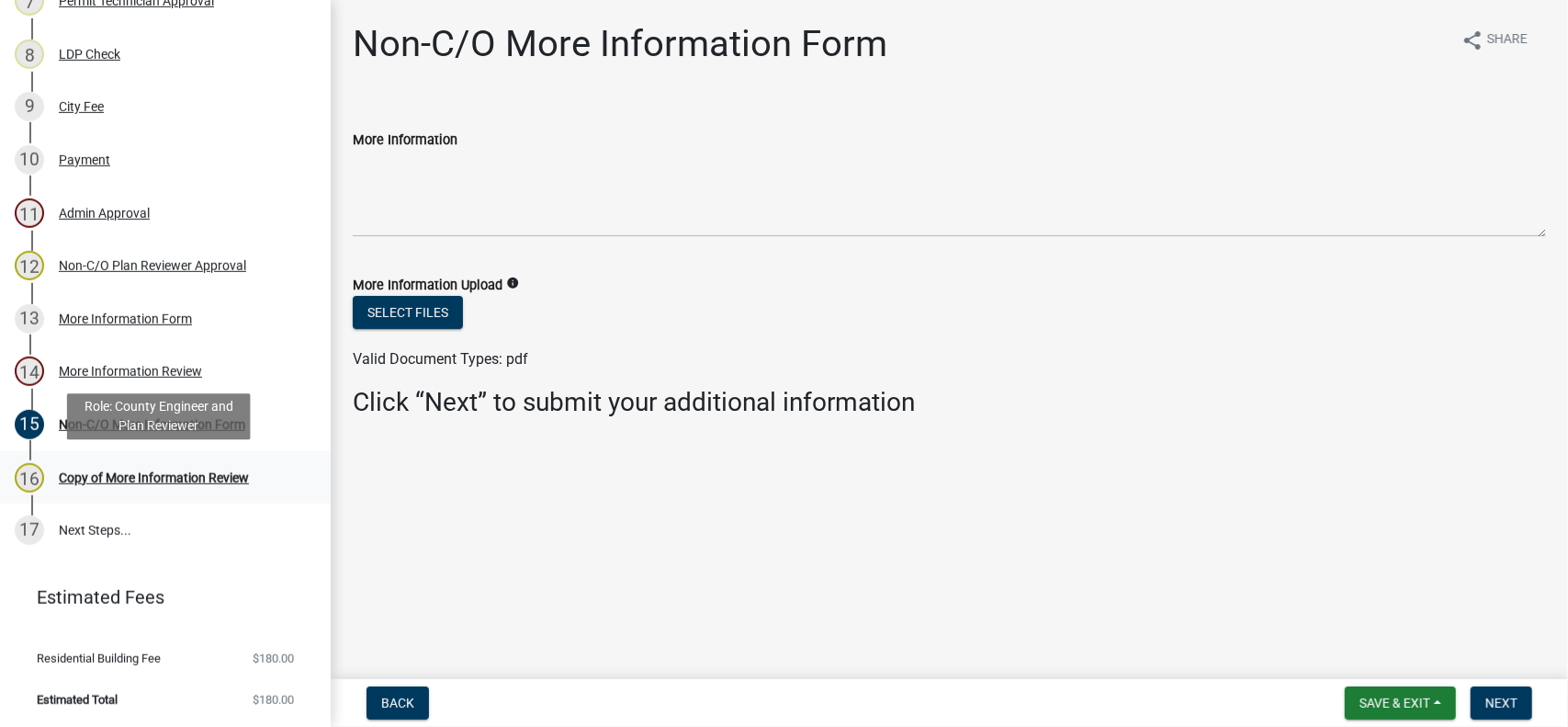
click at [141, 474] on div "Copy of More Information Review" at bounding box center [153, 478] width 190 height 13
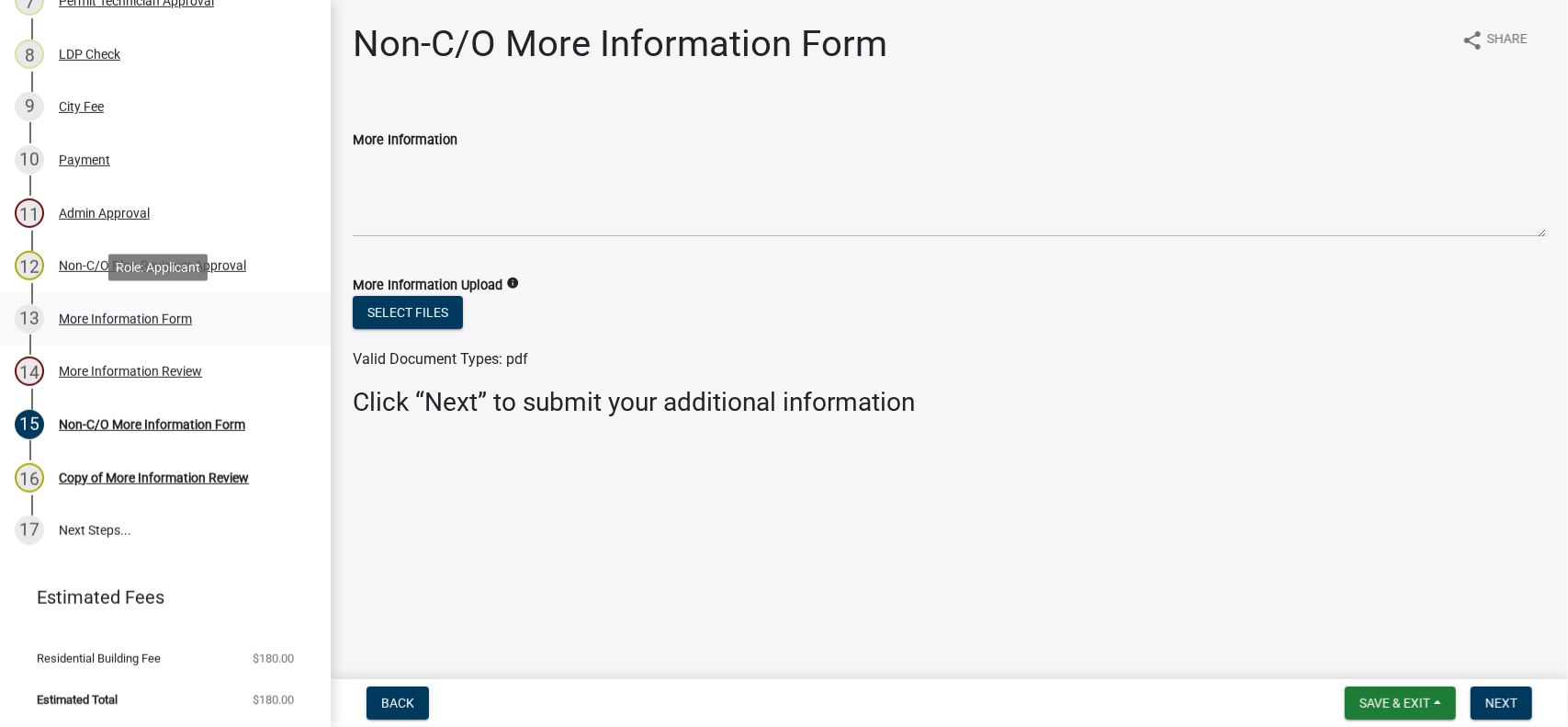
click at [142, 316] on div "More Information Form" at bounding box center [125, 320] width 133 height 13
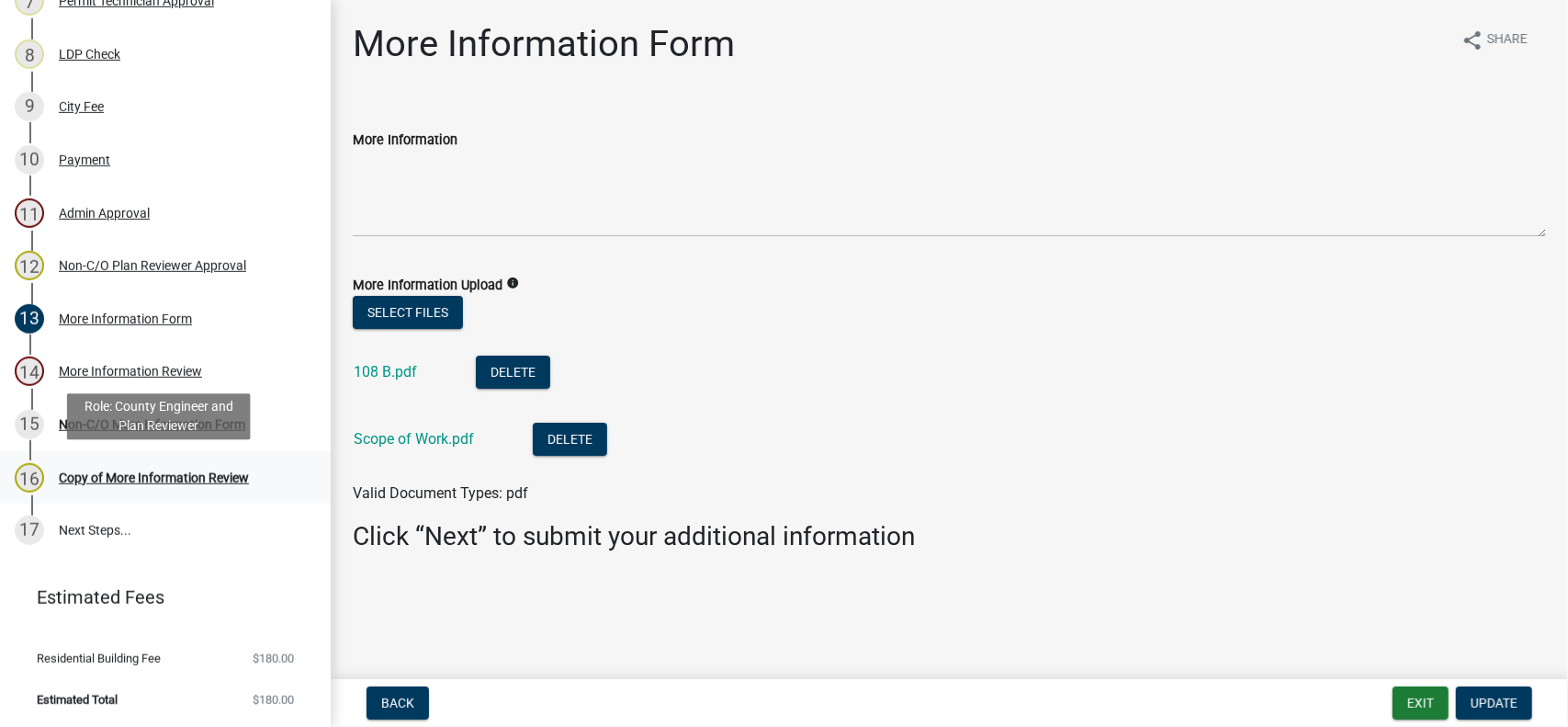
click at [114, 486] on div "16 Copy of More Information Review" at bounding box center [158, 477] width 286 height 29
click at [114, 482] on div "Copy of More Information Review" at bounding box center [153, 478] width 190 height 13
click at [76, 418] on div "Non-C/O More Information Form" at bounding box center [151, 424] width 186 height 13
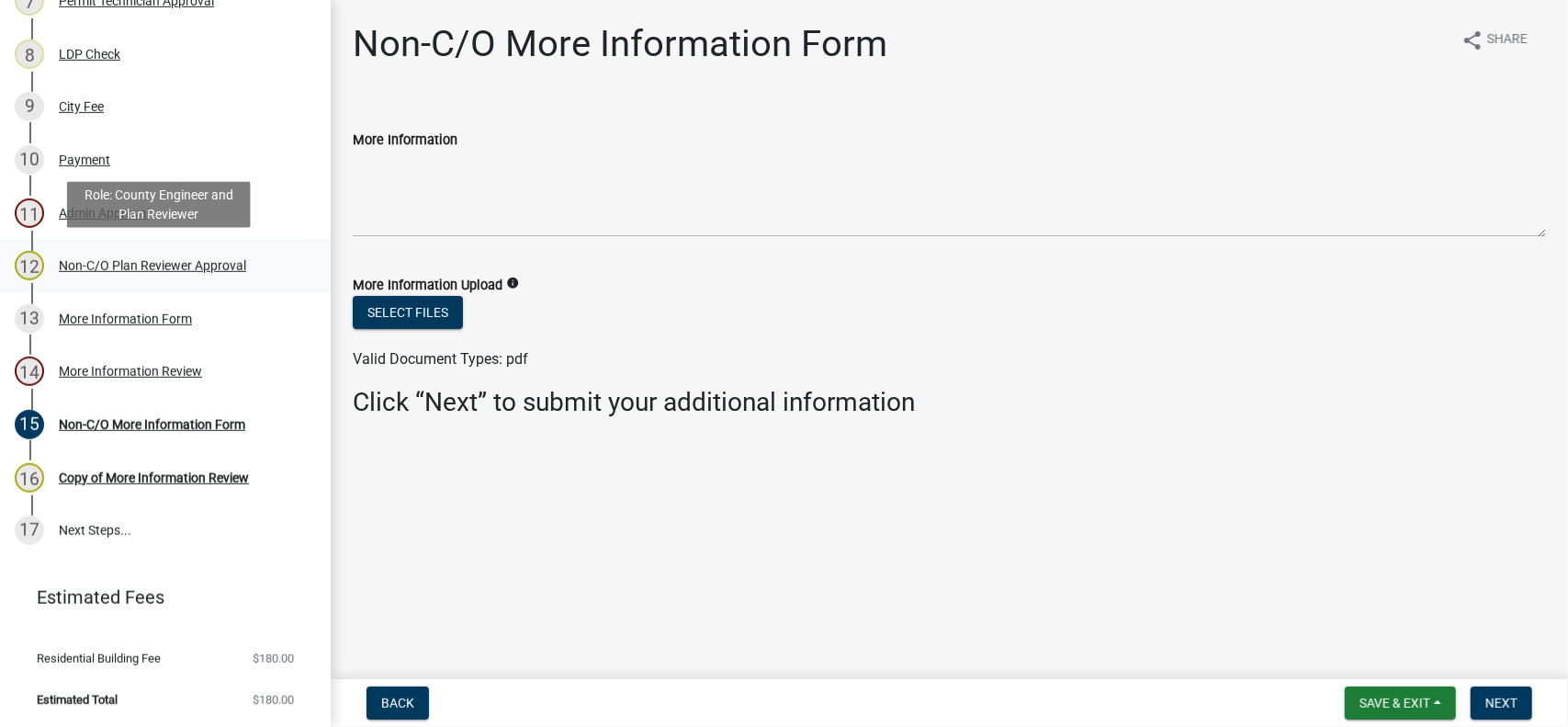
click at [114, 264] on div "Non-C/O Plan Reviewer Approval" at bounding box center [152, 266] width 187 height 13
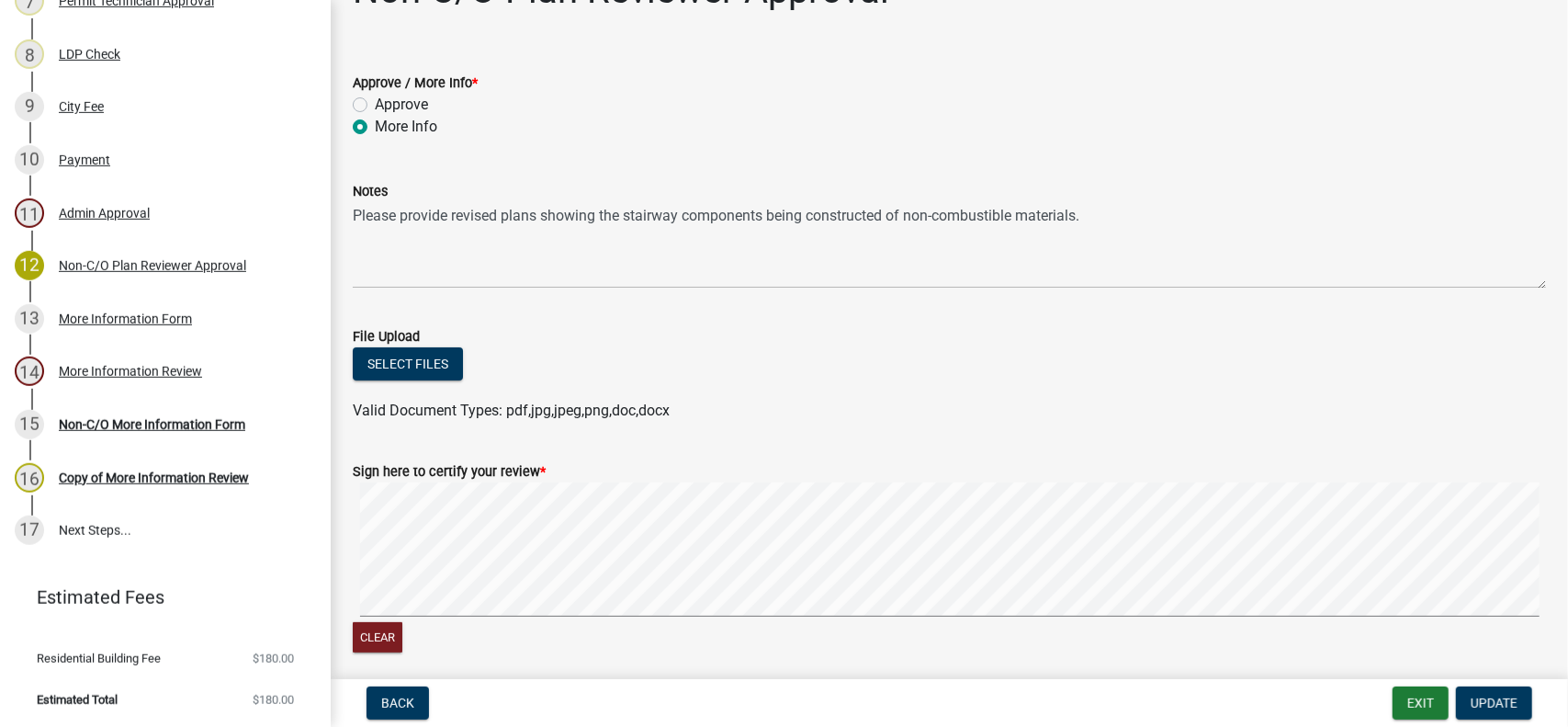
scroll to position [0, 0]
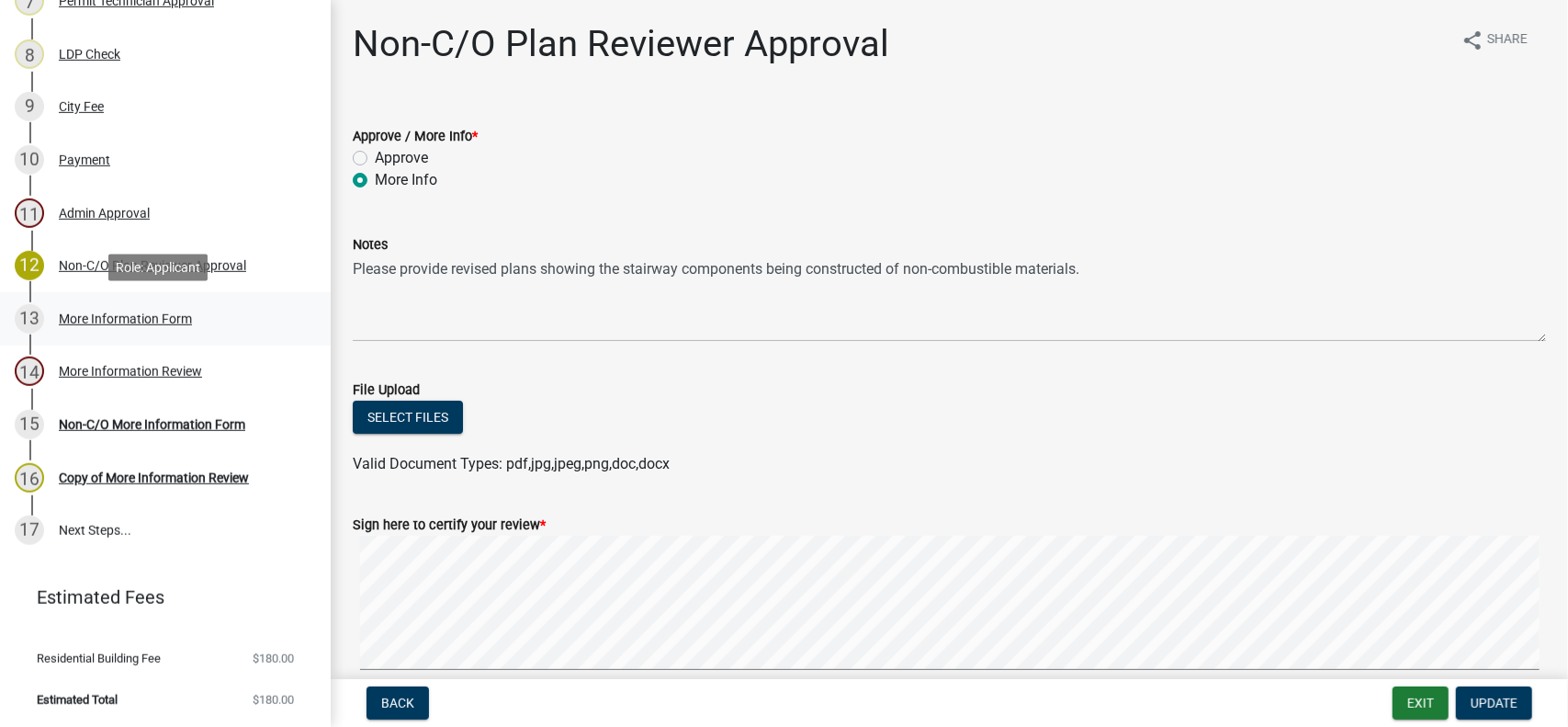
click at [171, 322] on div "More Information Form" at bounding box center [125, 320] width 133 height 13
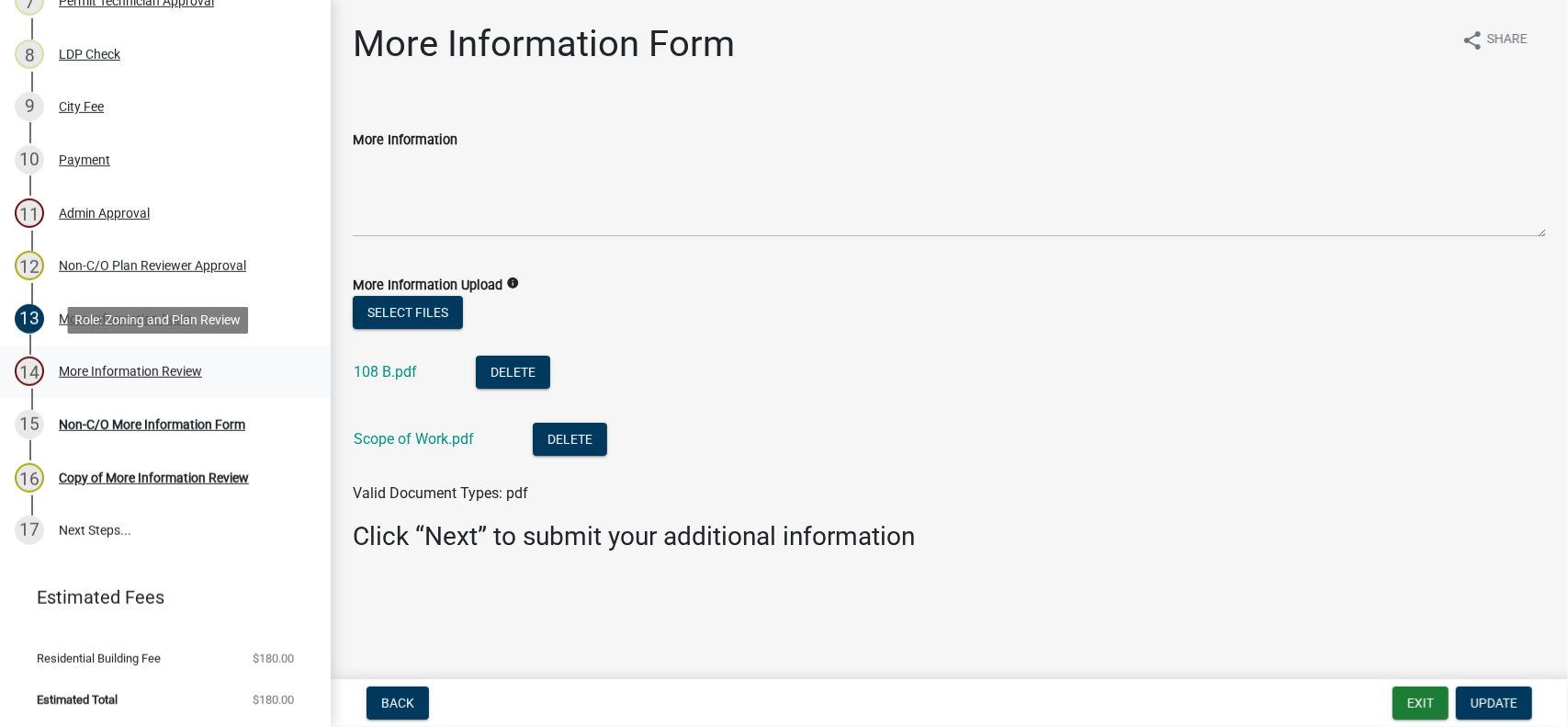
click at [169, 372] on div "More Information Review" at bounding box center [130, 372] width 144 height 13
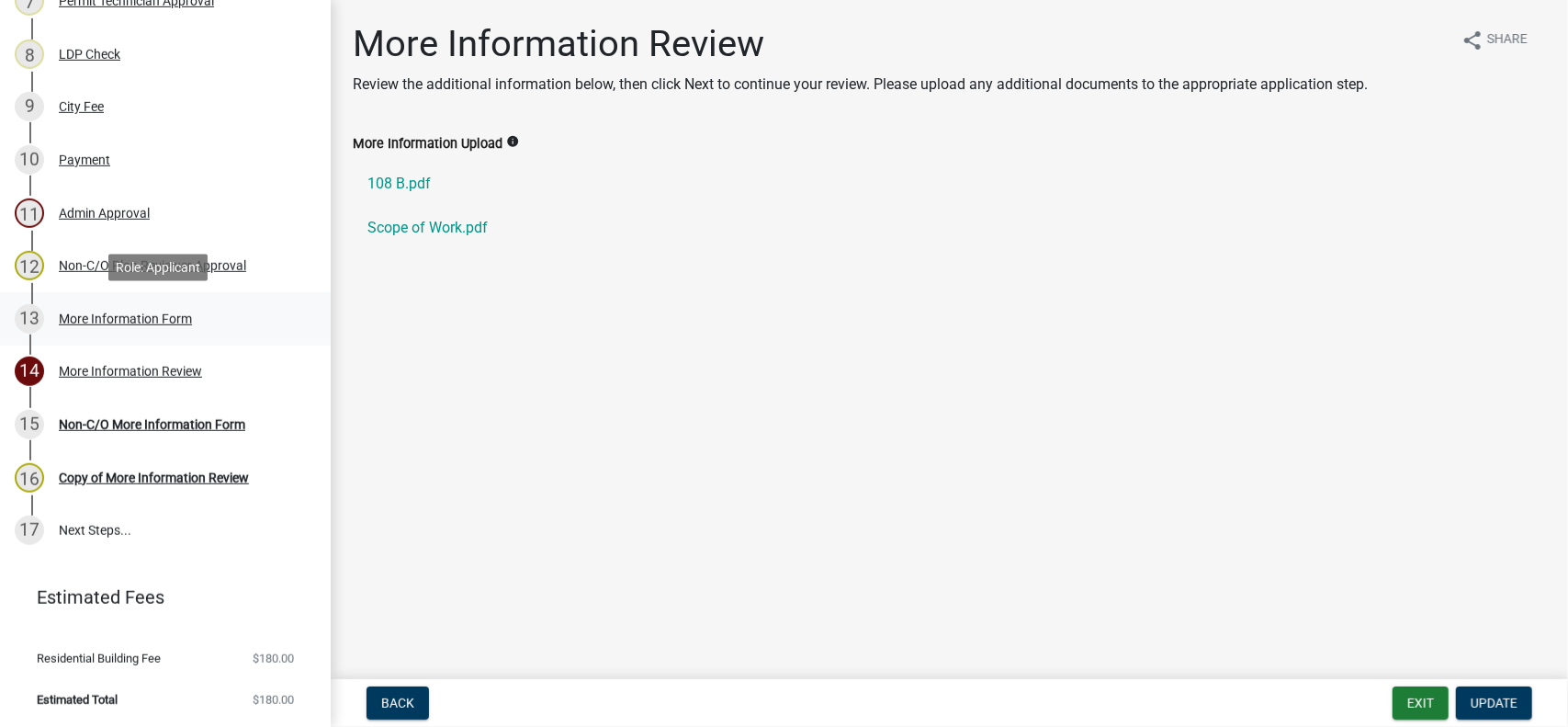
click at [173, 320] on div "More Information Form" at bounding box center [125, 320] width 133 height 13
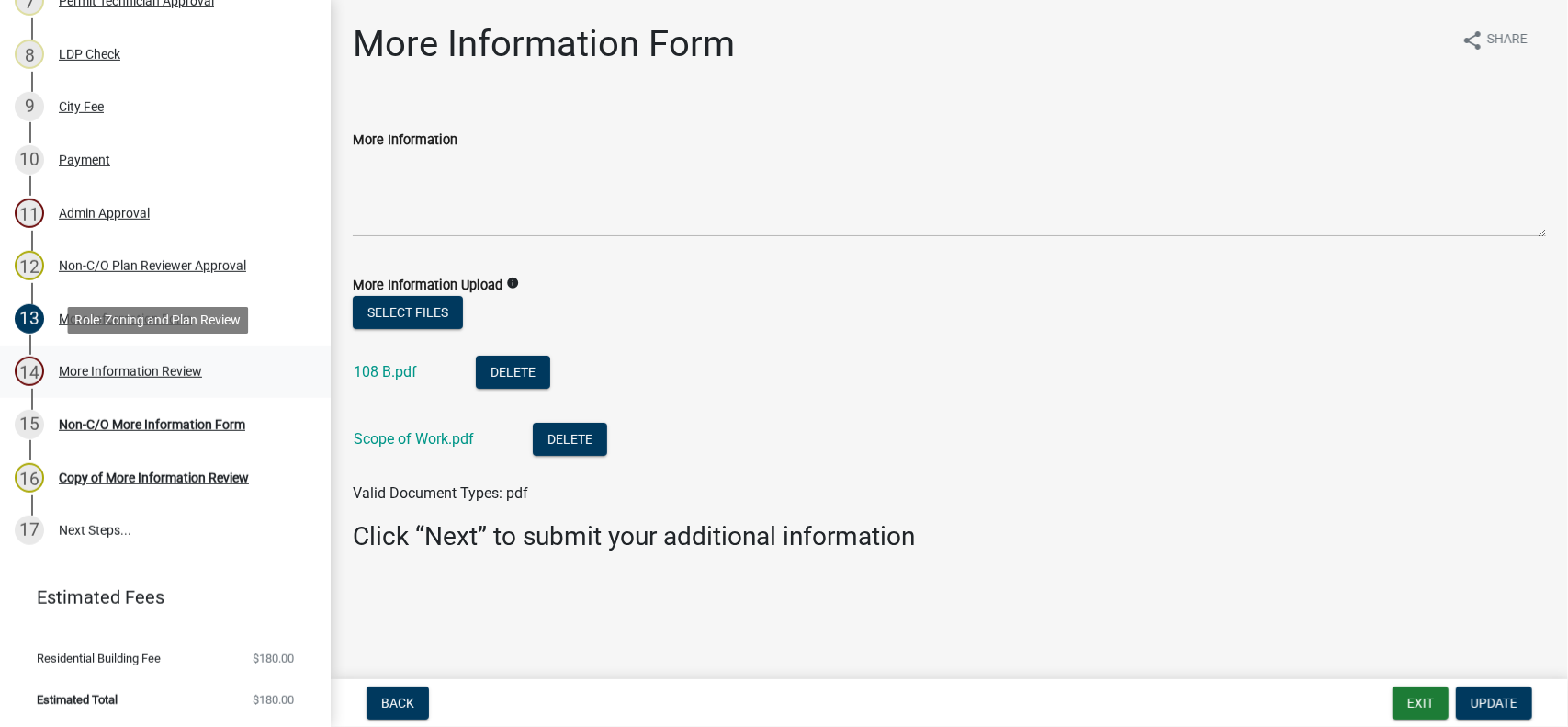
click at [166, 369] on div "More Information Review" at bounding box center [130, 372] width 144 height 13
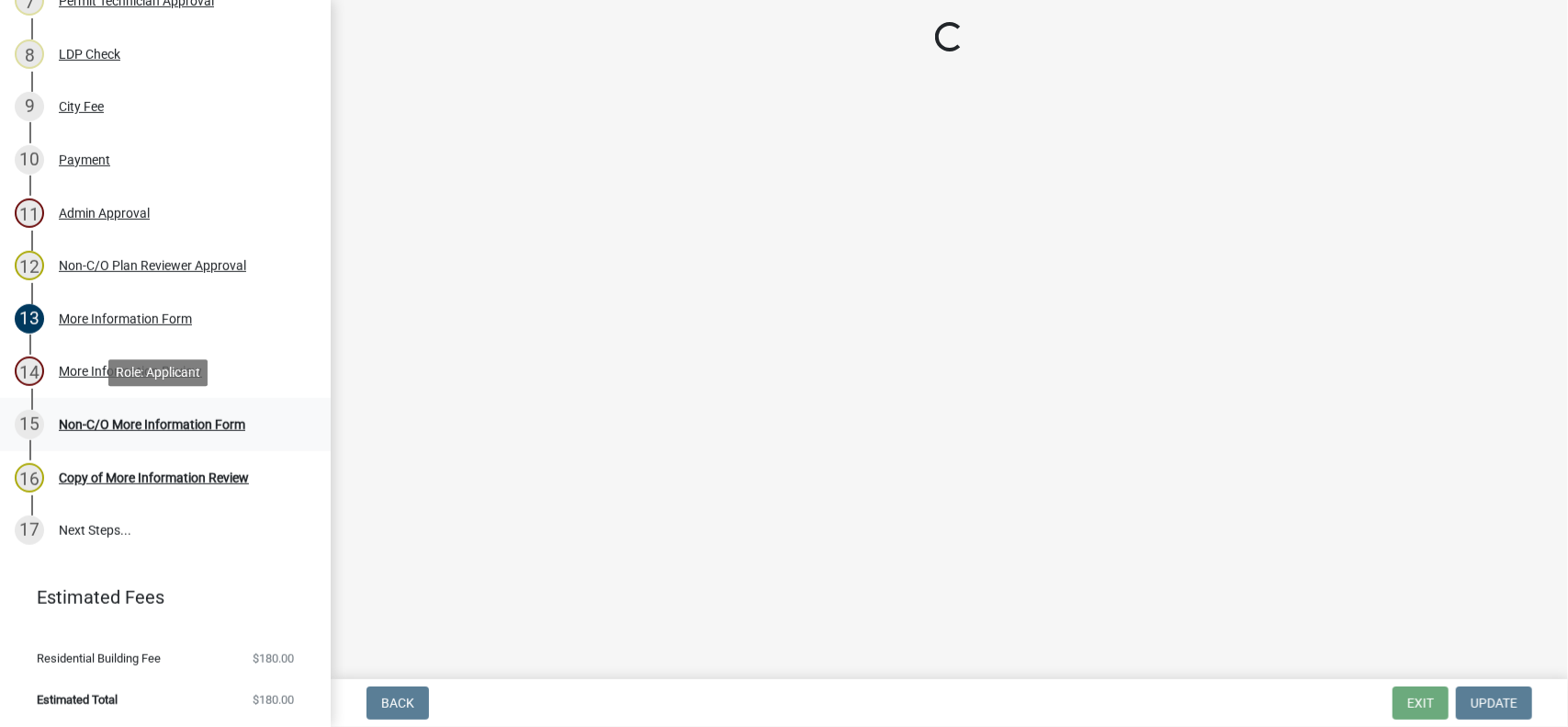
click at [160, 425] on div "Non-C/O More Information Form" at bounding box center [151, 424] width 186 height 13
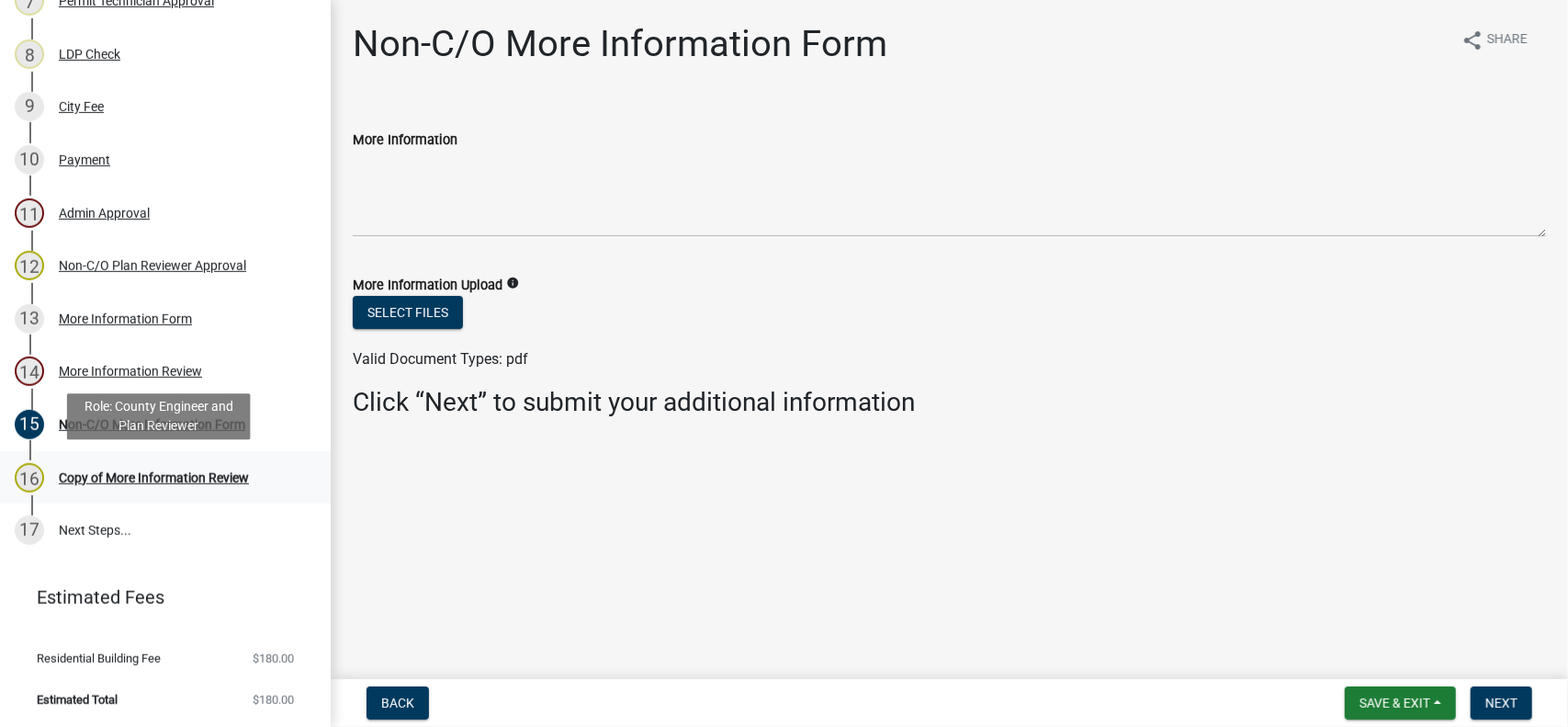
click at [151, 476] on div "Copy of More Information Review" at bounding box center [153, 478] width 190 height 13
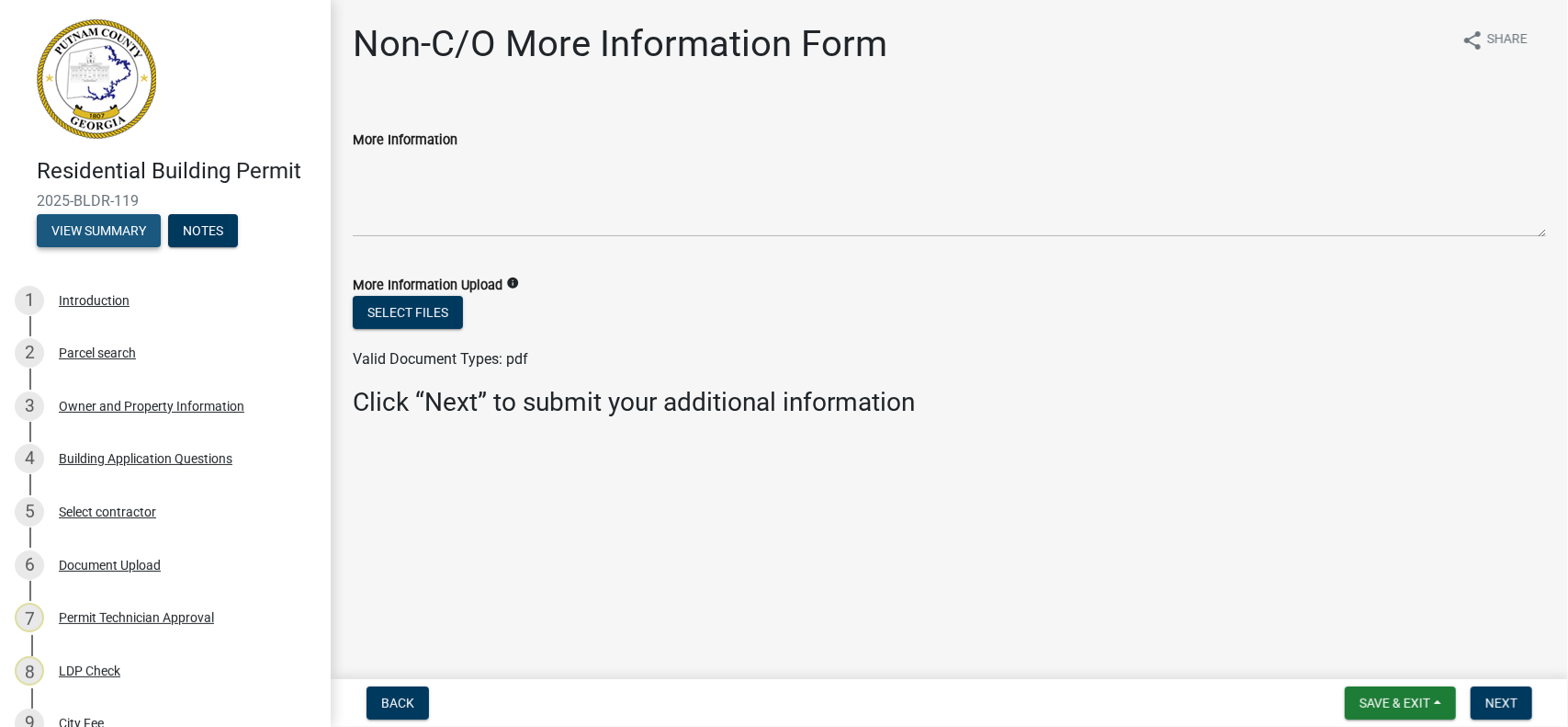
click at [103, 225] on button "View Summary" at bounding box center [98, 230] width 124 height 33
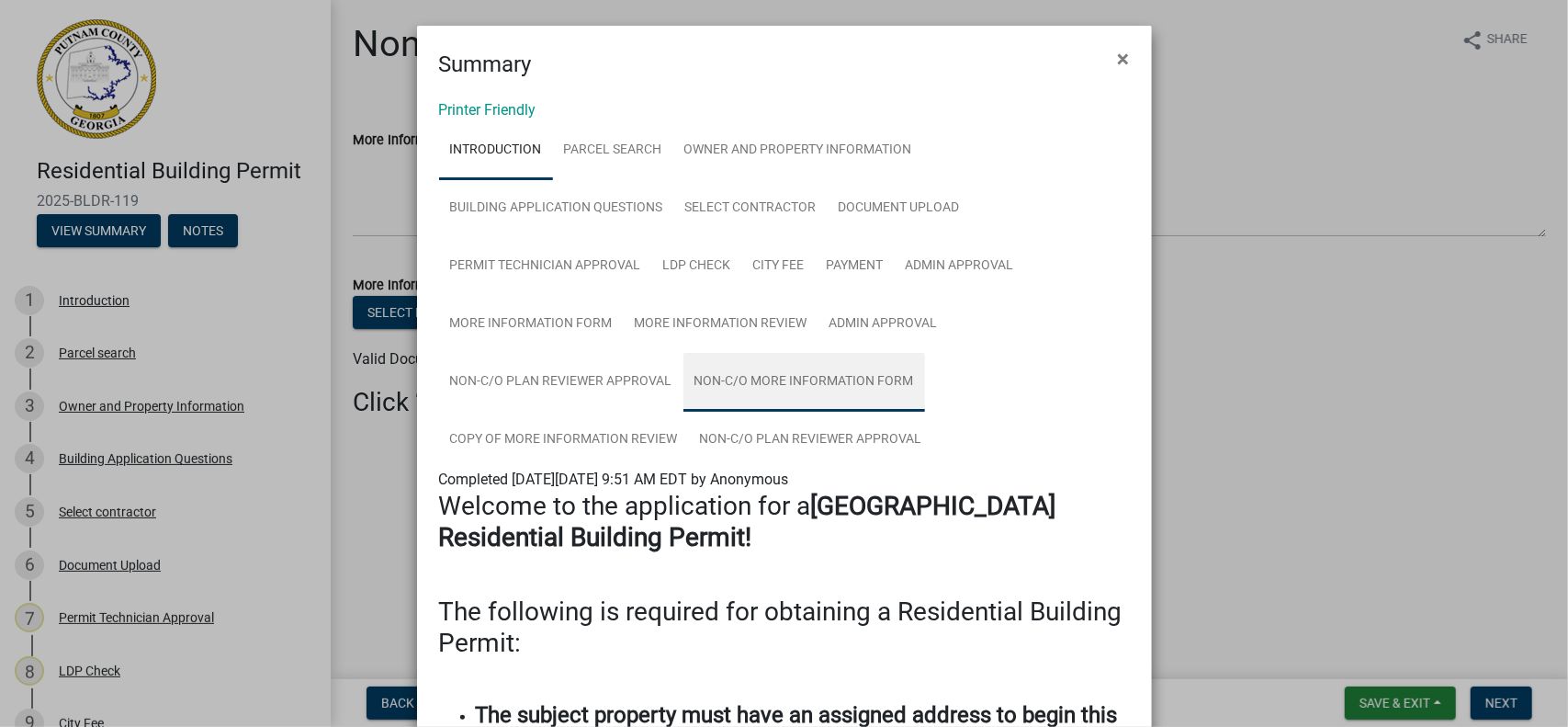
click at [801, 384] on link "Non-C/O More Information Form" at bounding box center [804, 382] width 242 height 59
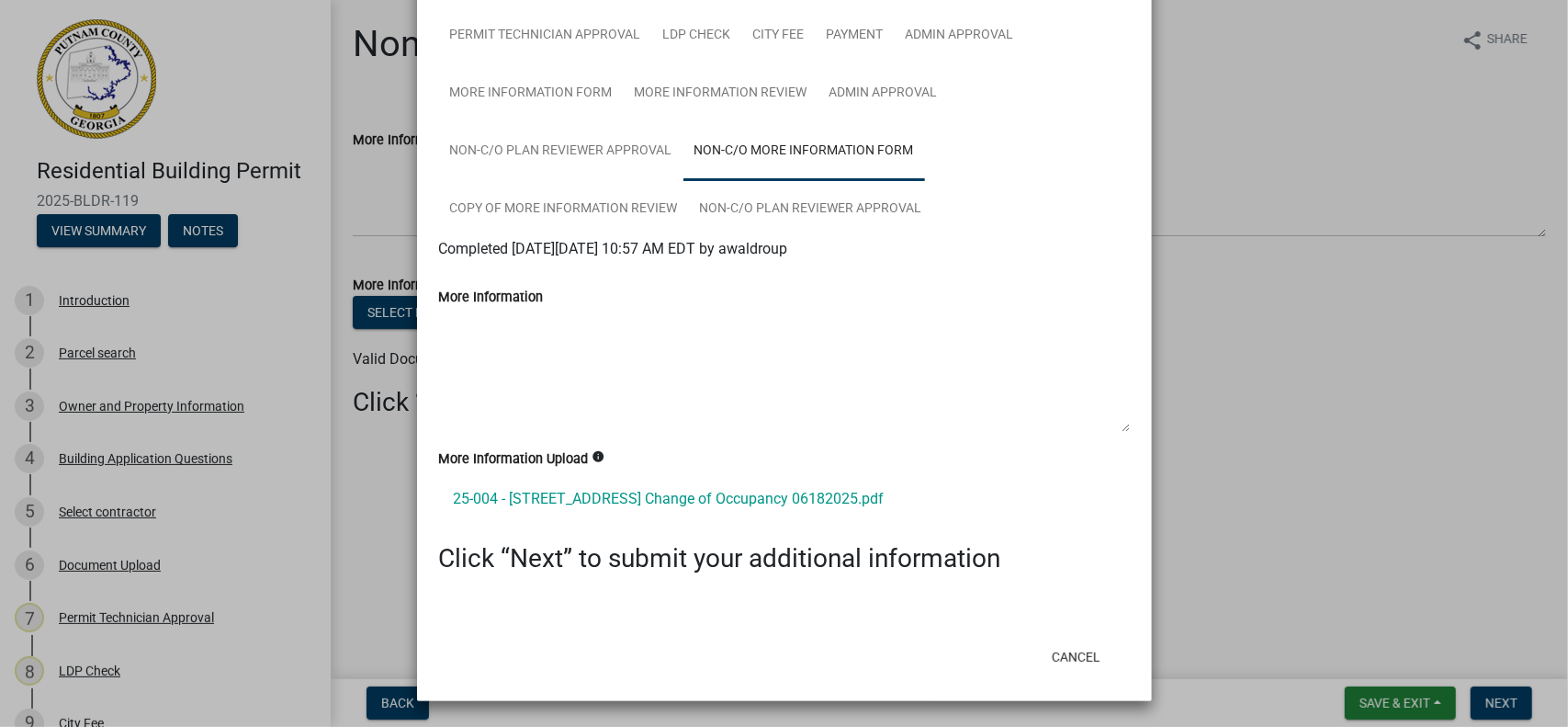
scroll to position [139, 0]
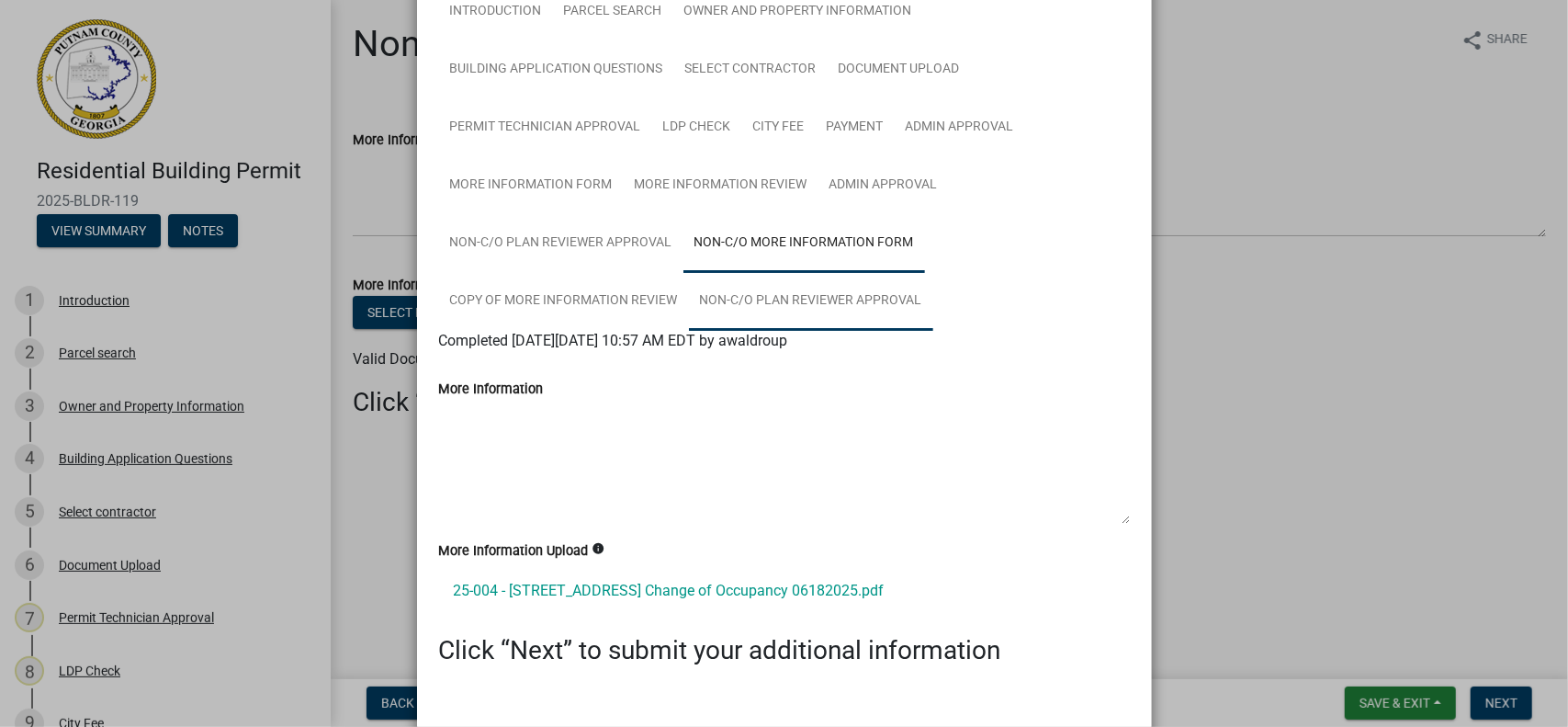
click at [767, 312] on link "Non-C/O Plan Reviewer Approval" at bounding box center [811, 302] width 245 height 59
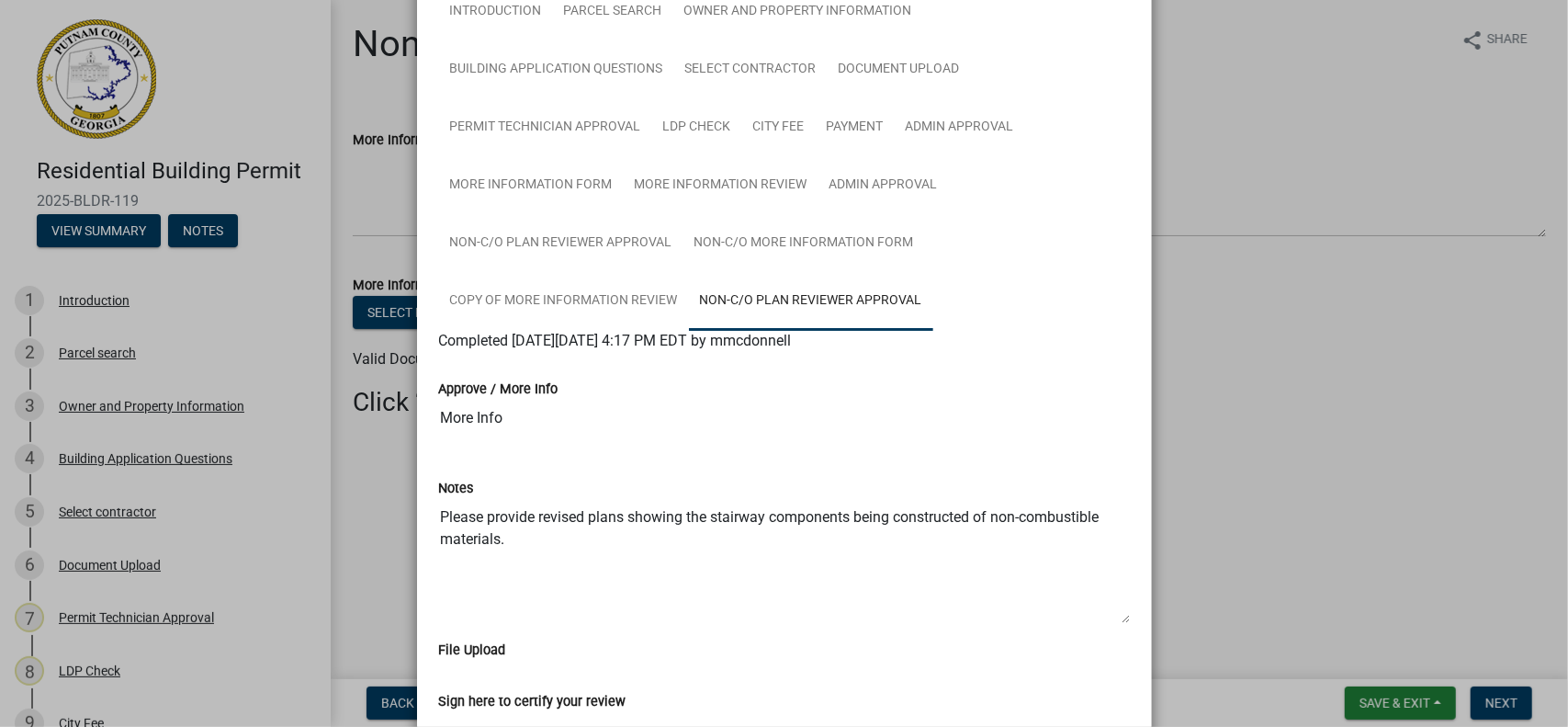
click at [1301, 330] on ngb-modal-window "Summary × Printer Friendly Introduction Parcel search Owner and Property Inform…" at bounding box center [784, 363] width 1568 height 727
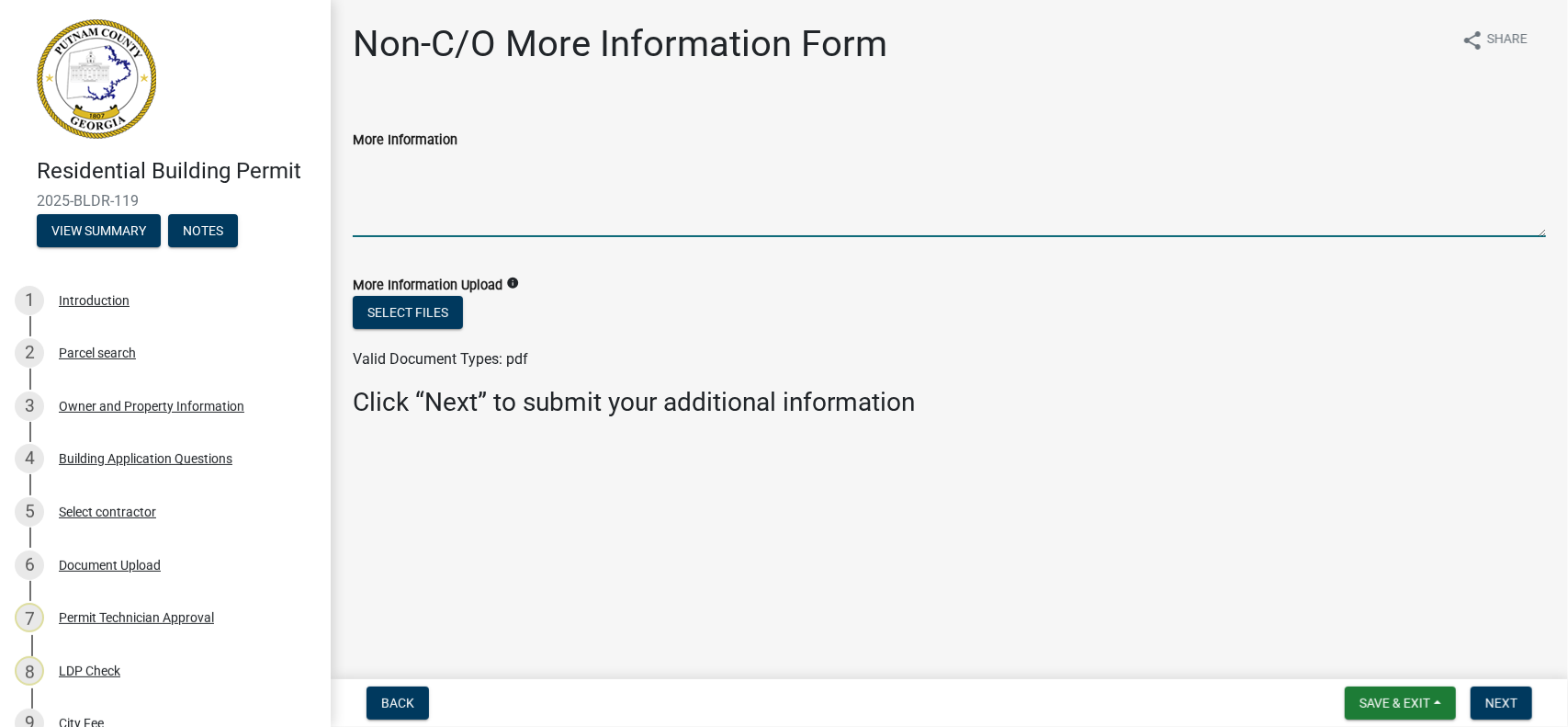
click at [415, 201] on textarea "More Information" at bounding box center [949, 193] width 1194 height 86
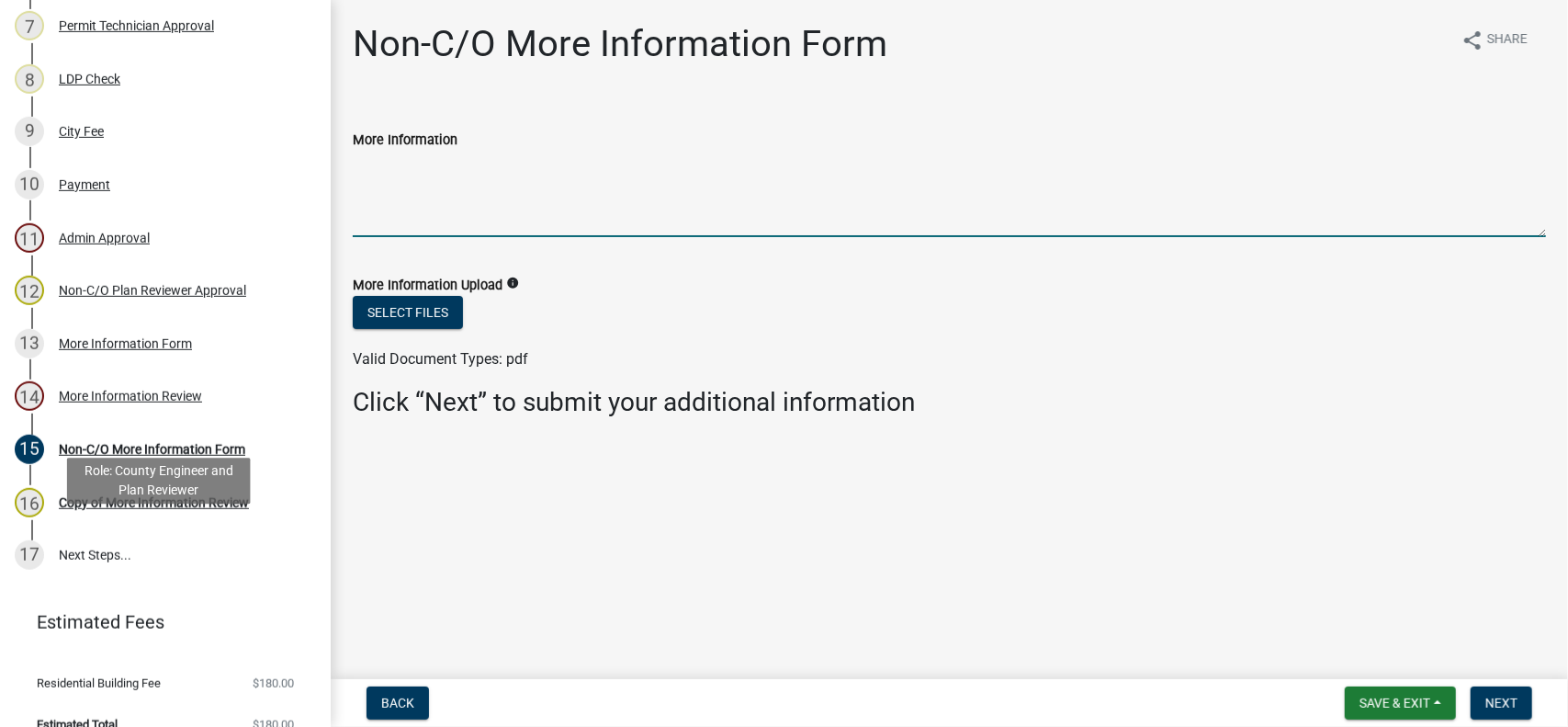
scroll to position [616, 0]
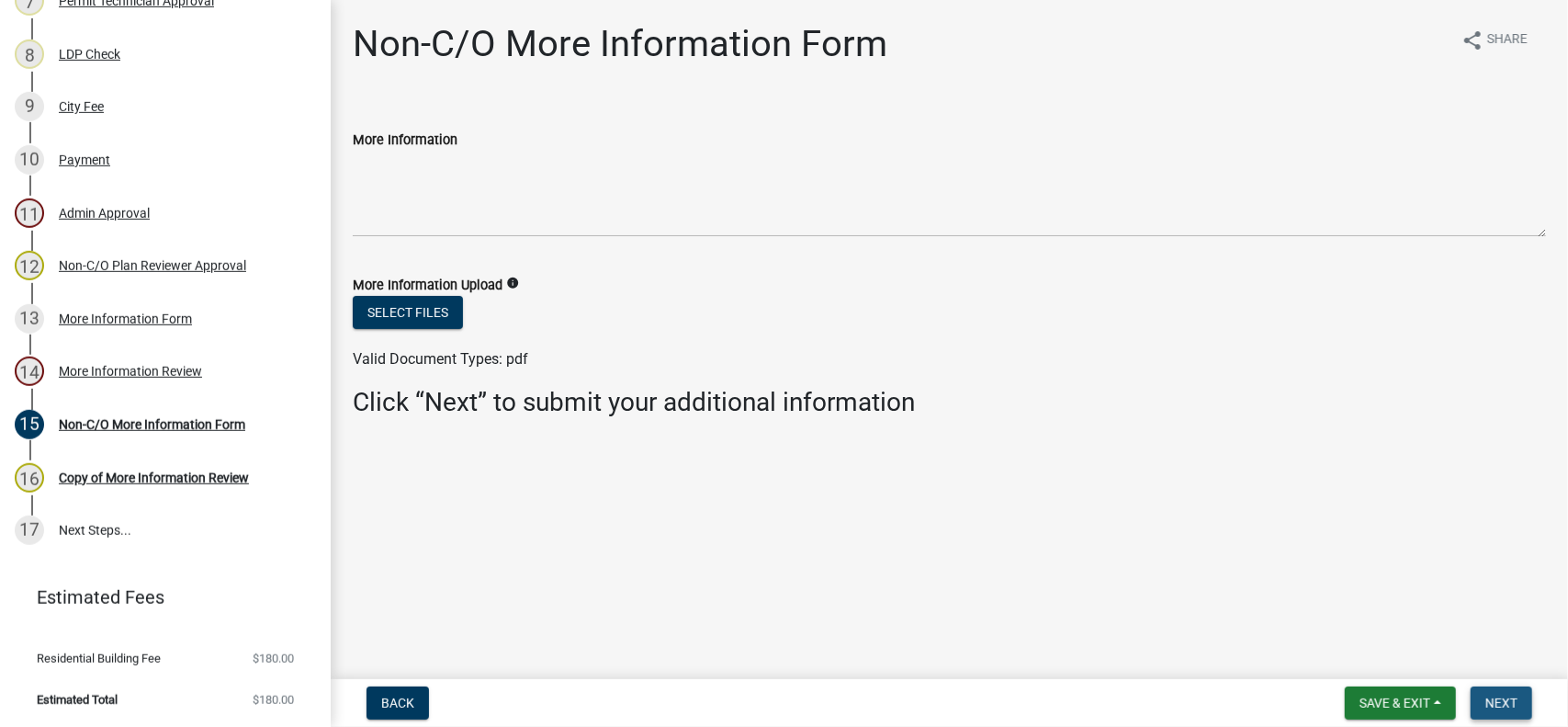
click at [1498, 704] on span "Next" at bounding box center [1502, 703] width 32 height 15
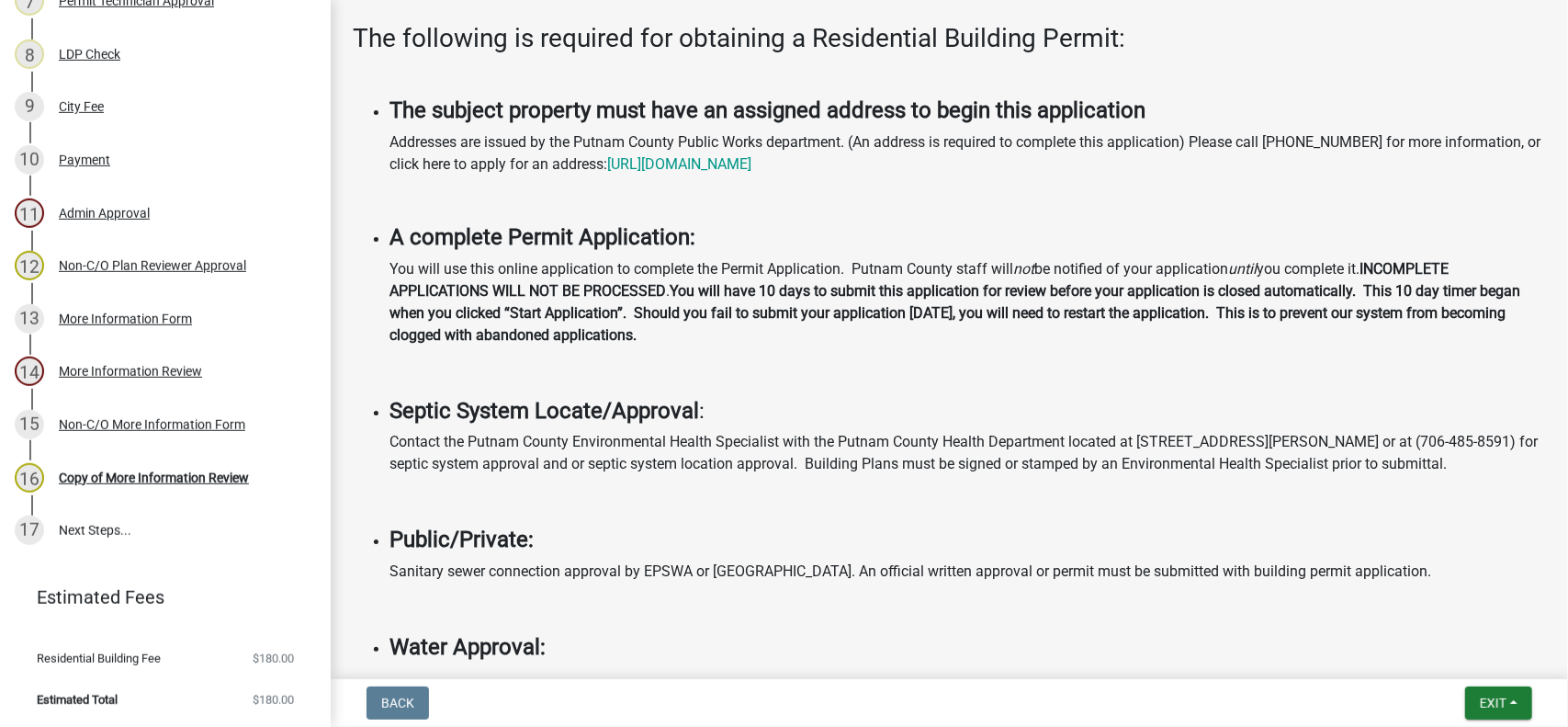
scroll to position [459, 0]
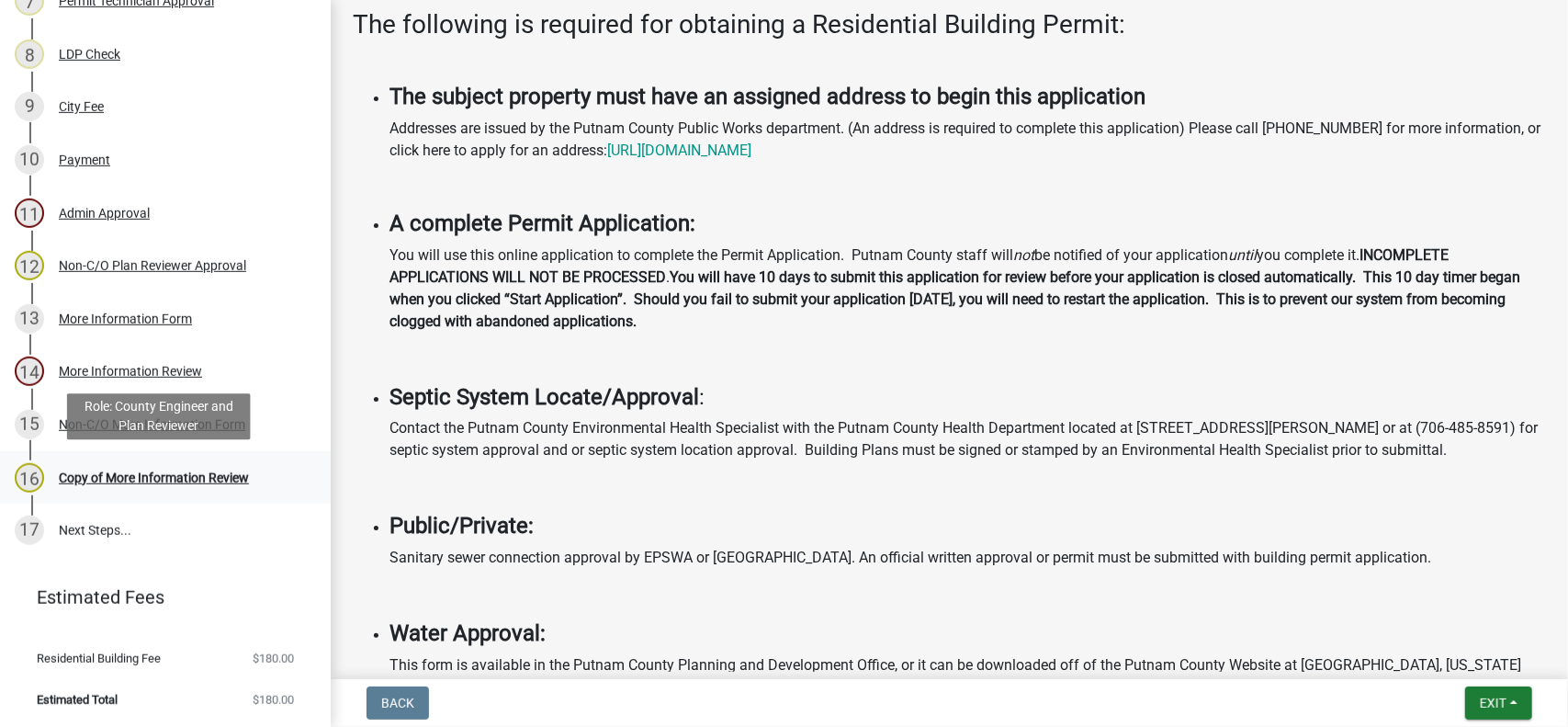
click at [202, 472] on div "Copy of More Information Review" at bounding box center [153, 478] width 190 height 13
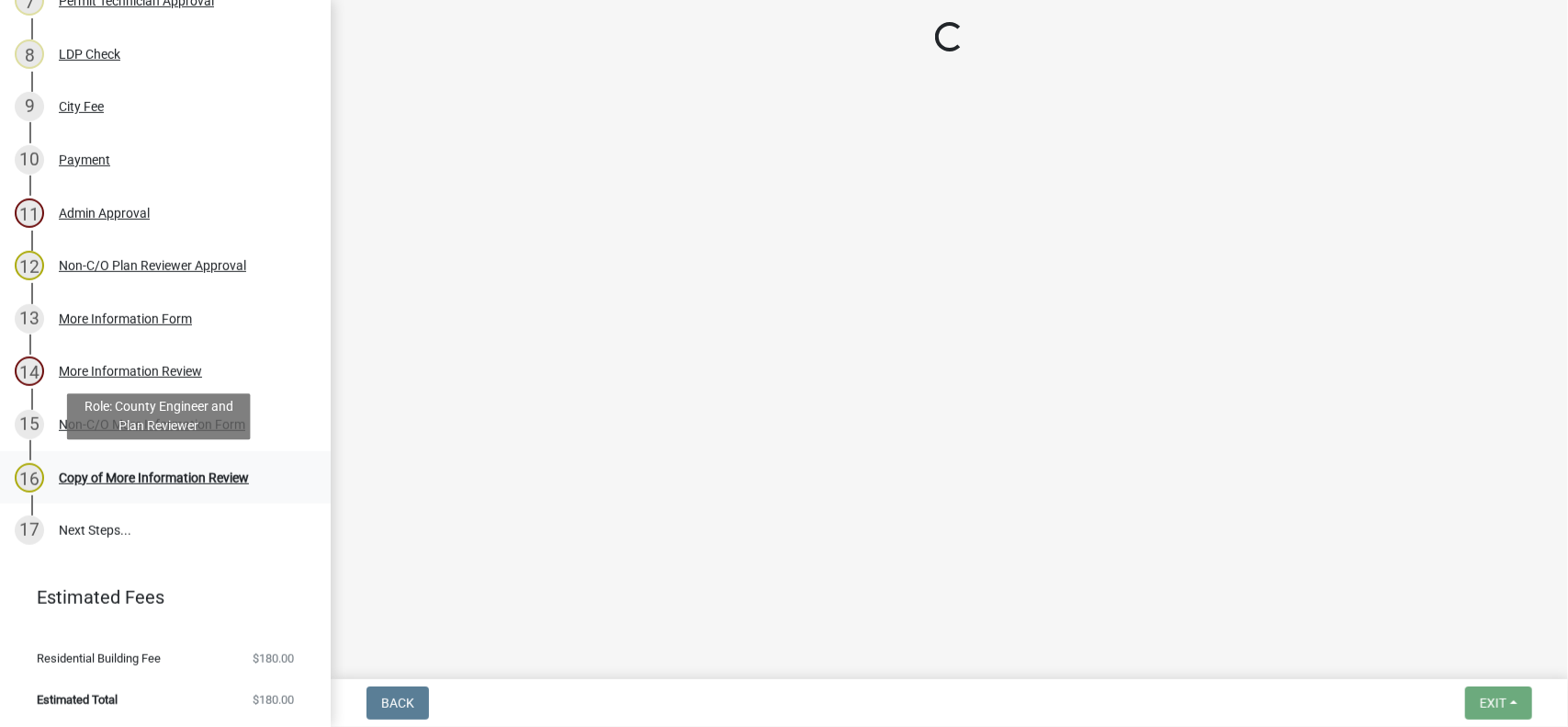
scroll to position [0, 0]
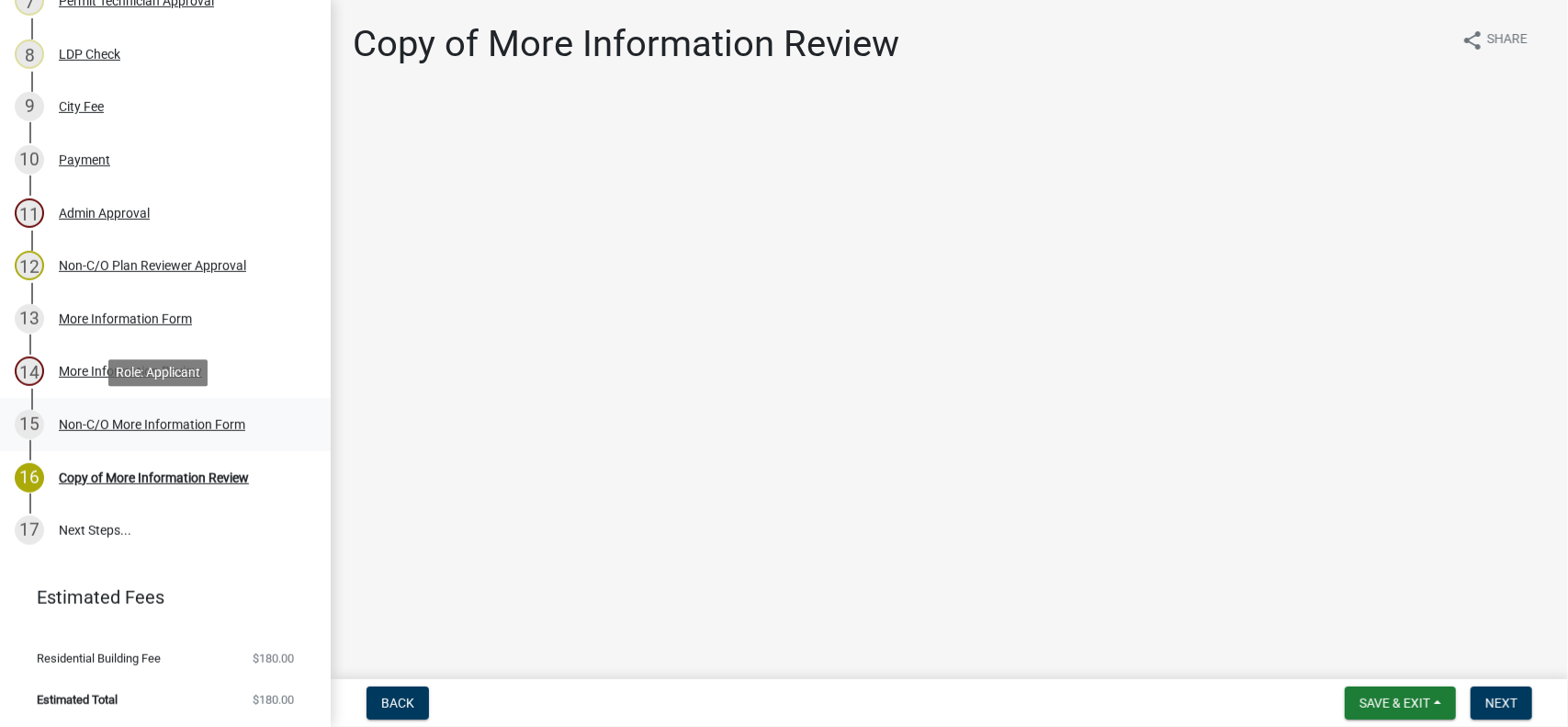
click at [130, 426] on div "Non-C/O More Information Form" at bounding box center [151, 424] width 186 height 13
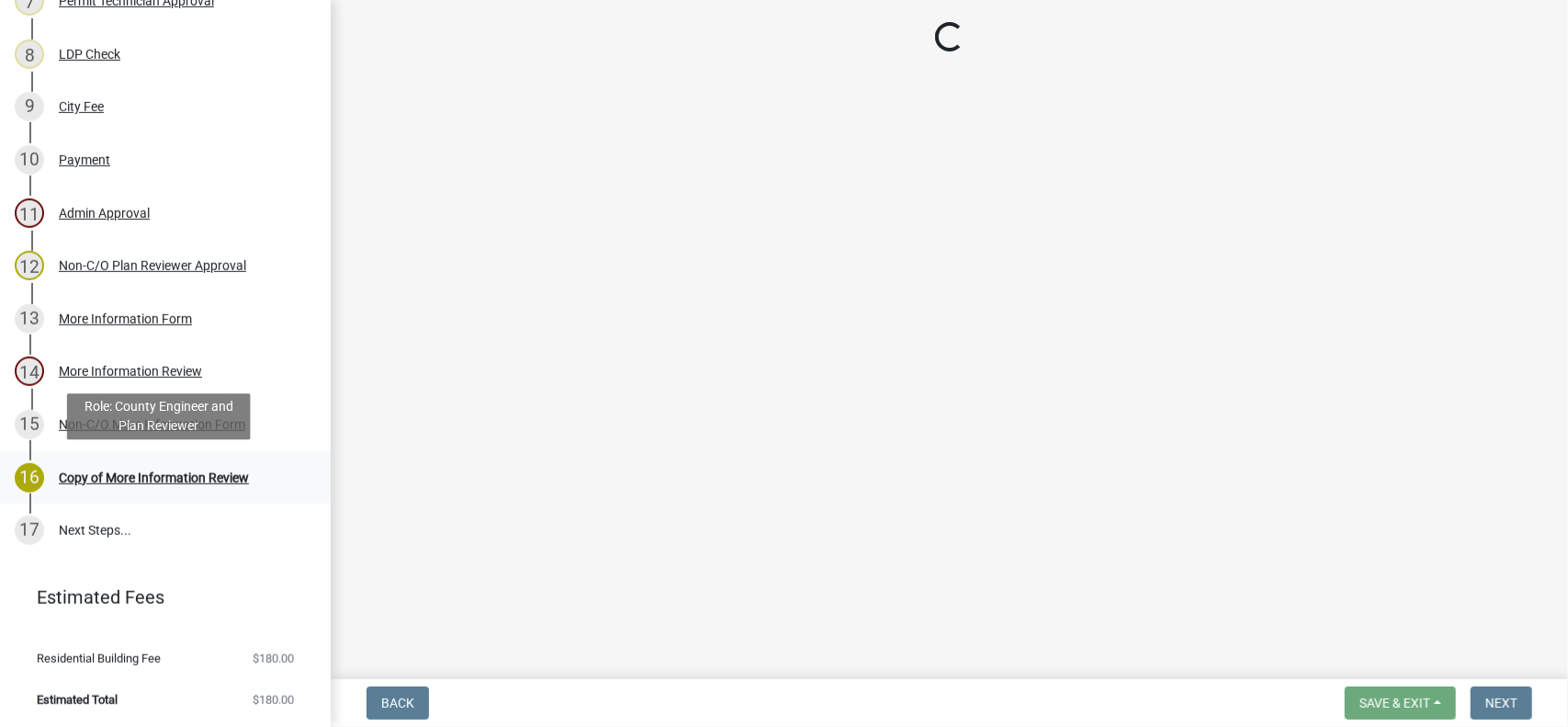
click at [125, 484] on div "Copy of More Information Review" at bounding box center [153, 478] width 190 height 13
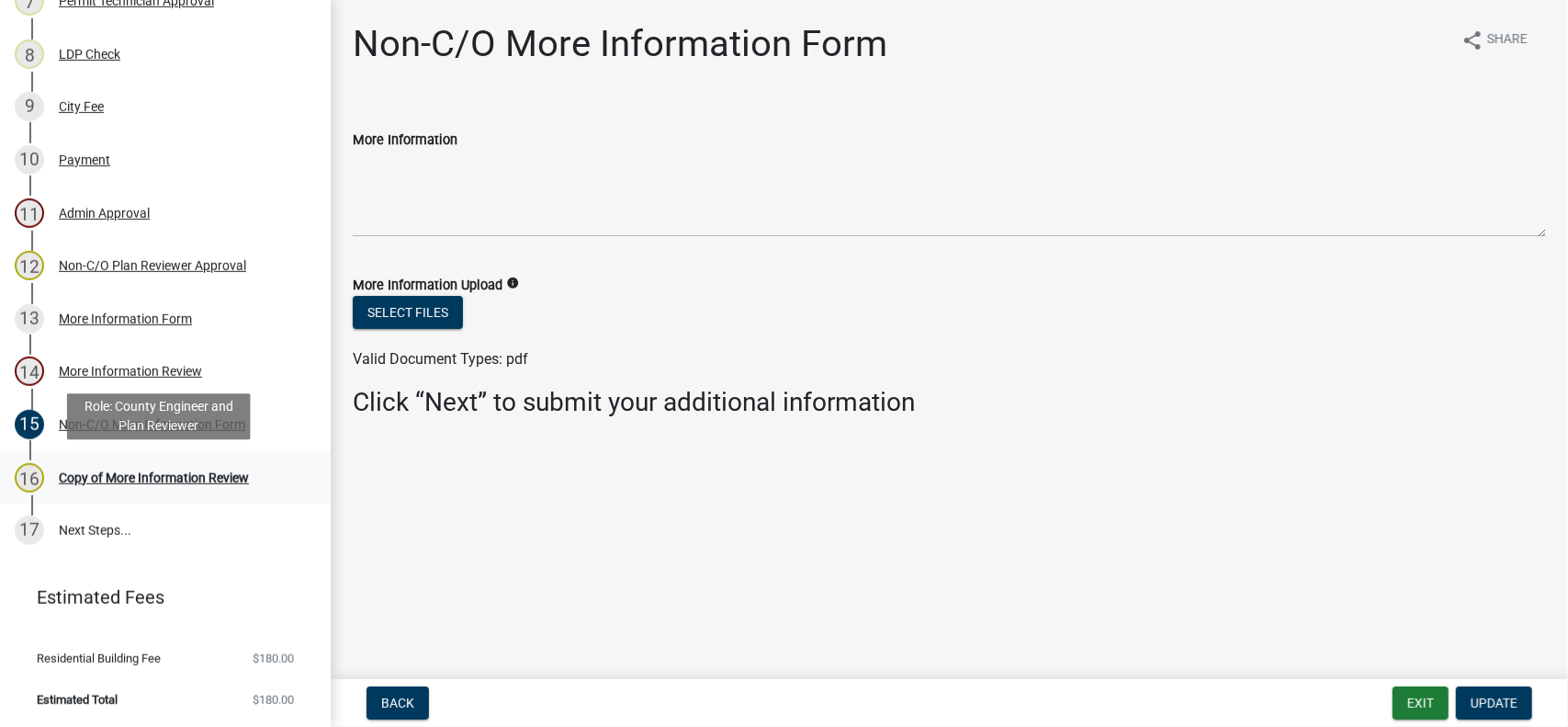
click at [126, 484] on div "Copy of More Information Review" at bounding box center [153, 478] width 190 height 13
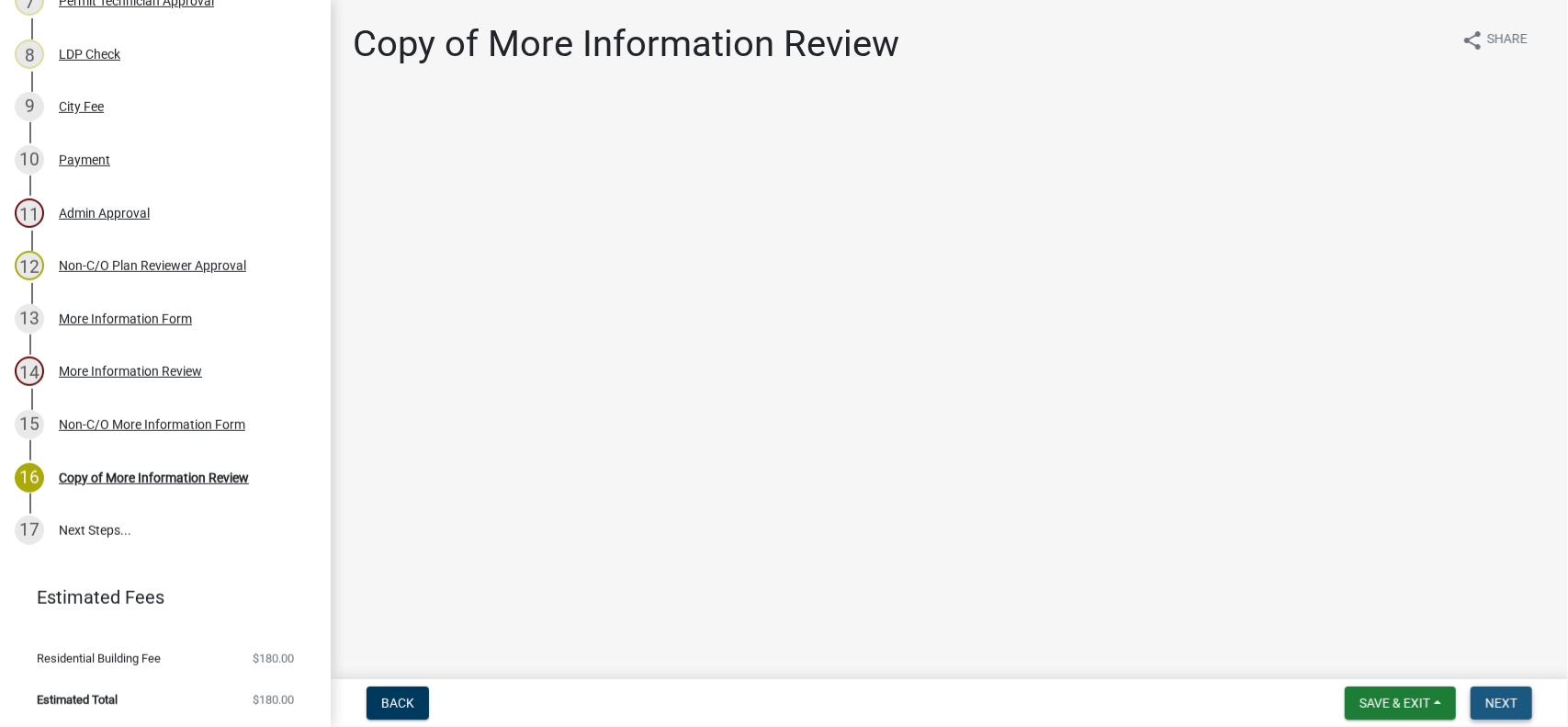
click at [1487, 707] on span "Next" at bounding box center [1502, 703] width 32 height 15
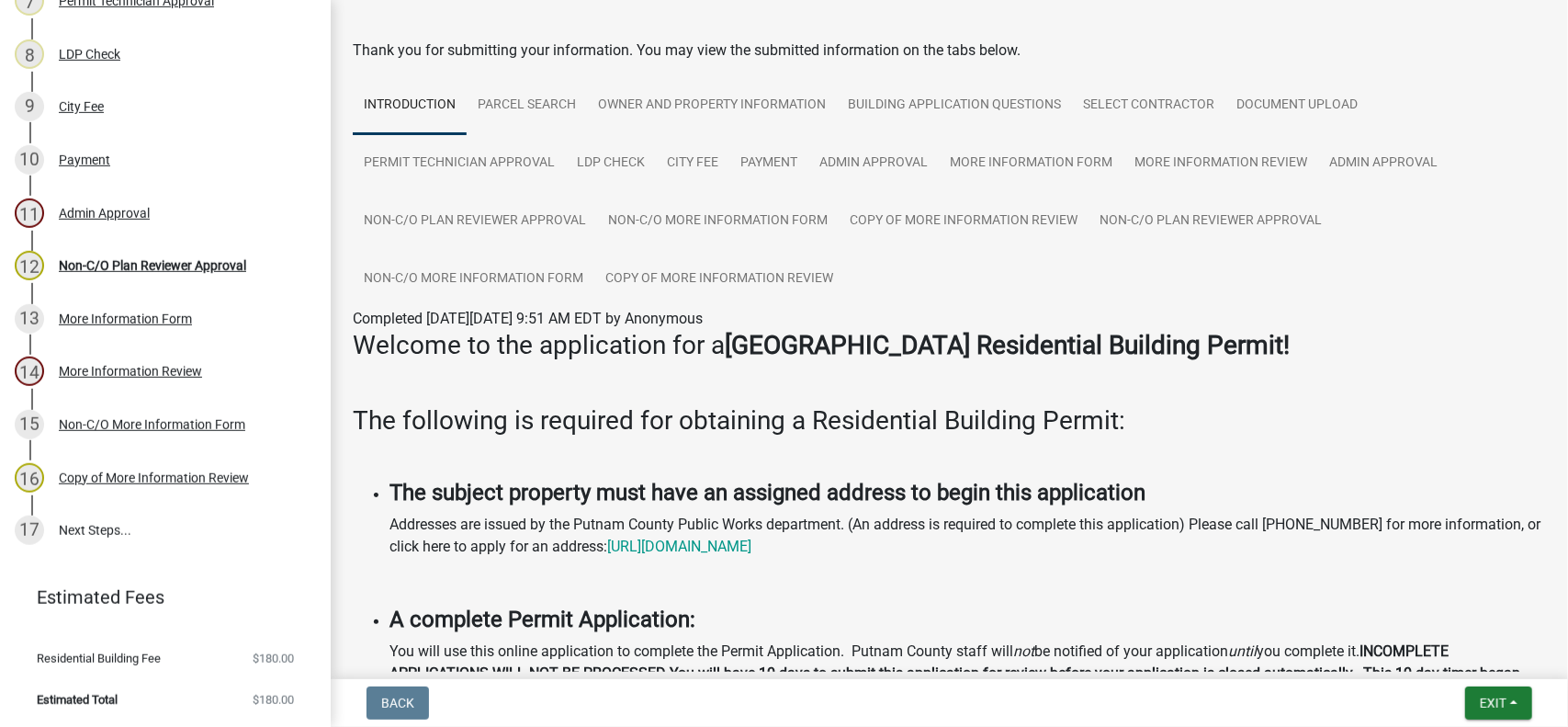
scroll to position [92, 0]
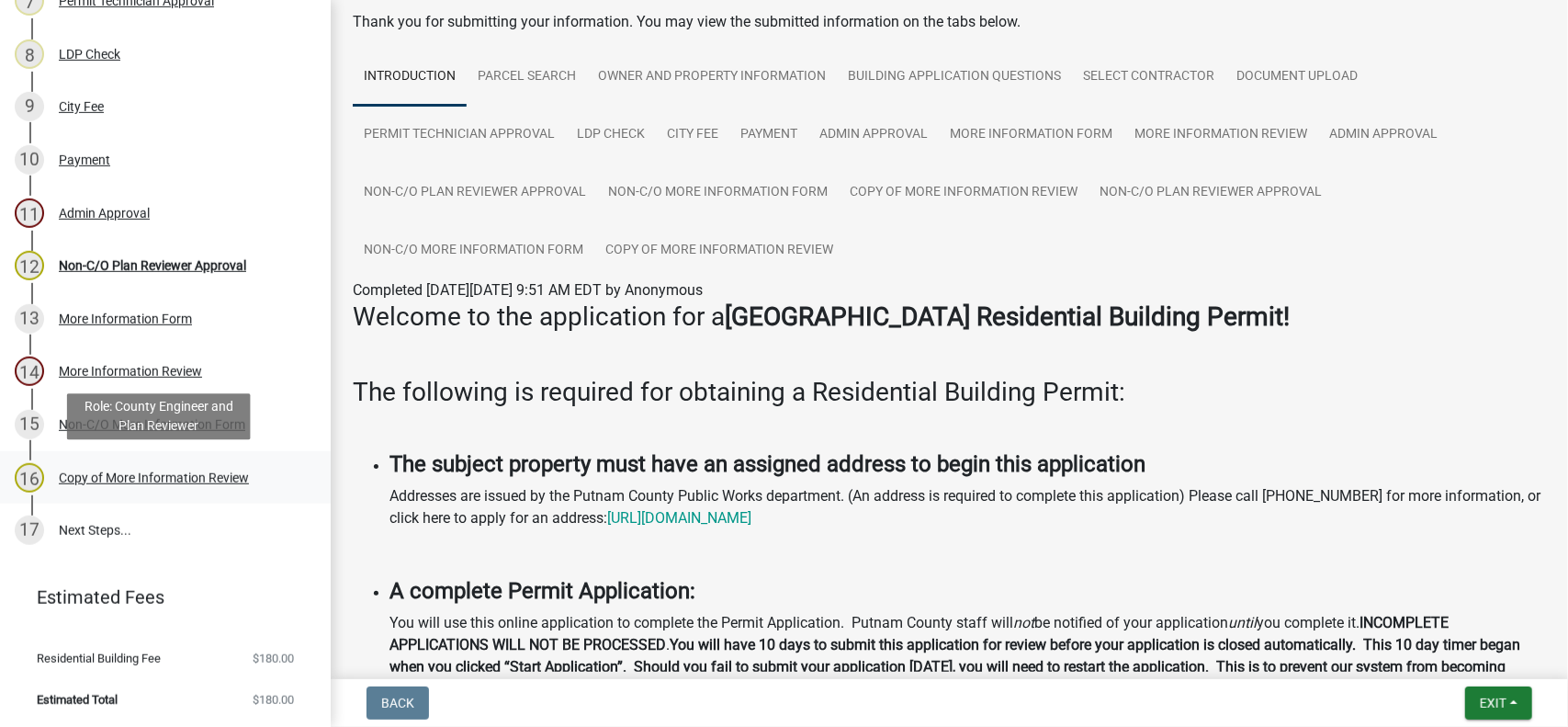
click at [141, 478] on div "Copy of More Information Review" at bounding box center [153, 478] width 190 height 13
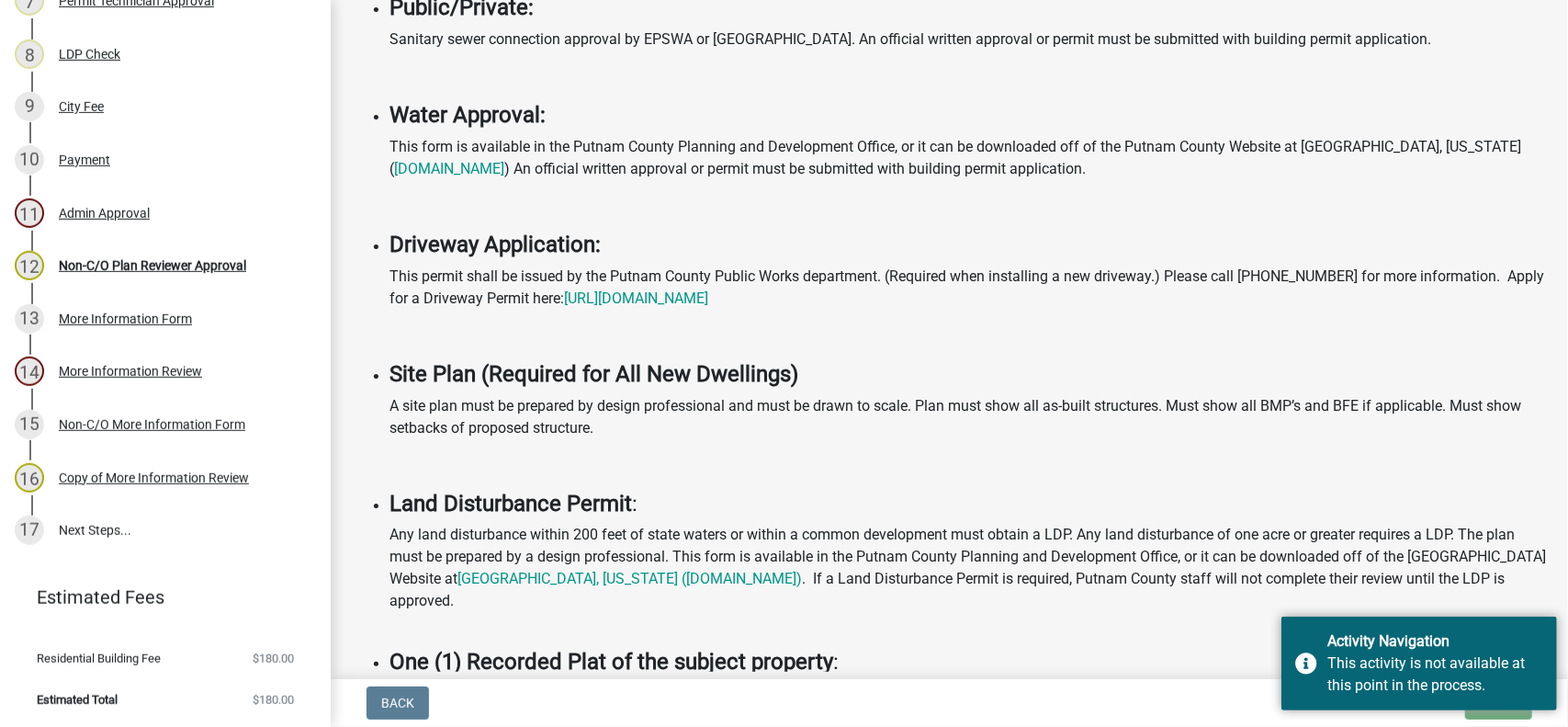
scroll to position [1103, 0]
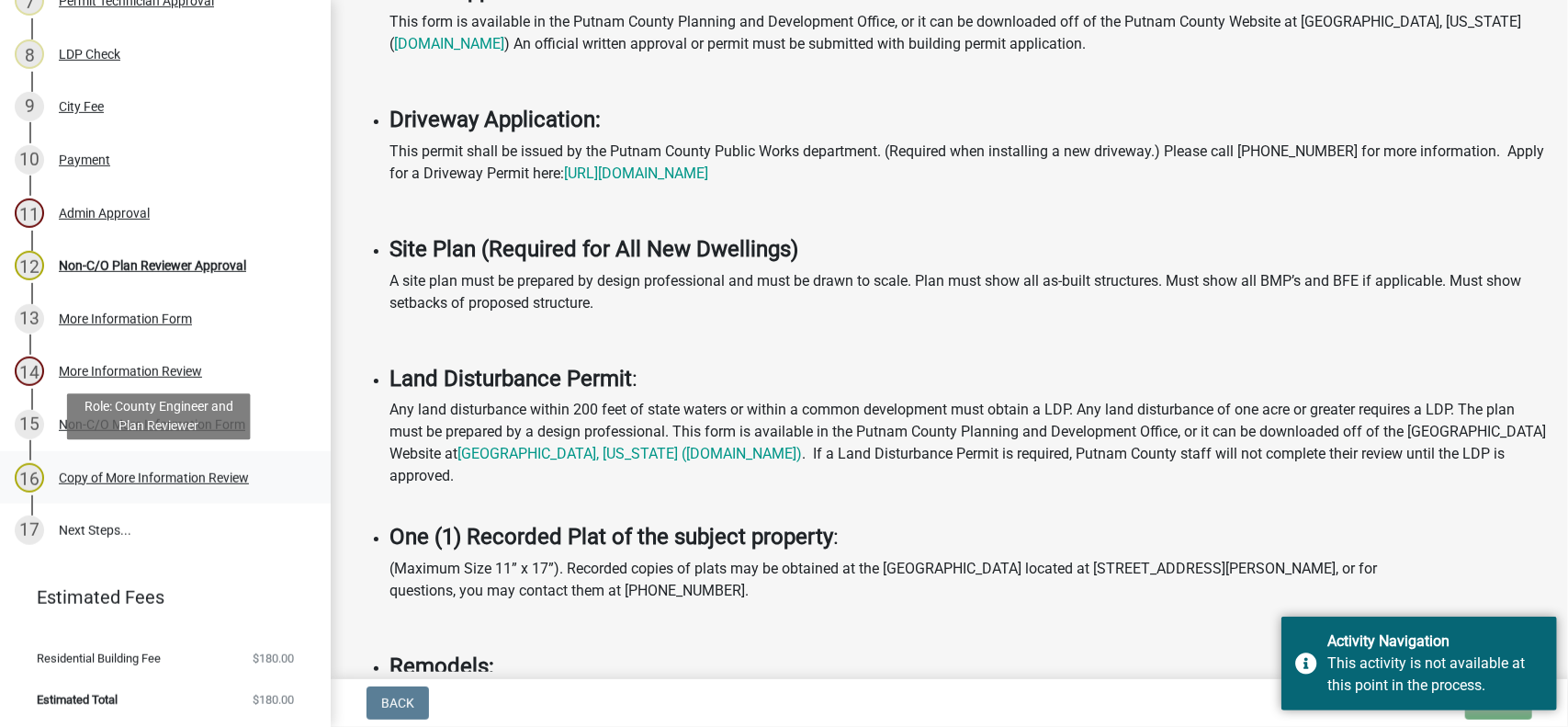
click at [105, 476] on div "Copy of More Information Review" at bounding box center [153, 478] width 190 height 13
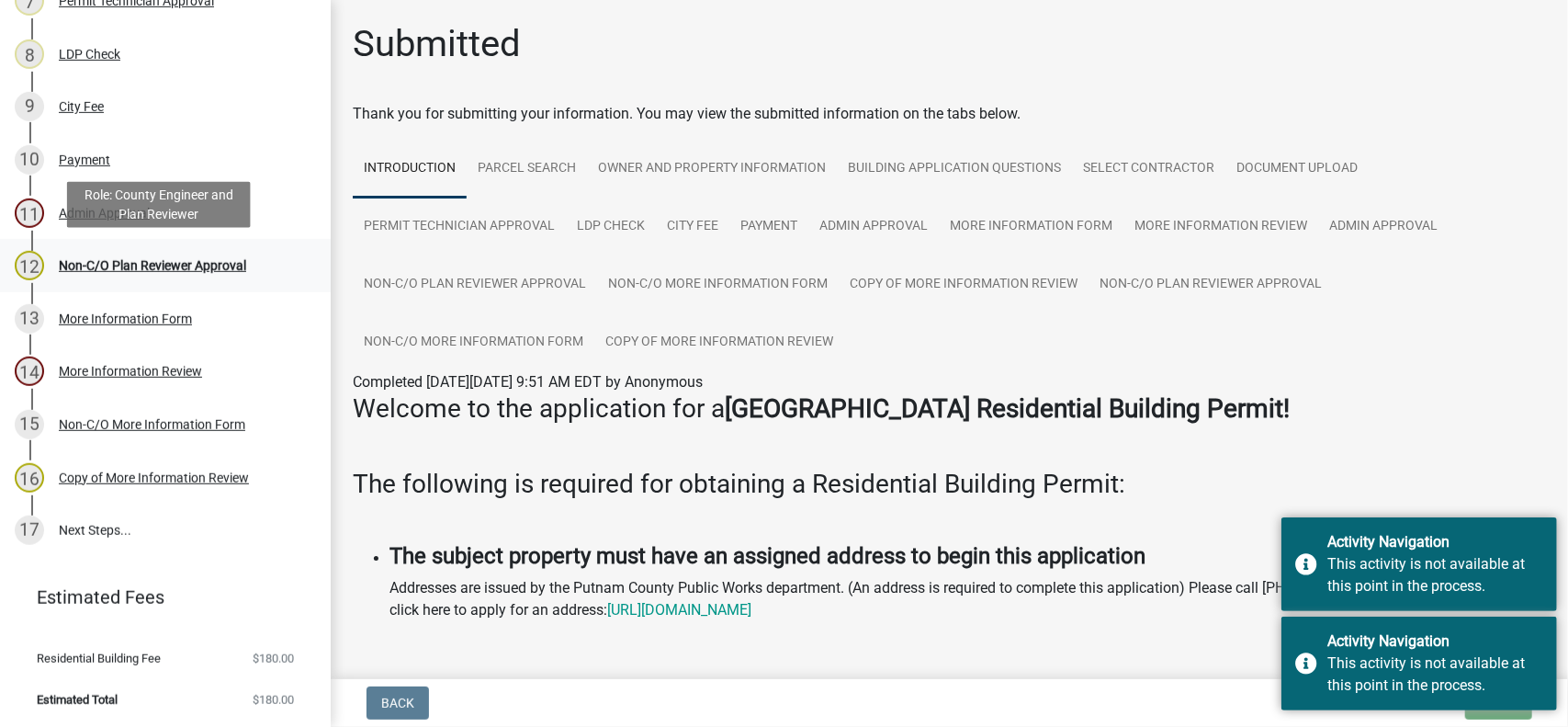
drag, startPoint x: 121, startPoint y: 265, endPoint x: 263, endPoint y: 273, distance: 142.2
click at [123, 265] on div "Non-C/O Plan Reviewer Approval" at bounding box center [152, 266] width 187 height 13
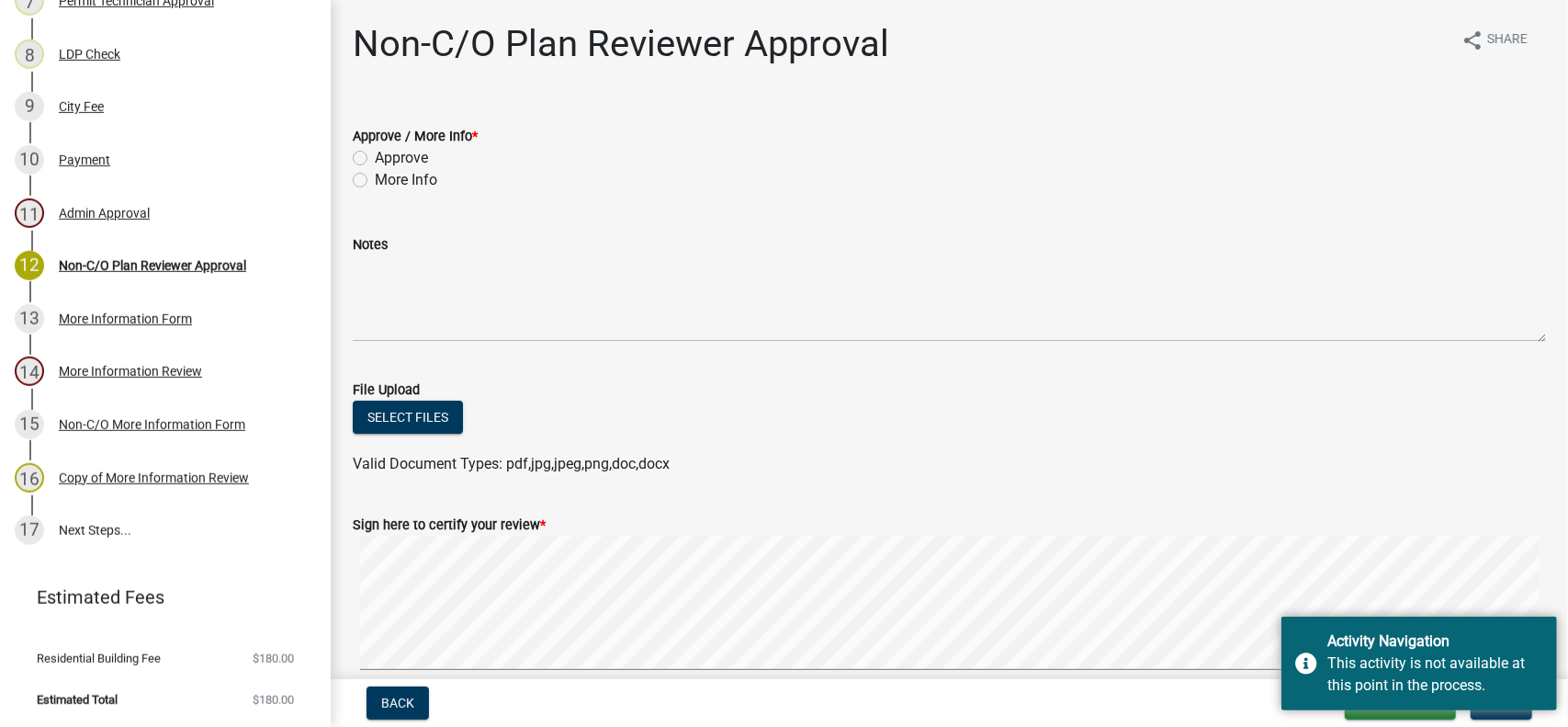
click at [375, 179] on label "More Info" at bounding box center [406, 180] width 62 height 22
click at [375, 179] on input "More Info" at bounding box center [381, 175] width 12 height 12
radio input "true"
click at [375, 179] on label "More Info" at bounding box center [406, 180] width 62 height 22
click at [375, 179] on input "More Info" at bounding box center [381, 175] width 12 height 12
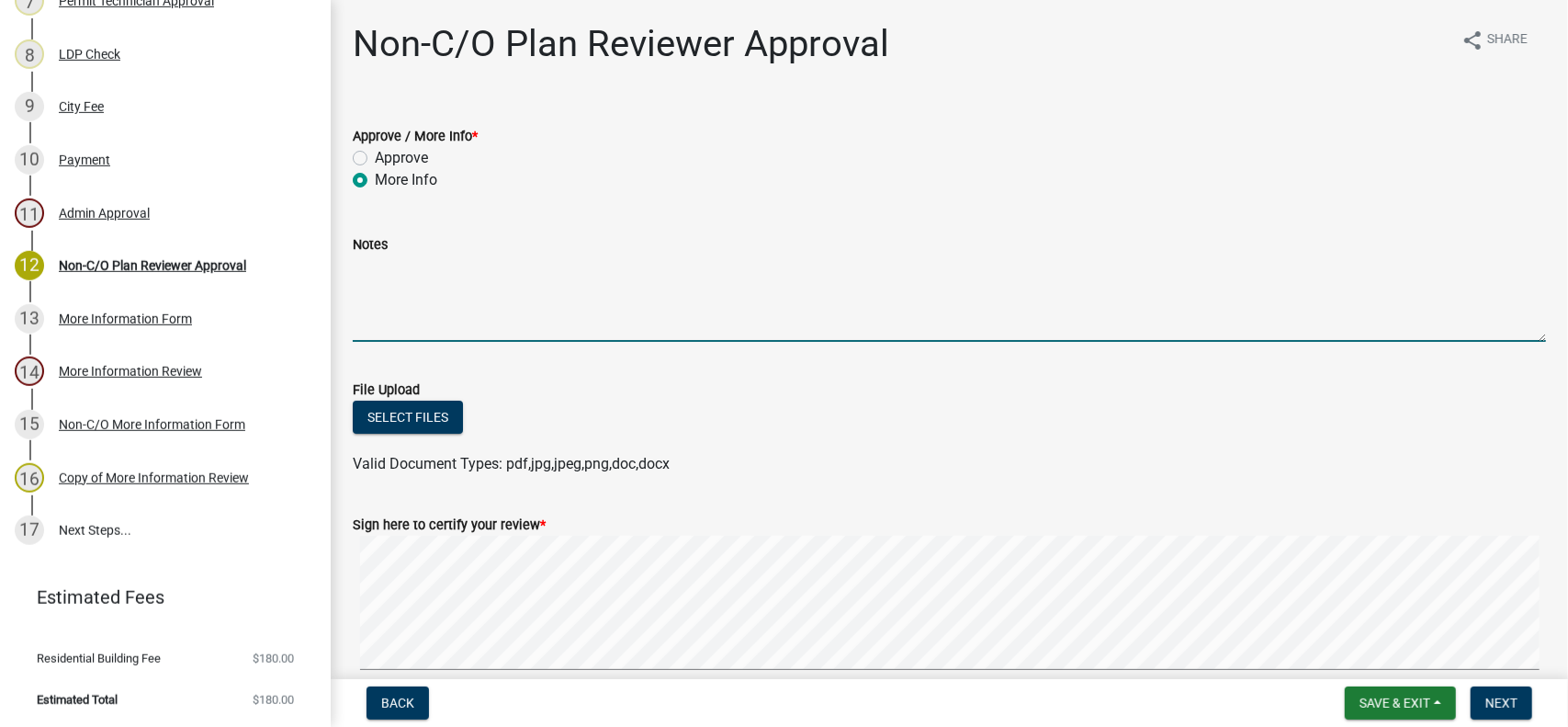
click at [421, 289] on textarea "Notes" at bounding box center [949, 298] width 1194 height 86
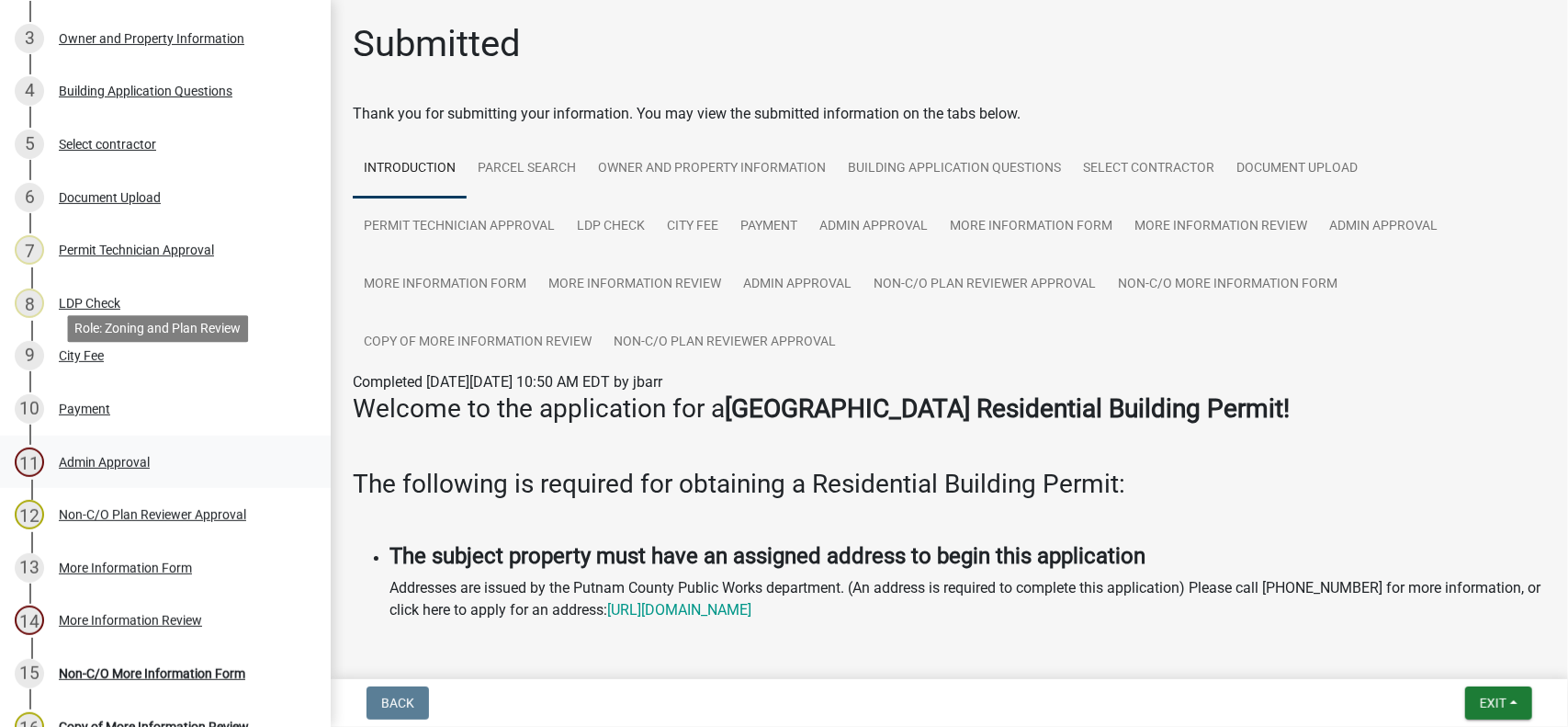
scroll to position [616, 0]
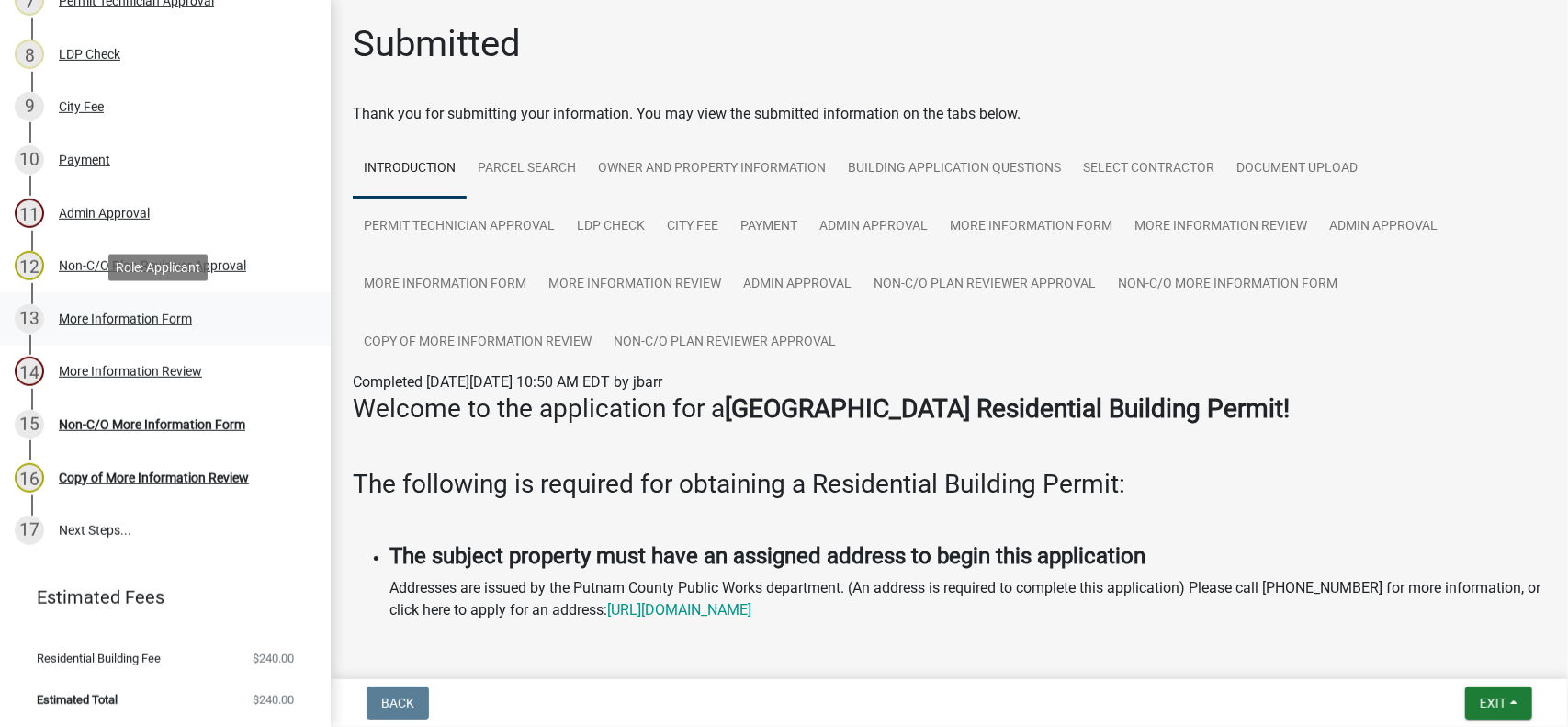
click at [152, 320] on div "More Information Form" at bounding box center [125, 320] width 133 height 13
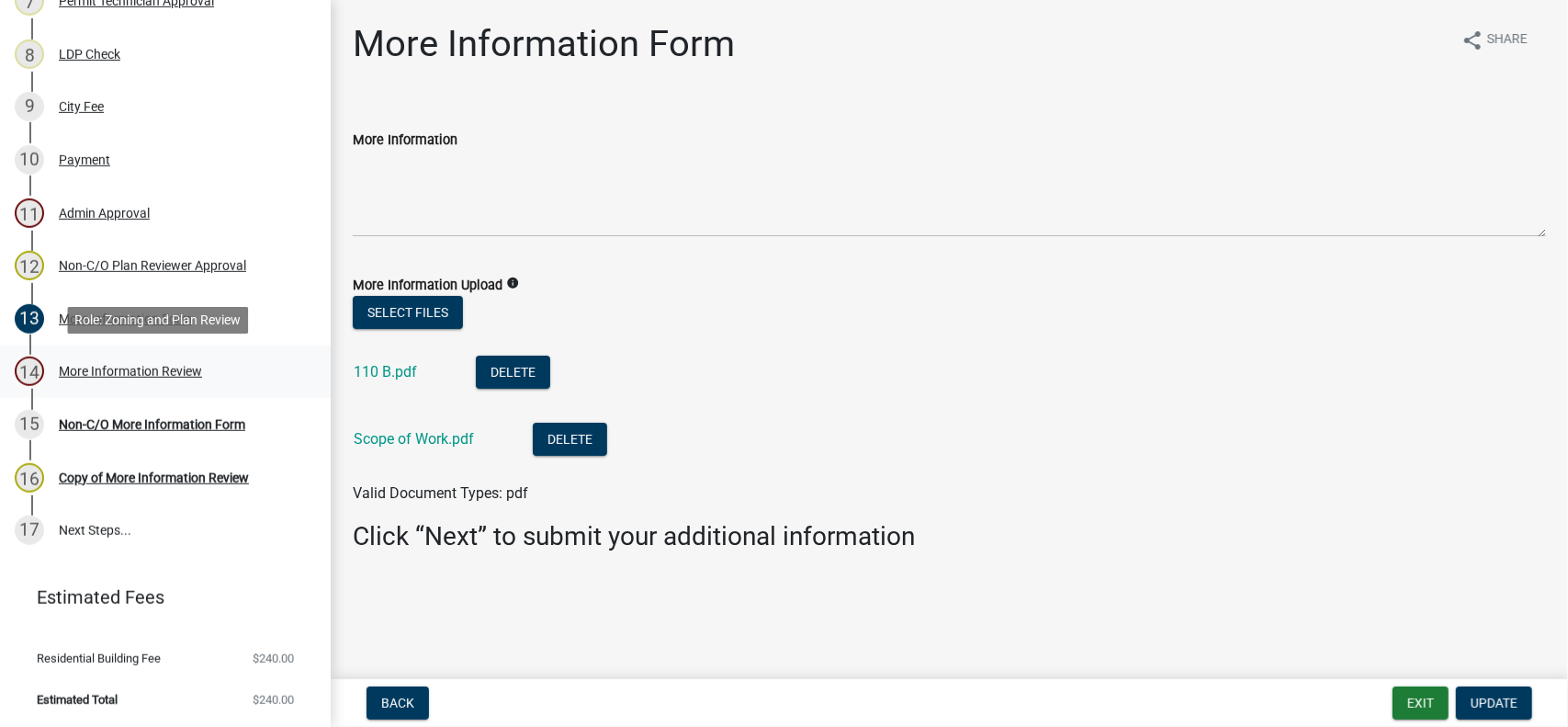
click at [144, 369] on div "More Information Review" at bounding box center [130, 372] width 144 height 13
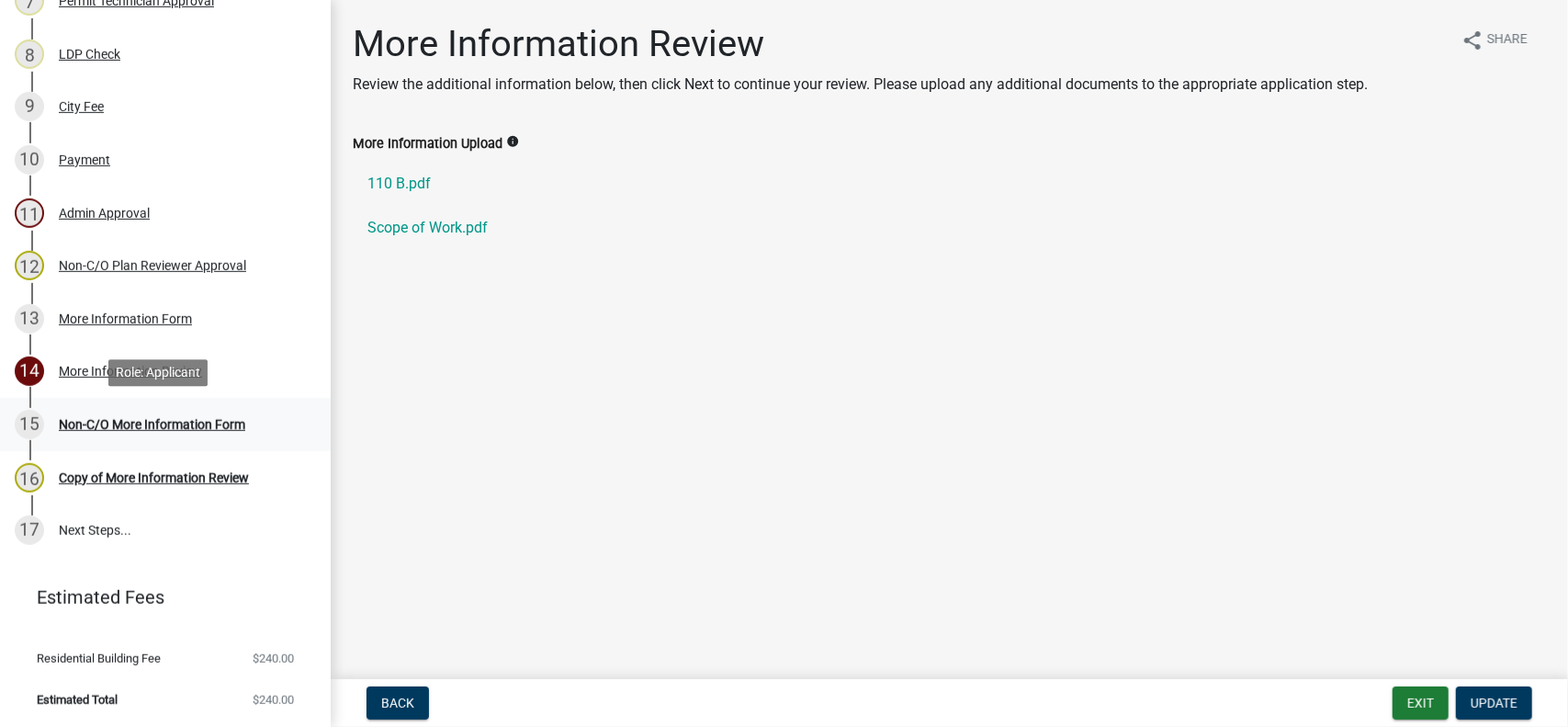
click at [131, 429] on div "Non-C/O More Information Form" at bounding box center [151, 424] width 186 height 13
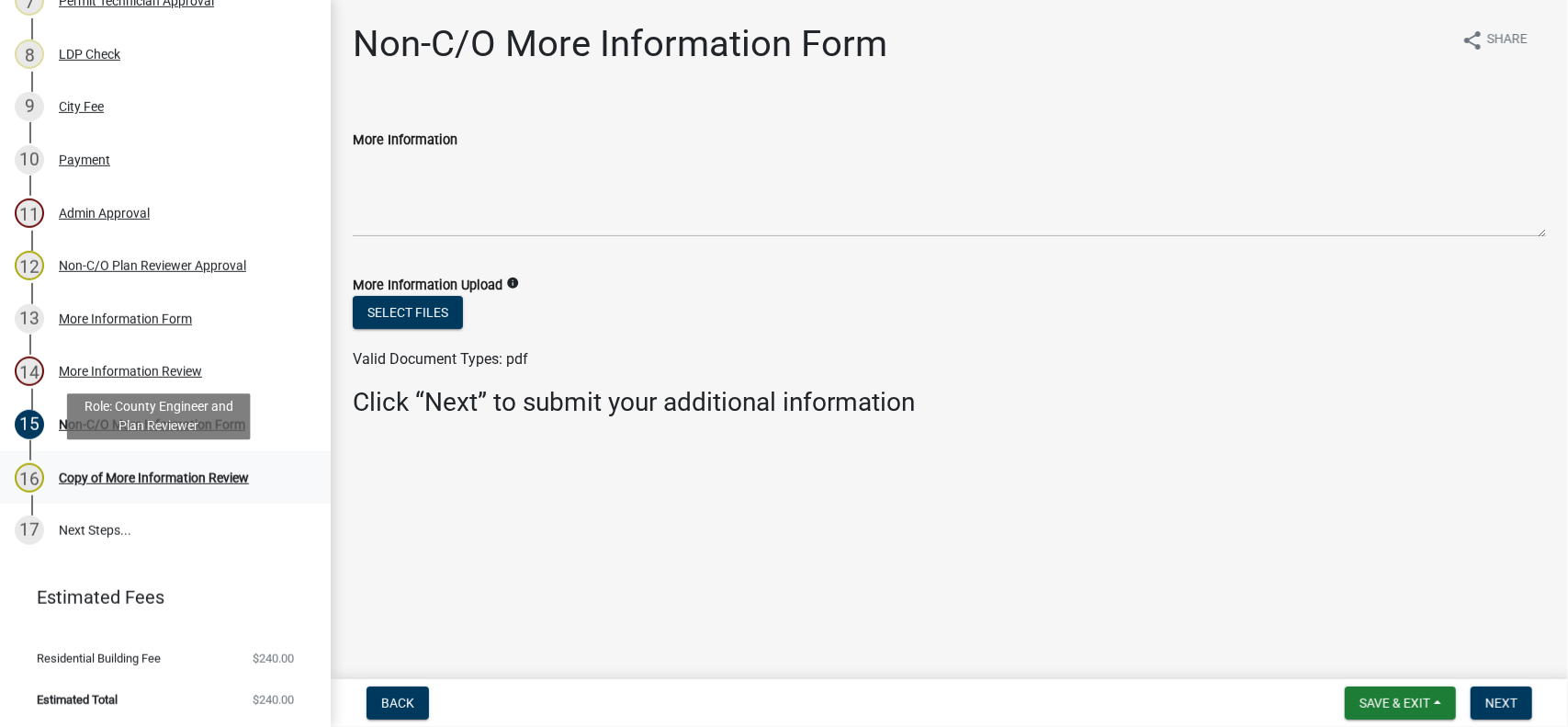
click at [129, 472] on div "Copy of More Information Review" at bounding box center [153, 478] width 190 height 13
click at [1487, 700] on span "Next" at bounding box center [1502, 703] width 32 height 15
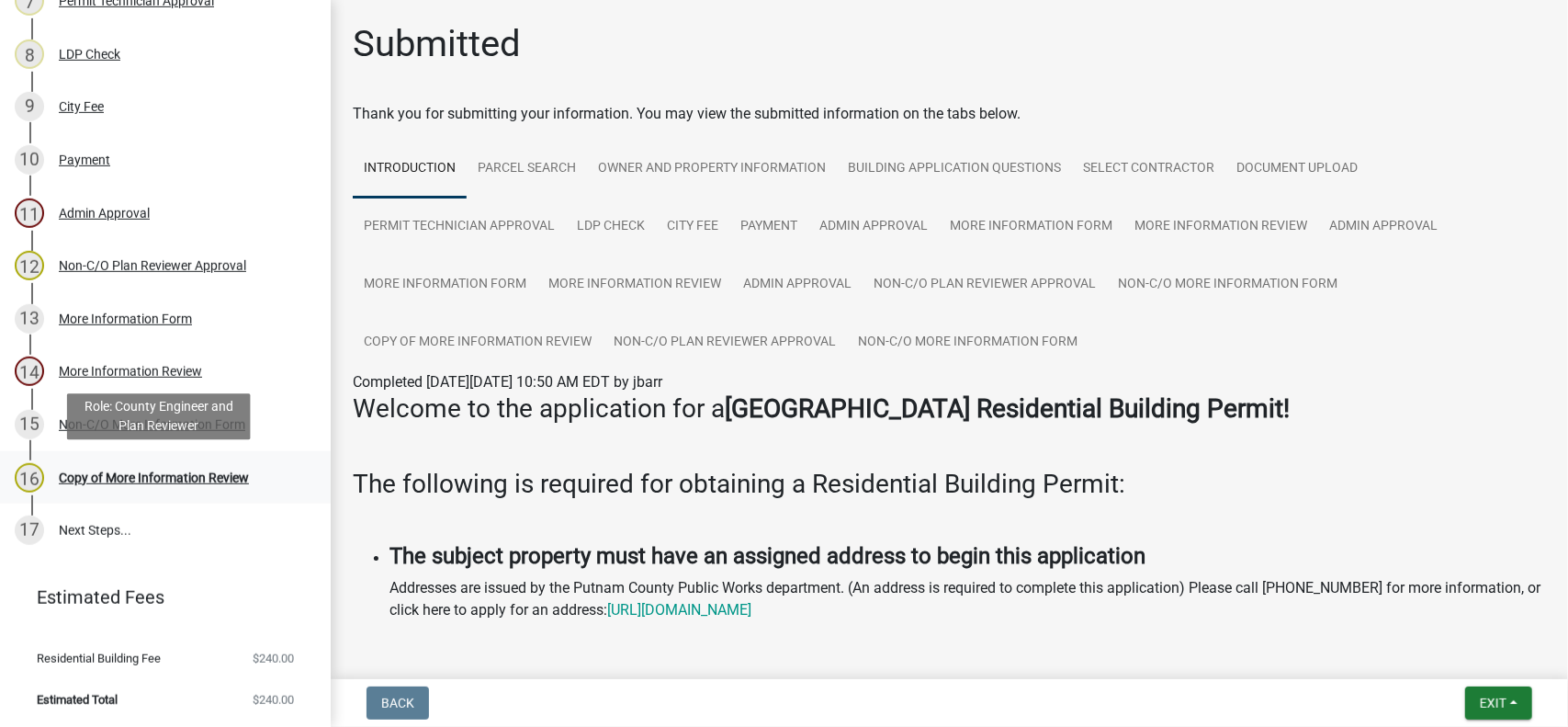
click at [164, 477] on div "Copy of More Information Review" at bounding box center [153, 478] width 190 height 13
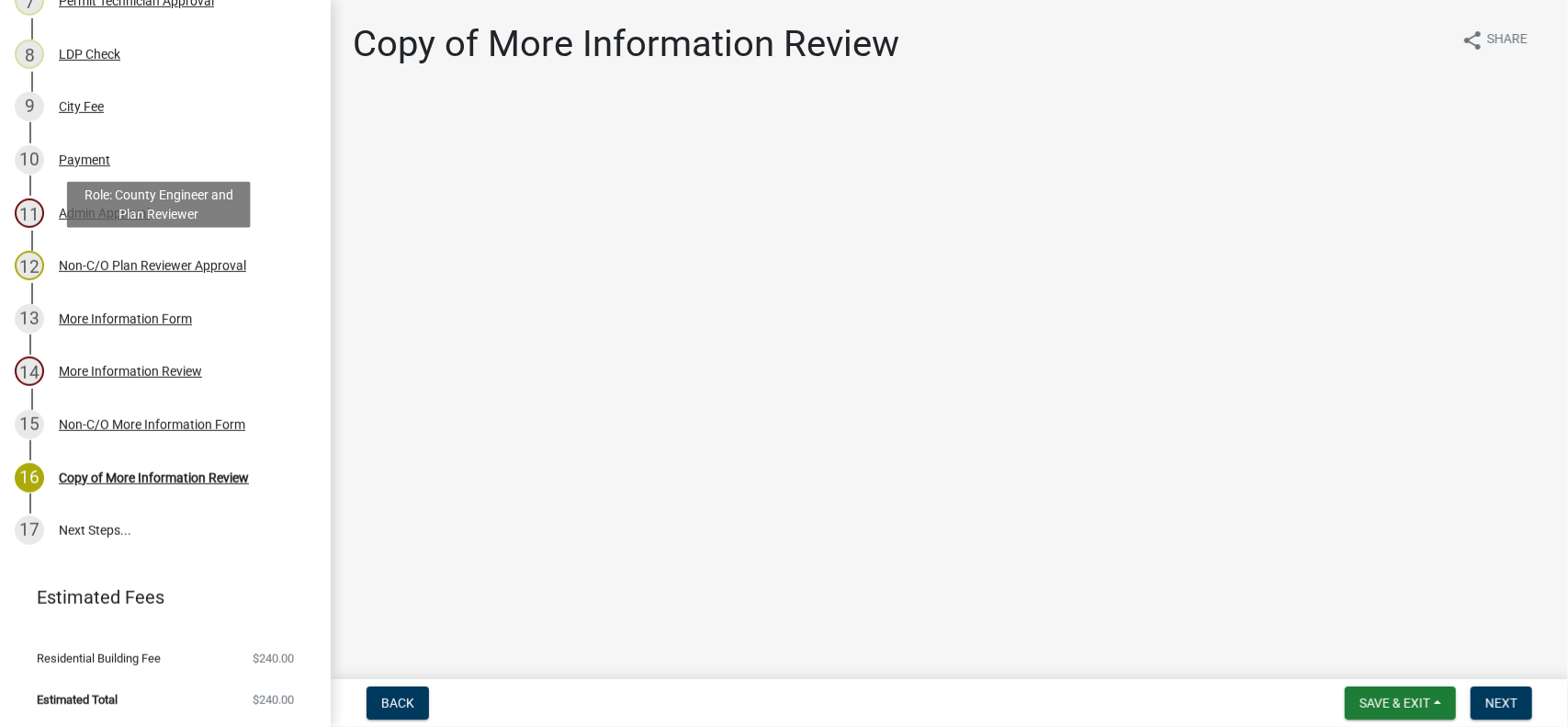
click at [202, 275] on div "12 Non-C/O Plan Reviewer Approval" at bounding box center [158, 265] width 286 height 29
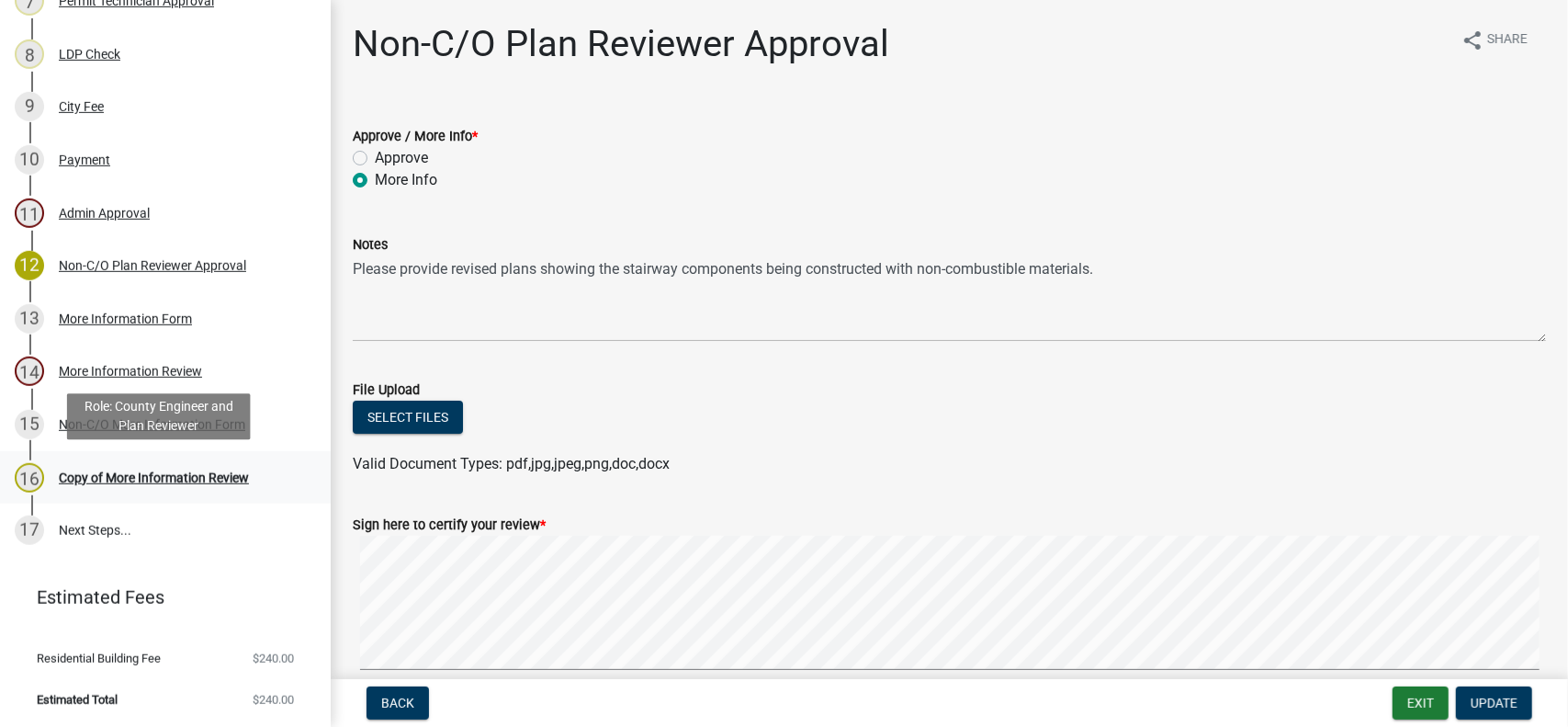
click at [146, 478] on div "Copy of More Information Review" at bounding box center [153, 478] width 190 height 13
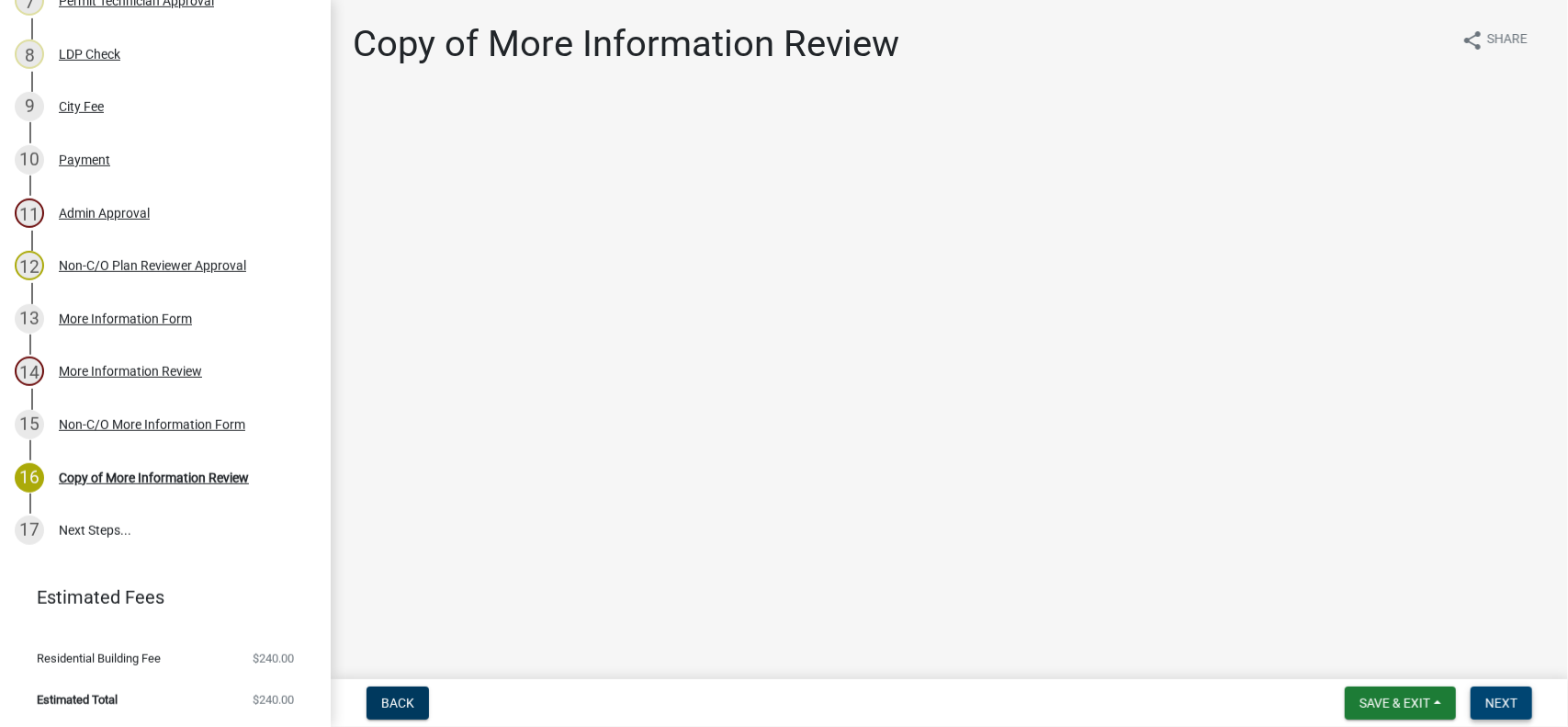
click at [1490, 705] on span "Next" at bounding box center [1502, 703] width 32 height 15
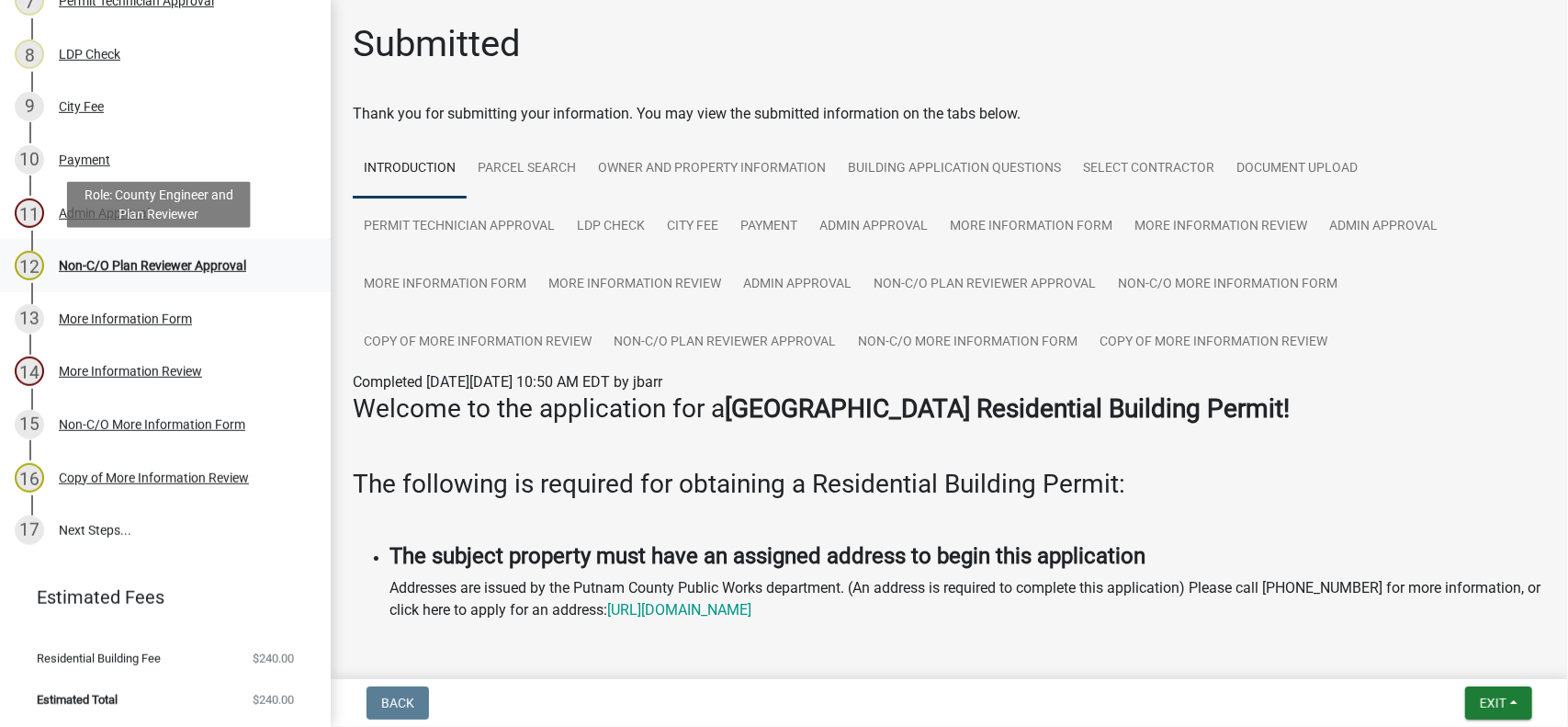
click at [103, 259] on div "Non-C/O Plan Reviewer Approval" at bounding box center [152, 266] width 187 height 13
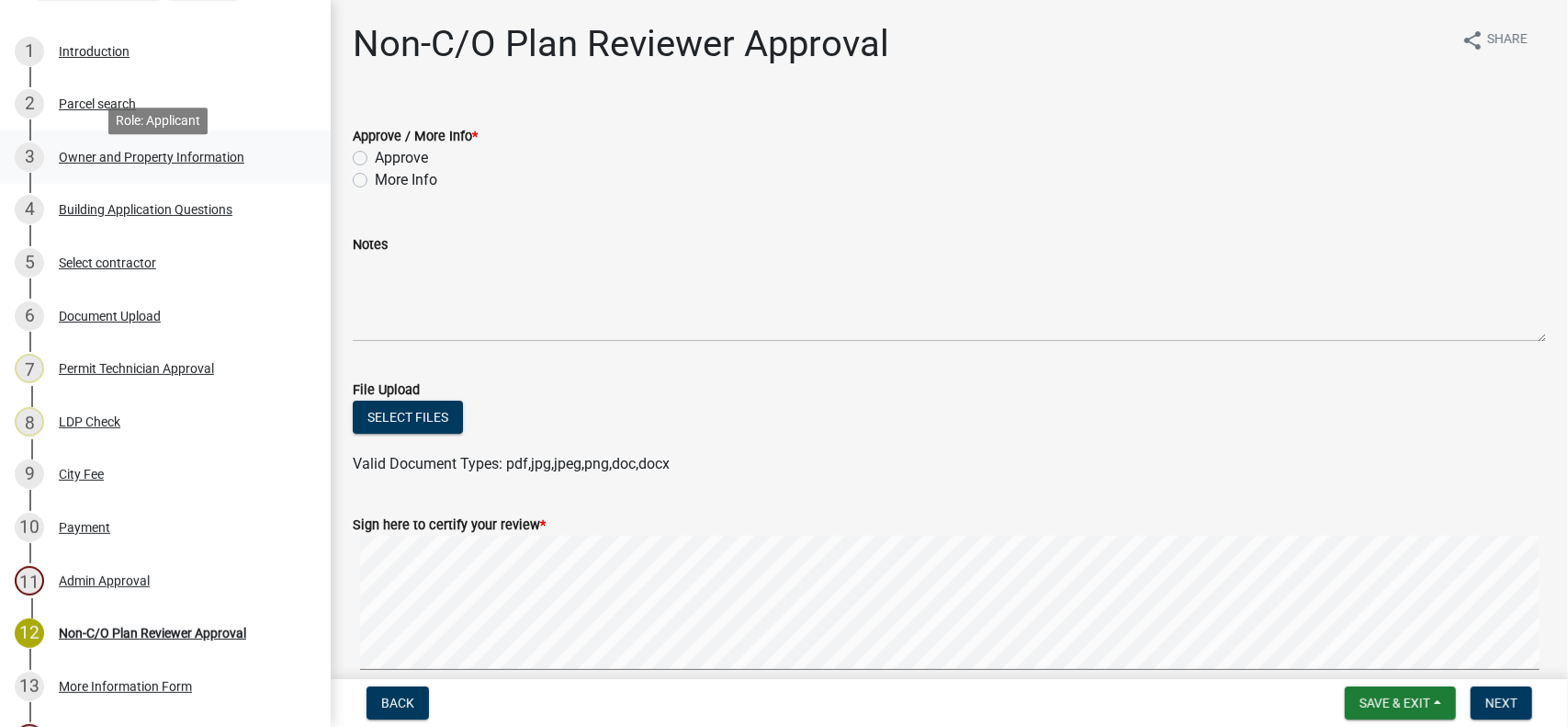
scroll to position [0, 0]
